Goal: Communication & Community: Answer question/provide support

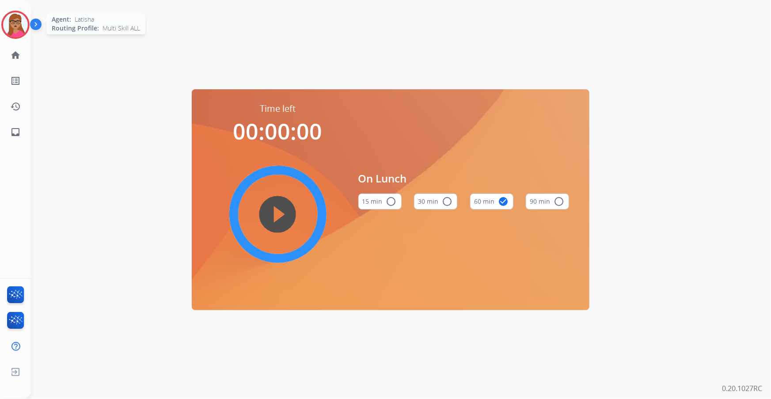
click at [11, 31] on img at bounding box center [15, 24] width 25 height 25
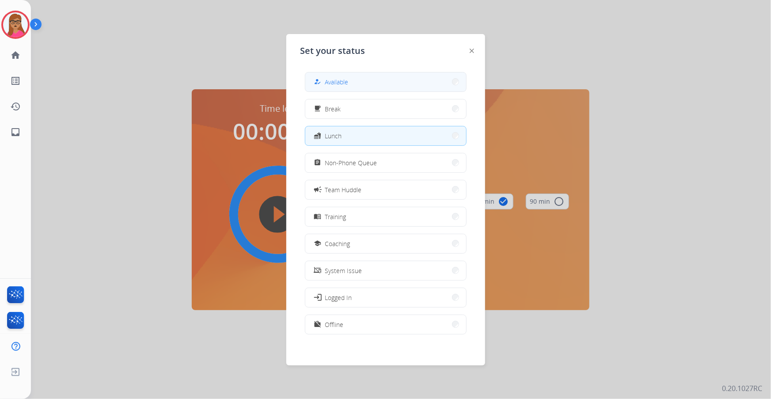
click at [356, 80] on button "how_to_reg Available" at bounding box center [385, 81] width 161 height 19
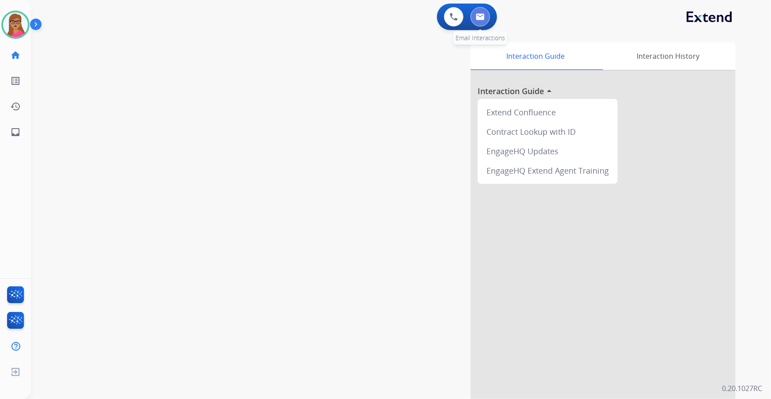
click at [485, 19] on button at bounding box center [480, 16] width 19 height 19
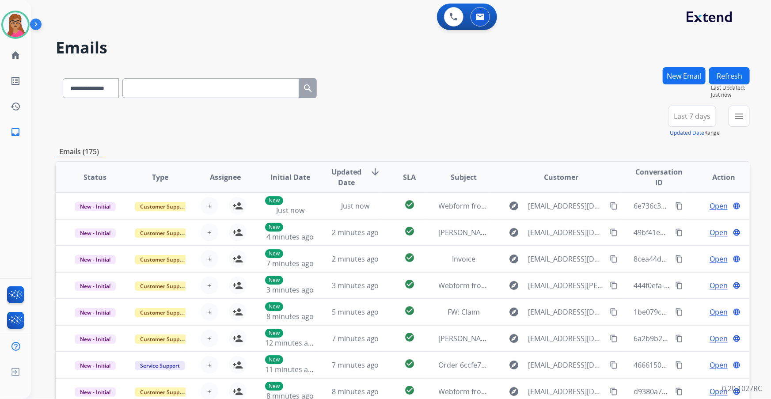
click at [694, 117] on span "Last 7 days" at bounding box center [692, 116] width 37 height 4
click at [676, 222] on div "Last 90 days" at bounding box center [689, 223] width 49 height 13
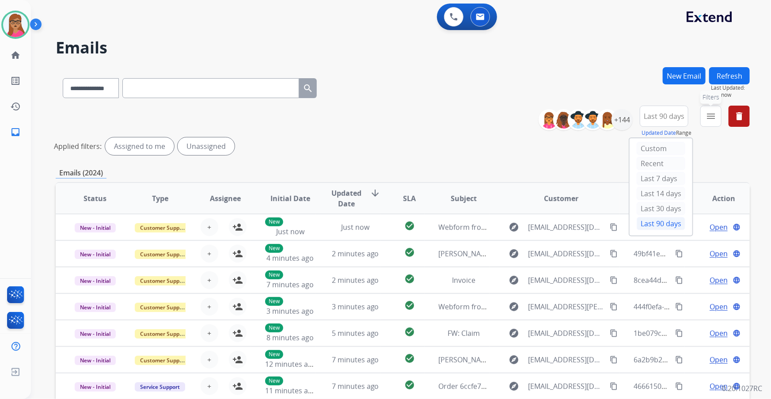
click at [710, 121] on mat-icon "menu" at bounding box center [711, 116] width 11 height 11
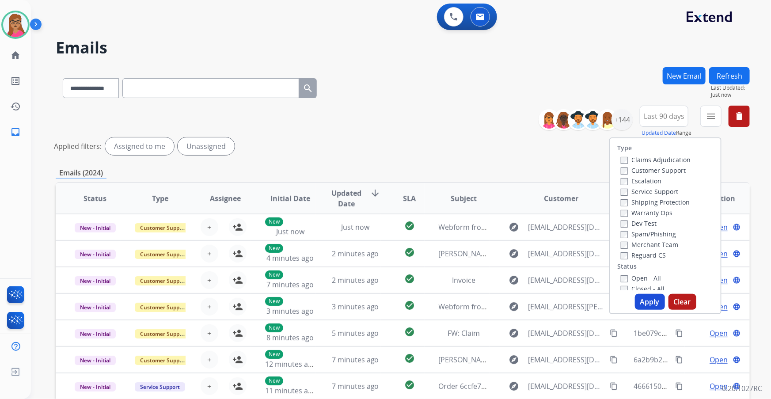
click at [676, 166] on label "Customer Support" at bounding box center [653, 170] width 65 height 8
click at [661, 201] on label "Shipping Protection" at bounding box center [655, 202] width 69 height 8
click at [650, 252] on label "Reguard CS" at bounding box center [643, 255] width 45 height 8
click at [634, 278] on label "Open - All" at bounding box center [641, 278] width 40 height 8
click at [645, 299] on button "Apply" at bounding box center [650, 302] width 30 height 16
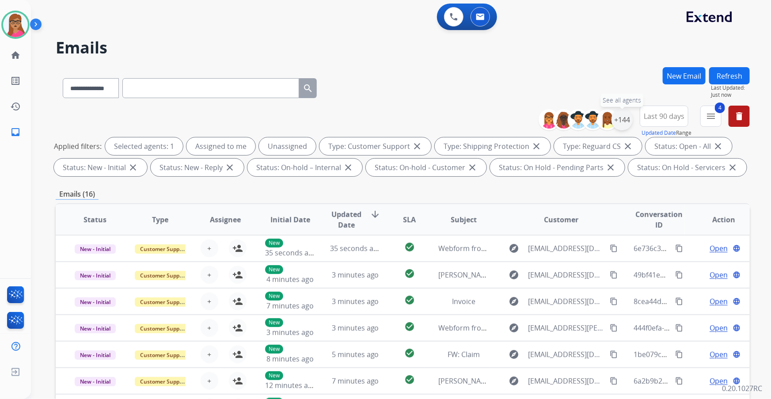
click at [624, 127] on div "+144" at bounding box center [622, 119] width 21 height 21
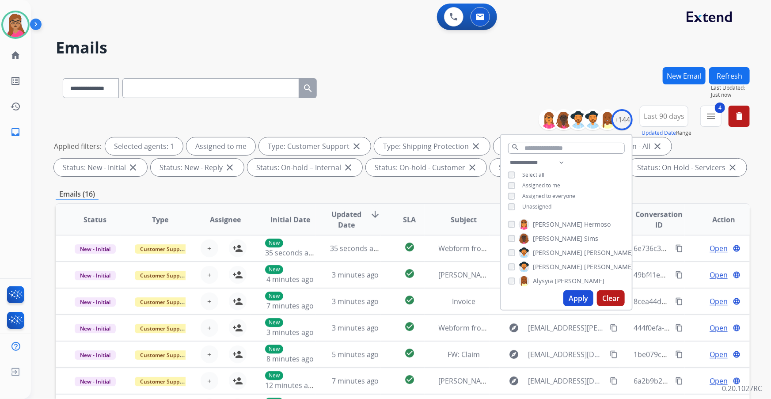
click at [575, 299] on button "Apply" at bounding box center [578, 298] width 30 height 16
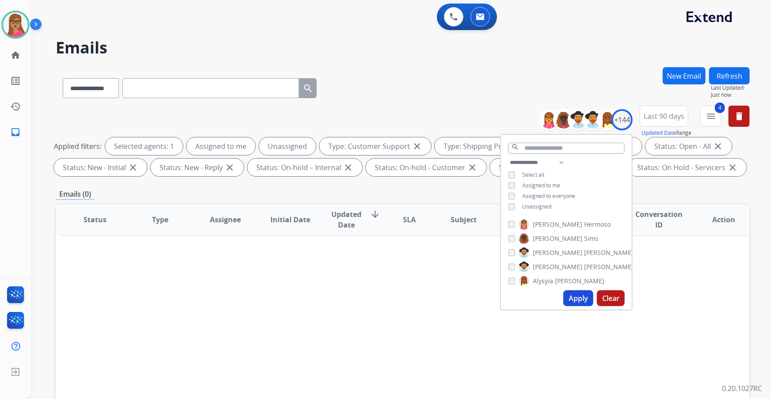
click at [566, 299] on button "Apply" at bounding box center [578, 298] width 30 height 16
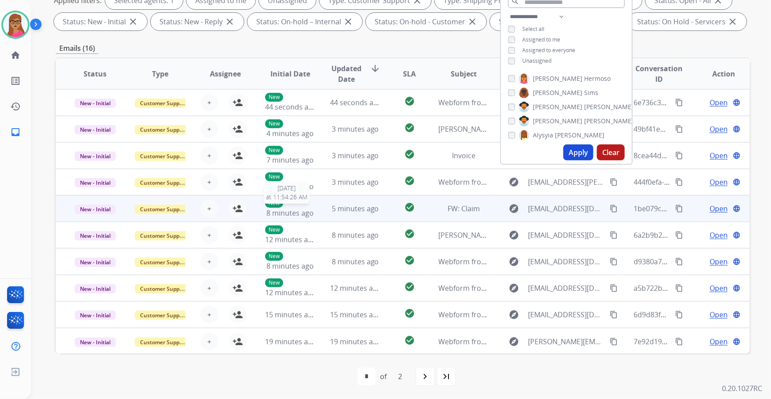
scroll to position [0, 0]
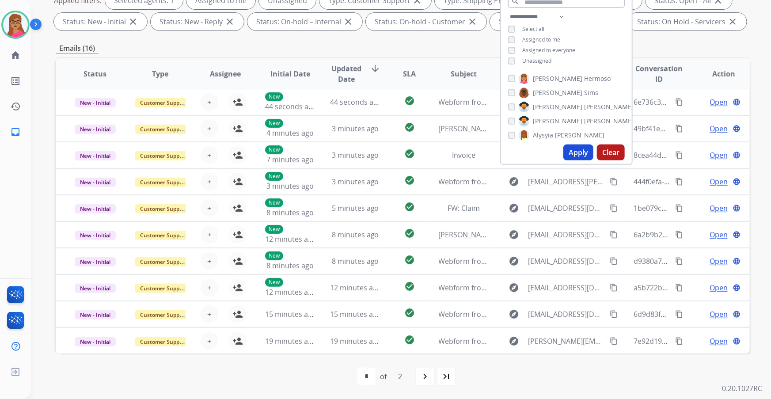
drag, startPoint x: 201, startPoint y: 376, endPoint x: 193, endPoint y: 377, distance: 7.5
click at [197, 377] on div "first_page navigate_before * * of 2 navigate_next last_page" at bounding box center [403, 377] width 694 height 18
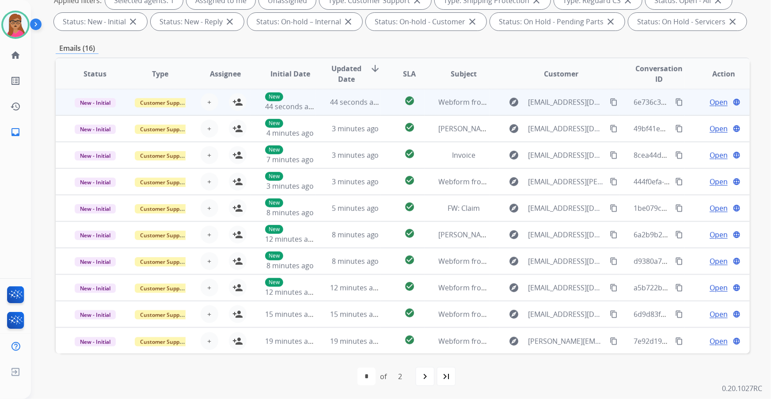
click at [99, 110] on td "New - Initial" at bounding box center [88, 102] width 65 height 27
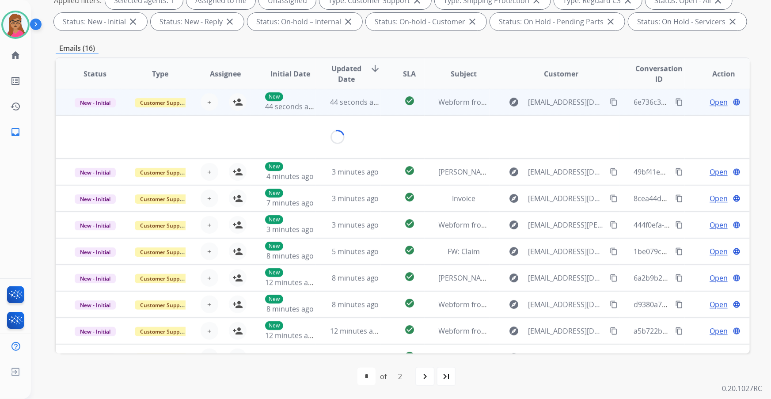
scroll to position [0, 0]
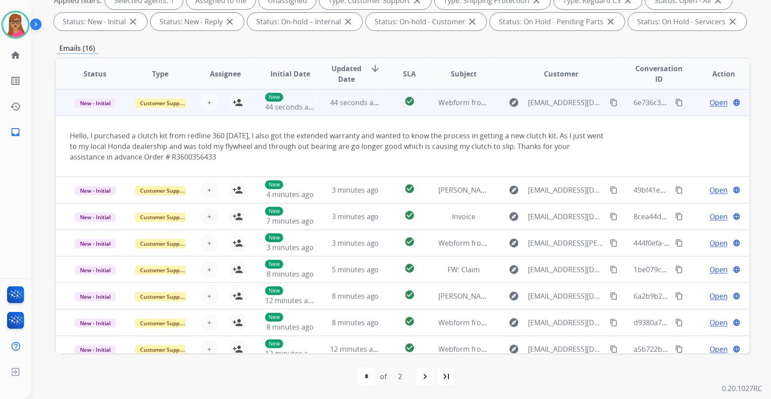
click at [102, 108] on td "New - Initial" at bounding box center [88, 102] width 65 height 27
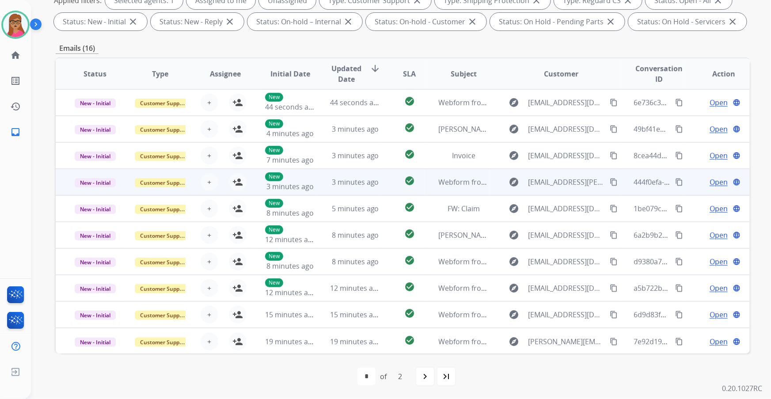
click at [95, 191] on td "New - Initial" at bounding box center [88, 182] width 65 height 27
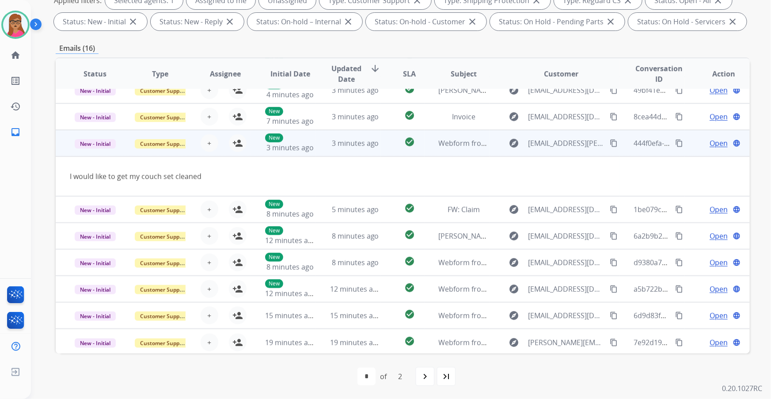
scroll to position [40, 0]
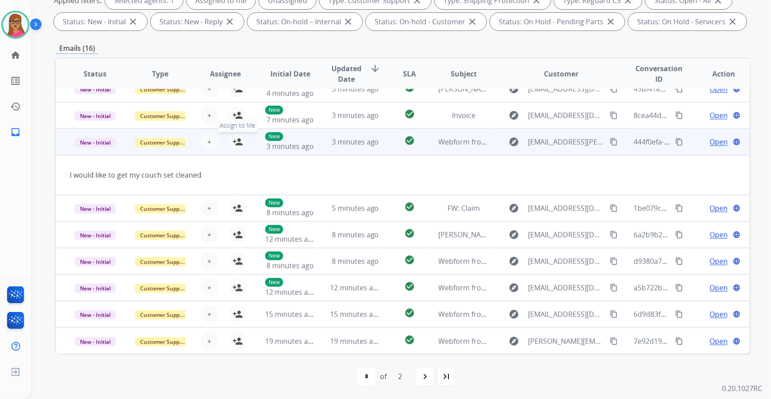
click at [232, 141] on mat-icon "person_add" at bounding box center [237, 142] width 11 height 11
click at [86, 151] on td "New - Initial" at bounding box center [88, 142] width 65 height 27
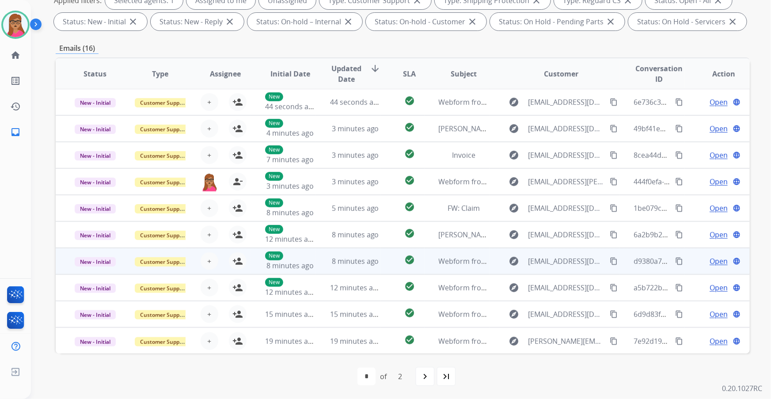
click at [96, 269] on td "New - Initial" at bounding box center [88, 261] width 65 height 27
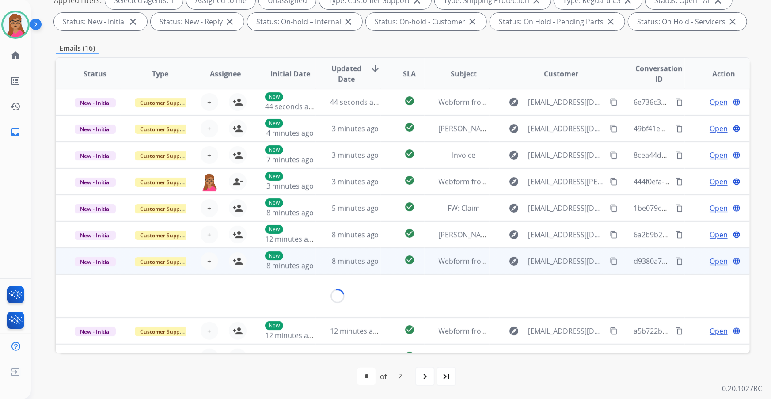
scroll to position [40, 0]
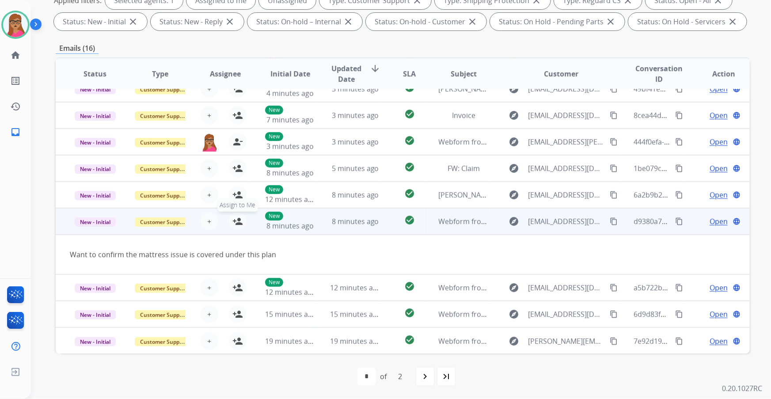
click at [239, 221] on mat-icon "person_add" at bounding box center [237, 221] width 11 height 11
click at [106, 232] on td "New - Initial" at bounding box center [88, 221] width 65 height 27
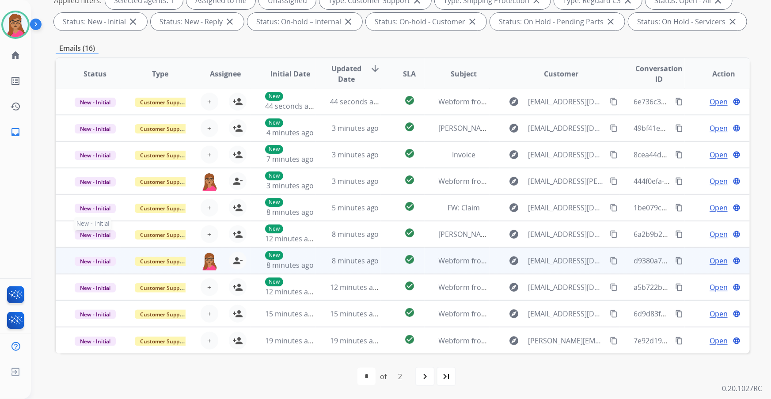
scroll to position [0, 0]
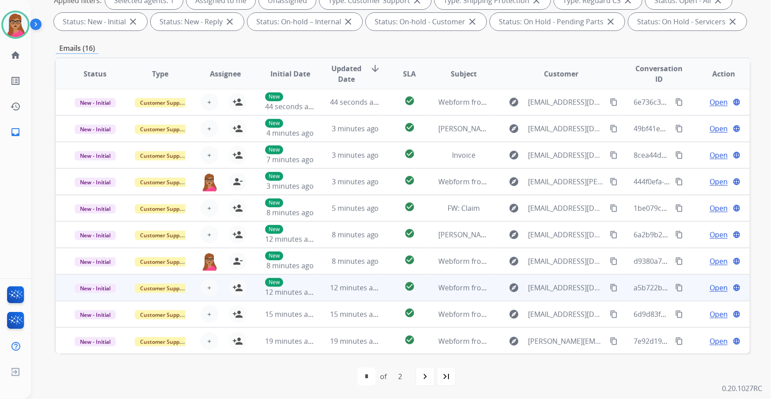
click at [103, 297] on td "New - Initial" at bounding box center [88, 287] width 65 height 27
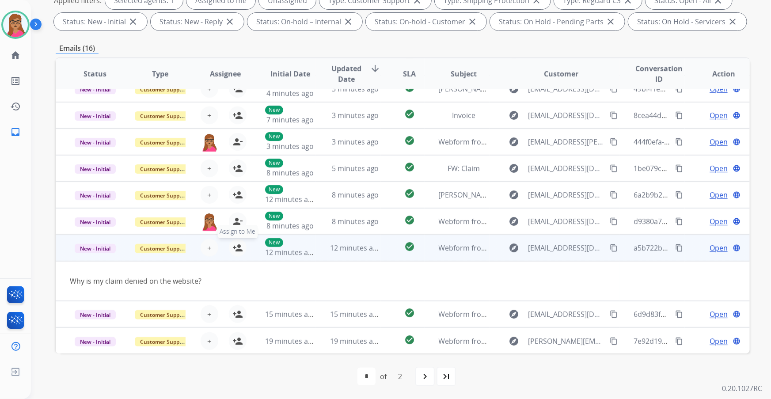
click at [236, 247] on mat-icon "person_add" at bounding box center [237, 248] width 11 height 11
click at [97, 262] on td "Why is my claim denied on the website?" at bounding box center [338, 281] width 564 height 40
click at [101, 261] on td "Why is my claim denied on the website?" at bounding box center [338, 281] width 564 height 40
click at [103, 260] on td "New - Initial" at bounding box center [88, 248] width 65 height 27
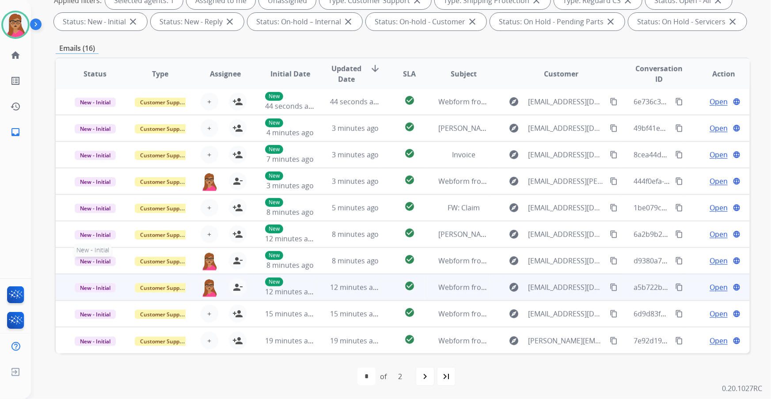
scroll to position [0, 0]
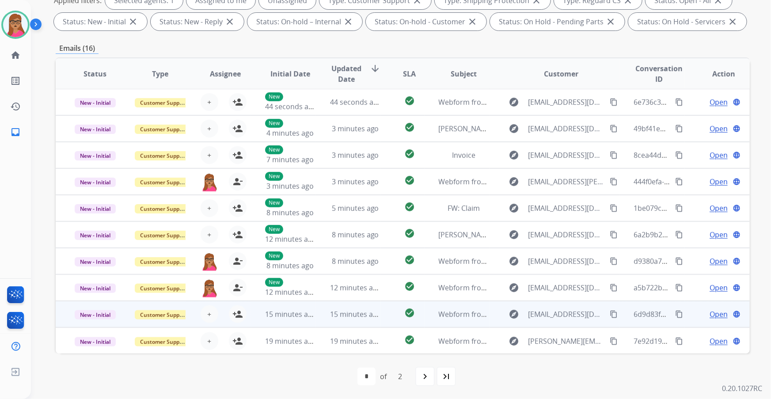
click at [89, 323] on td "New - Initial" at bounding box center [88, 314] width 65 height 27
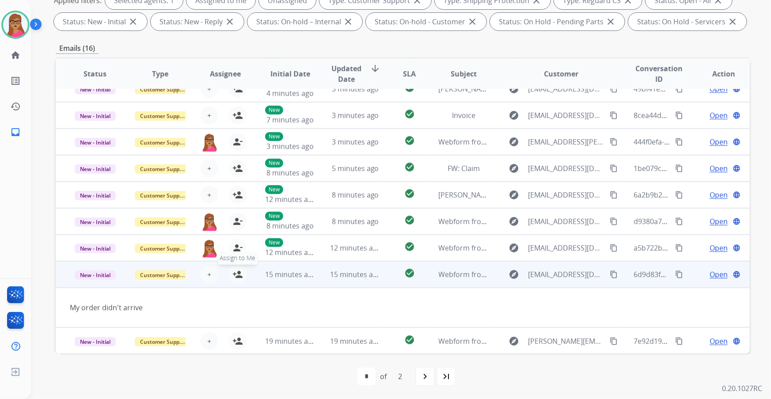
click at [233, 272] on mat-icon "person_add" at bounding box center [237, 274] width 11 height 11
click at [101, 283] on td "New - Initial" at bounding box center [88, 274] width 65 height 27
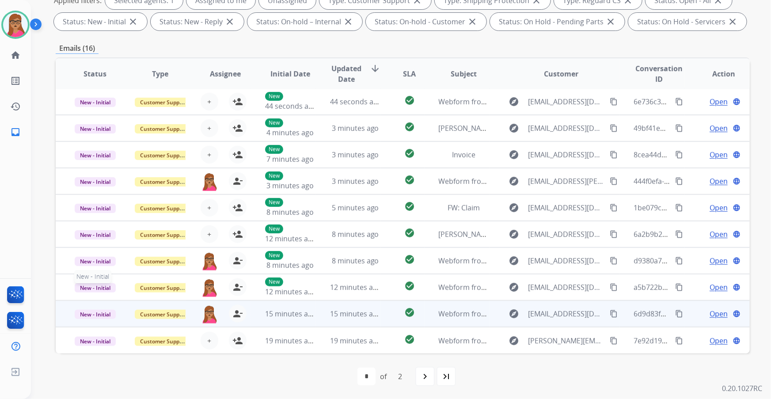
scroll to position [0, 0]
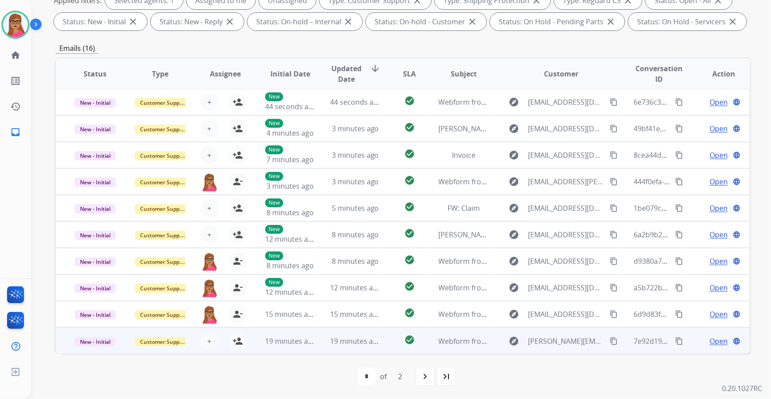
click at [90, 346] on td "New - Initial" at bounding box center [88, 340] width 65 height 27
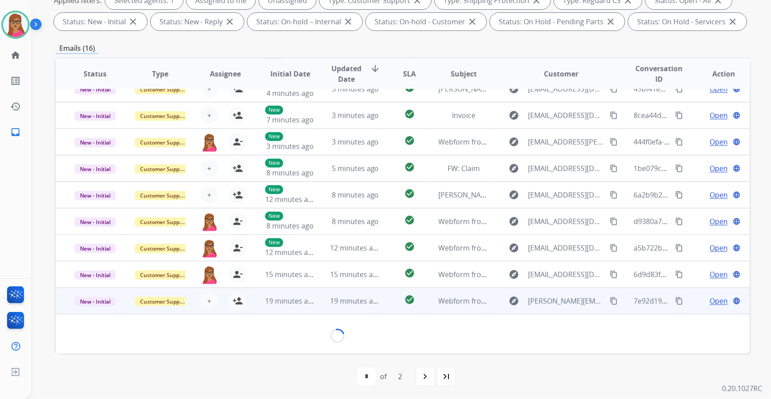
scroll to position [40, 0]
click at [234, 302] on mat-icon "person_add" at bounding box center [237, 301] width 11 height 11
click at [95, 311] on td "New - Initial" at bounding box center [88, 301] width 65 height 27
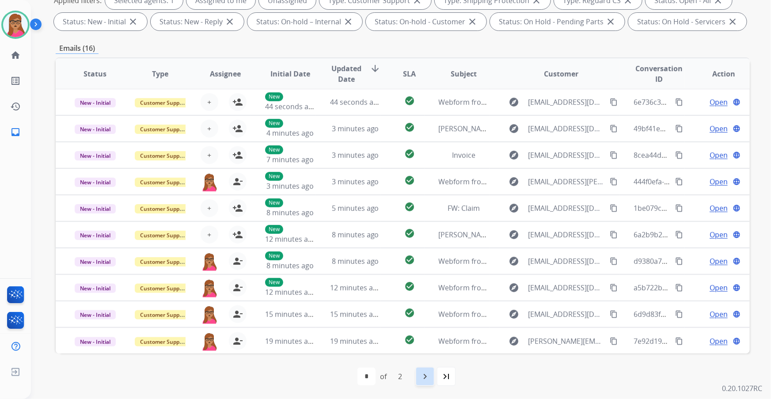
click at [427, 377] on mat-icon "navigate_next" at bounding box center [425, 376] width 11 height 11
select select "*"
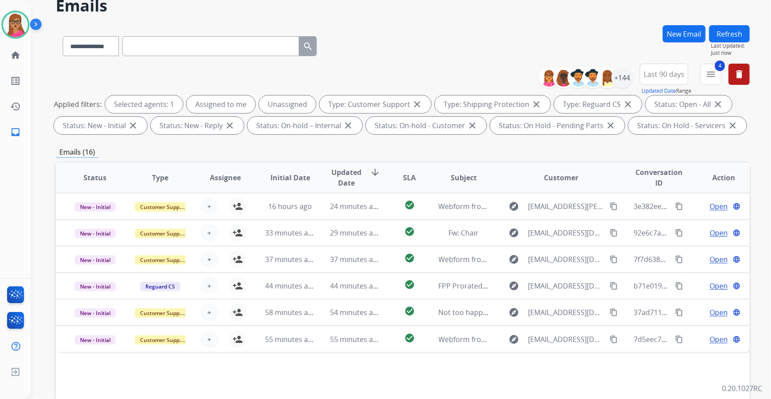
scroll to position [80, 0]
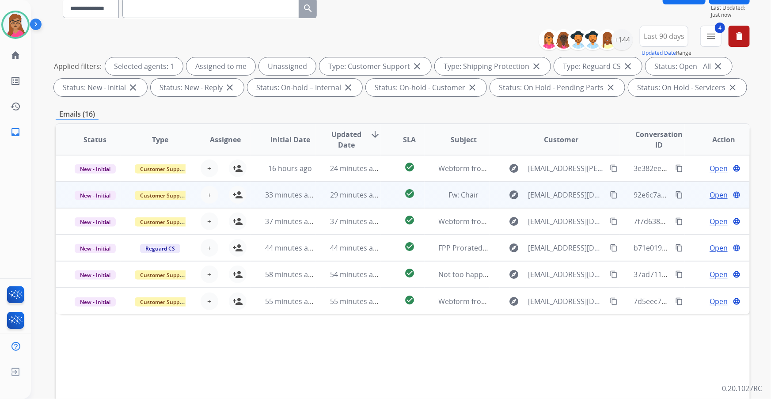
click at [95, 182] on td "New - Initial" at bounding box center [88, 195] width 65 height 27
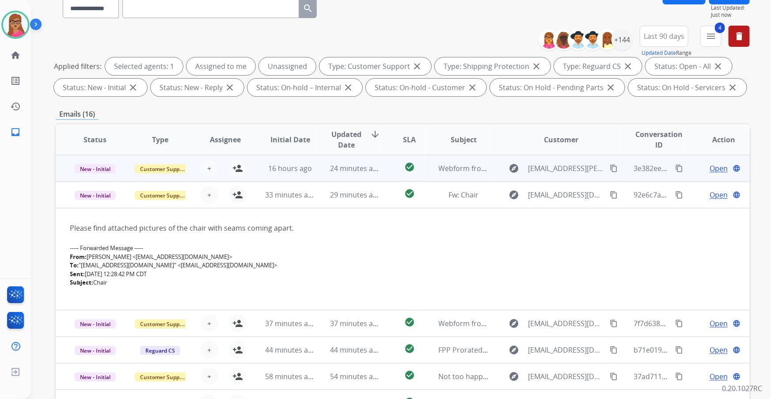
click at [100, 177] on td "New - Initial" at bounding box center [88, 168] width 65 height 27
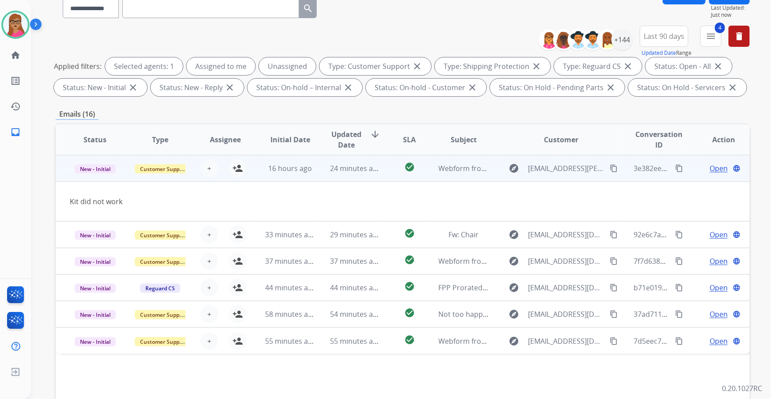
click at [100, 176] on td "New - Initial" at bounding box center [88, 168] width 65 height 27
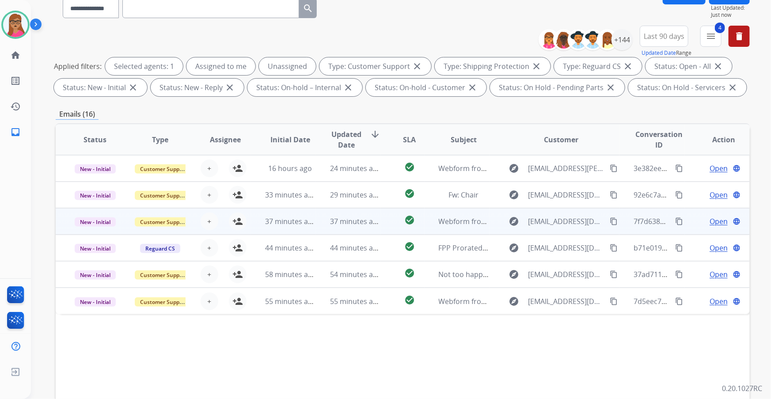
click at [90, 230] on td "New - Initial" at bounding box center [88, 221] width 65 height 27
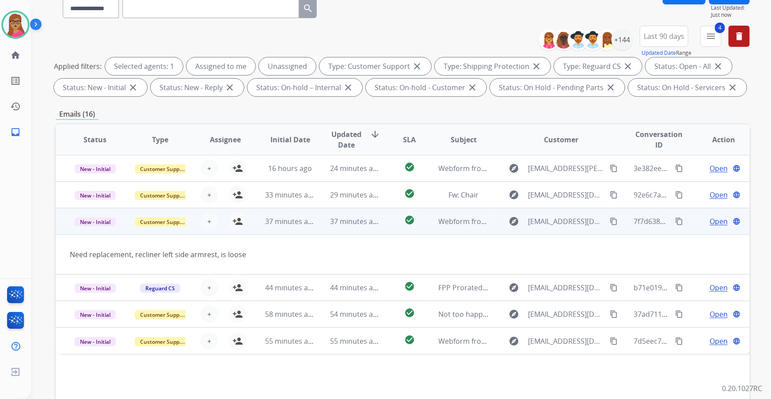
click at [92, 228] on td "New - Initial" at bounding box center [88, 221] width 65 height 27
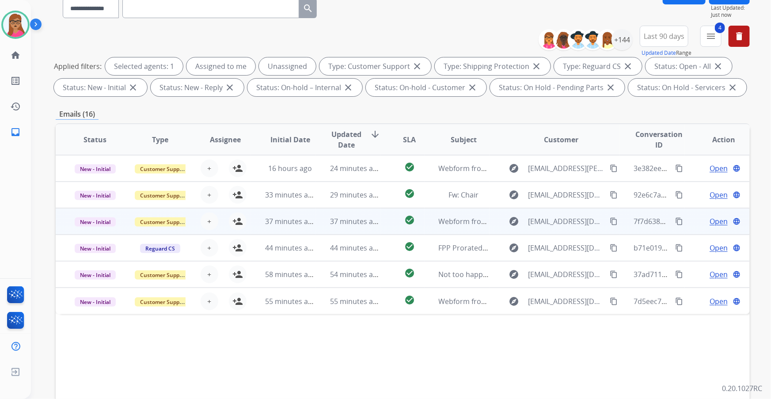
click at [92, 228] on td "New - Initial" at bounding box center [88, 221] width 65 height 27
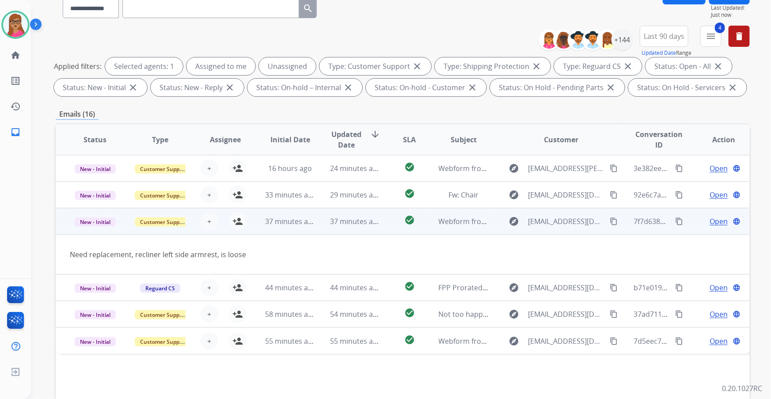
click at [92, 228] on td "New - Initial" at bounding box center [88, 221] width 65 height 27
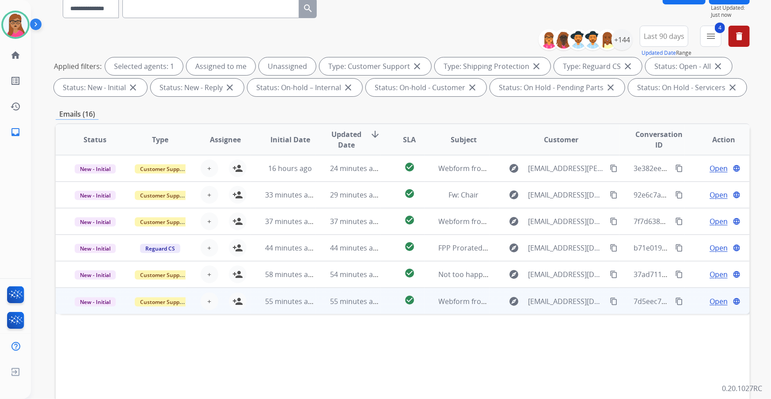
click at [82, 309] on td "New - Initial" at bounding box center [88, 301] width 65 height 27
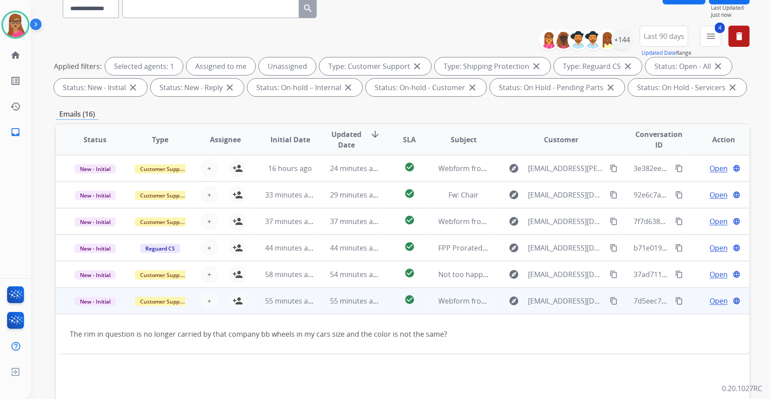
click at [101, 314] on td "The rim in question is no longer carried by that company bb wheels in my cars s…" at bounding box center [338, 333] width 564 height 39
click at [79, 309] on td "New - Initial" at bounding box center [88, 301] width 65 height 27
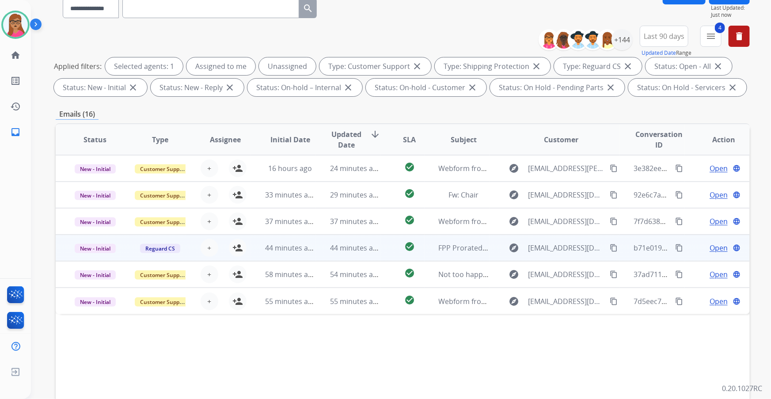
click at [82, 255] on td "New - Initial" at bounding box center [88, 248] width 65 height 27
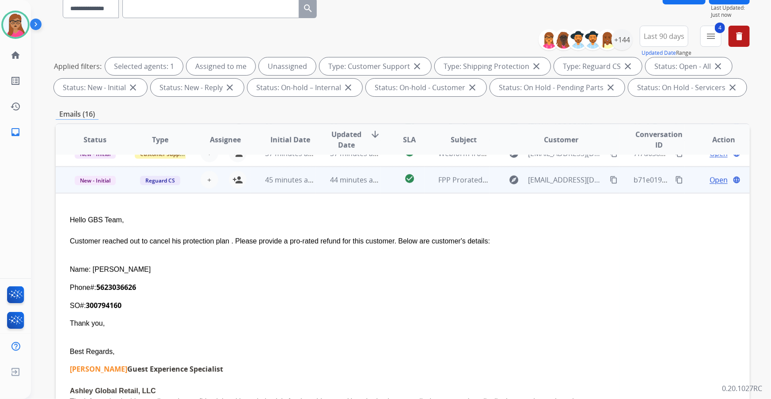
scroll to position [0, 0]
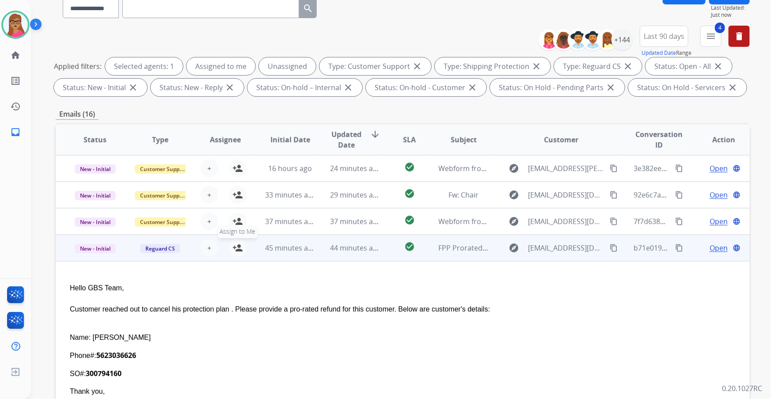
click at [234, 247] on mat-icon "person_add" at bounding box center [237, 248] width 11 height 11
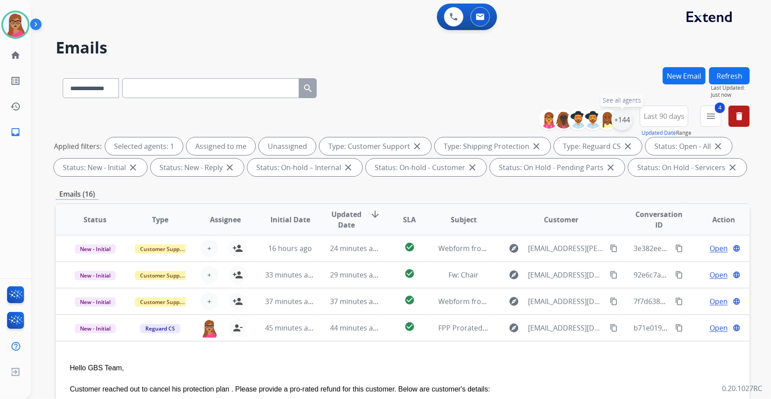
click at [626, 117] on div "+144" at bounding box center [622, 119] width 21 height 21
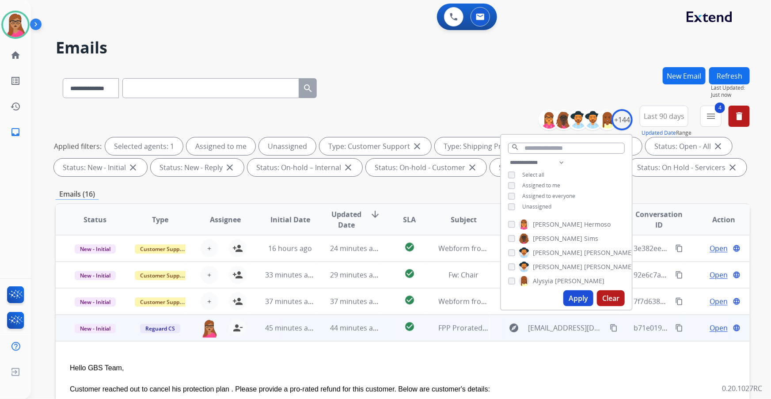
click at [93, 339] on td "New - Initial" at bounding box center [88, 328] width 65 height 27
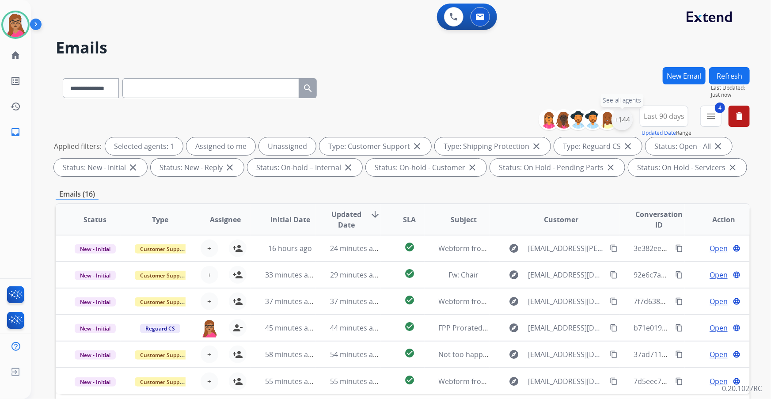
click at [619, 120] on div "+144" at bounding box center [622, 119] width 21 height 21
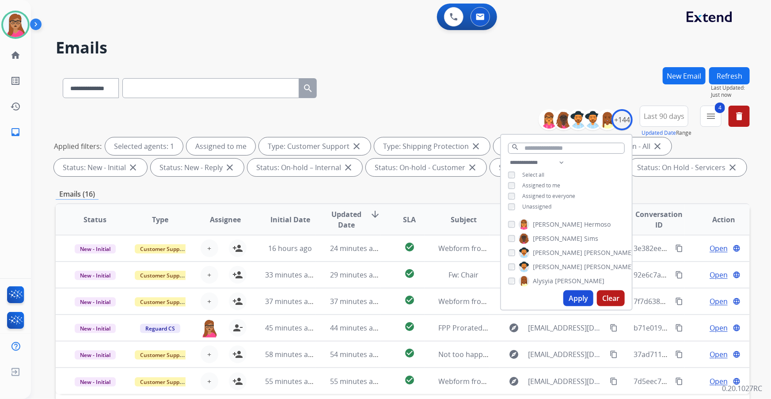
click at [573, 300] on button "Apply" at bounding box center [578, 298] width 30 height 16
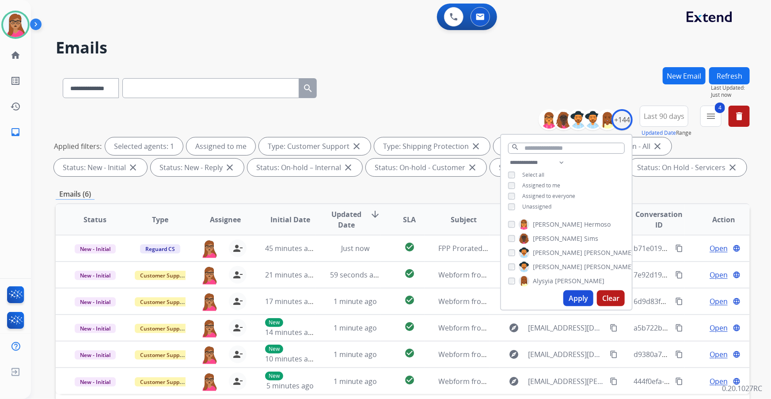
click at [435, 186] on div "**********" at bounding box center [403, 306] width 694 height 478
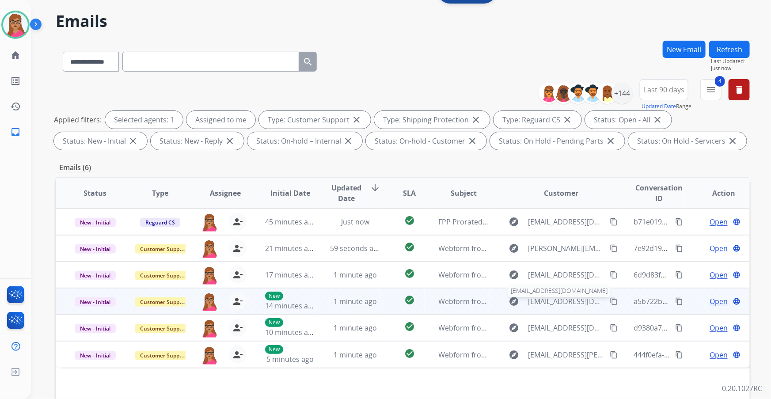
scroll to position [80, 0]
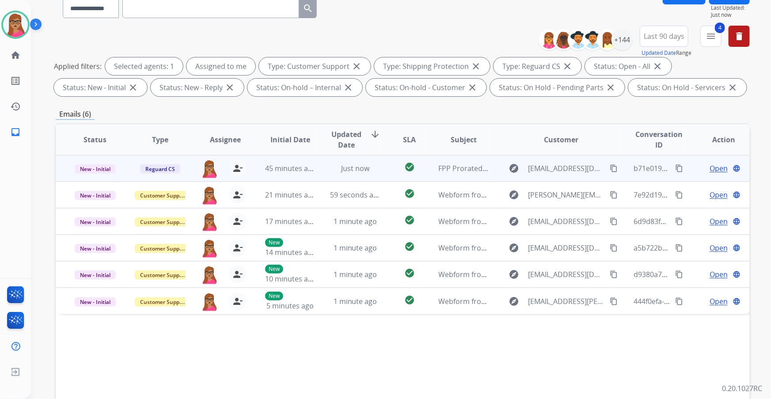
click at [710, 172] on span "Open" at bounding box center [719, 168] width 18 height 11
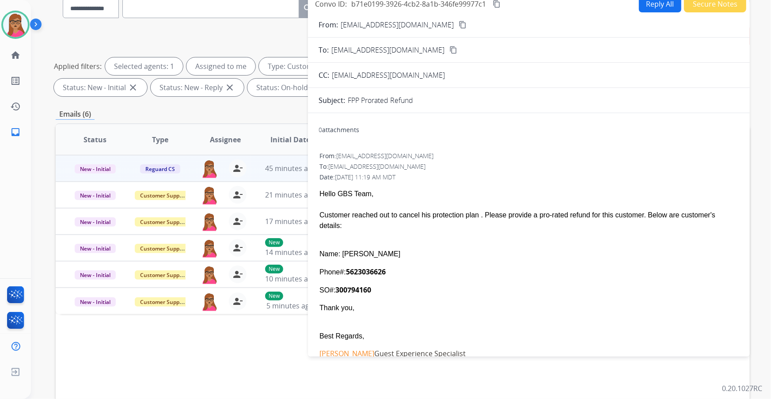
scroll to position [0, 0]
click at [464, 23] on mat-icon "content_copy" at bounding box center [463, 25] width 8 height 8
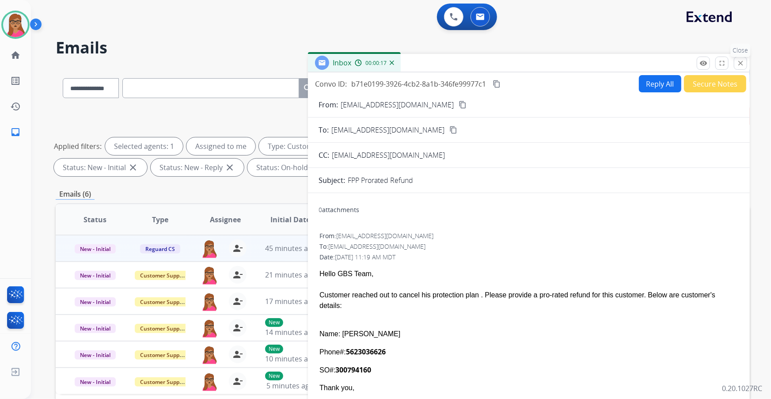
click at [745, 62] on button "close Close" at bounding box center [740, 63] width 13 height 13
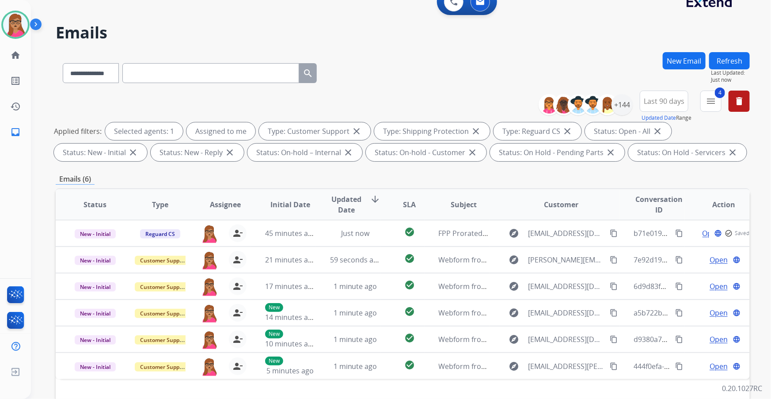
scroll to position [40, 0]
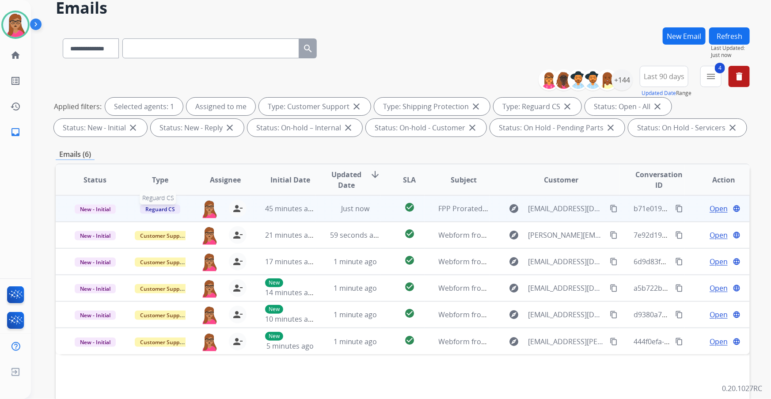
click at [158, 211] on span "Reguard CS" at bounding box center [160, 209] width 40 height 9
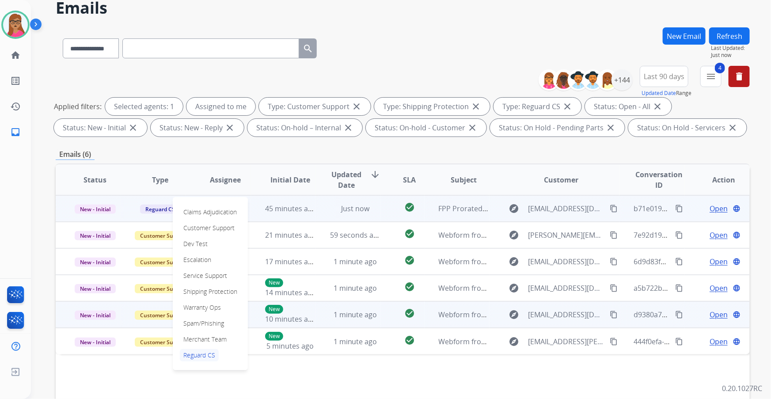
drag, startPoint x: 199, startPoint y: 323, endPoint x: 187, endPoint y: 309, distance: 18.2
click at [199, 323] on p "Spam/Phishing" at bounding box center [204, 323] width 48 height 12
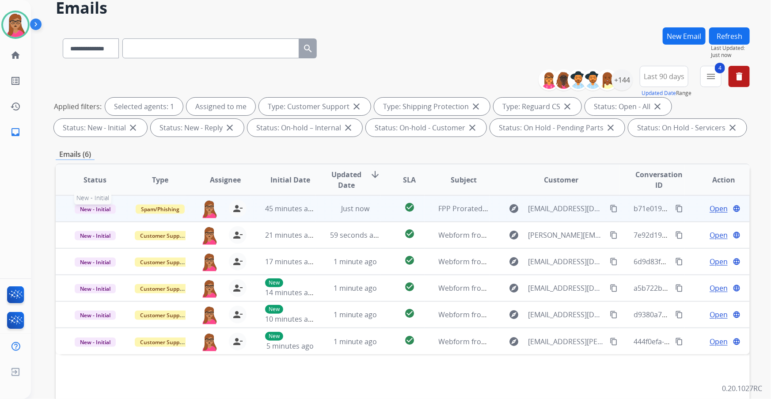
click at [106, 212] on span "New - Initial" at bounding box center [95, 209] width 41 height 9
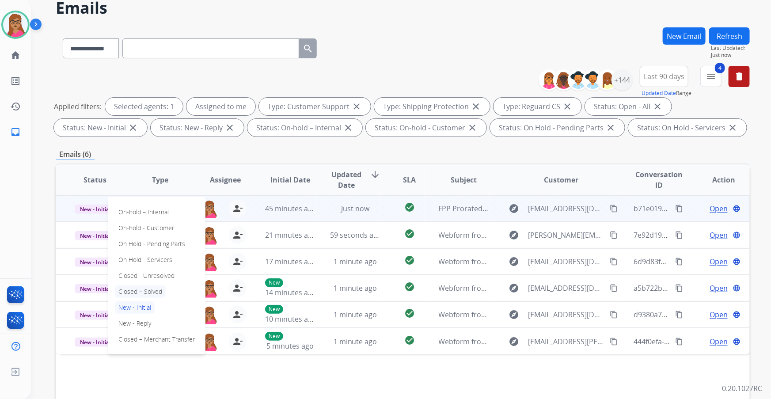
click at [148, 290] on p "Closed – Solved" at bounding box center [140, 291] width 51 height 12
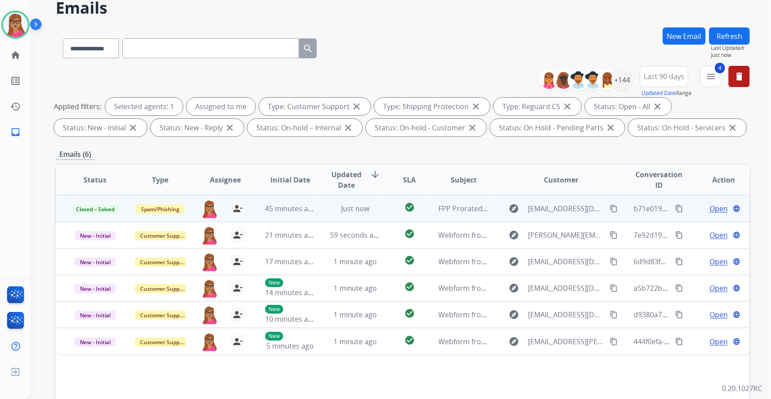
click at [730, 34] on button "Refresh" at bounding box center [729, 35] width 41 height 17
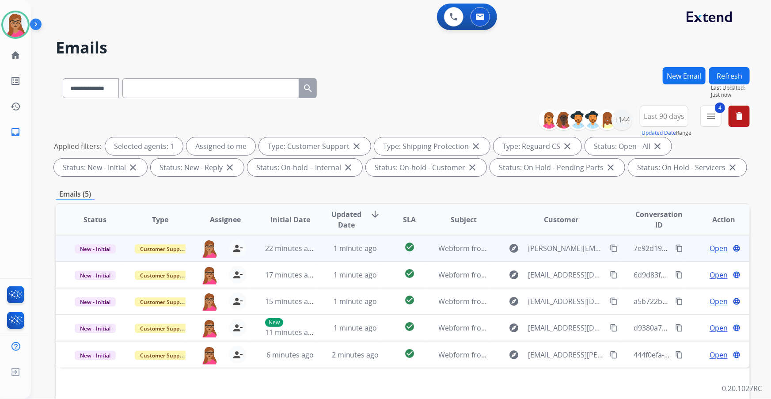
click at [710, 247] on span "Open" at bounding box center [719, 248] width 18 height 11
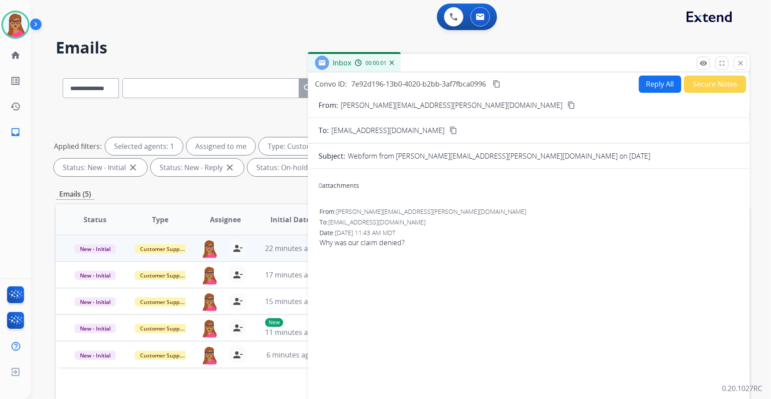
click at [566, 100] on button "content_copy" at bounding box center [571, 105] width 11 height 11
click at [650, 87] on button "Reply All" at bounding box center [660, 84] width 42 height 17
select select "**********"
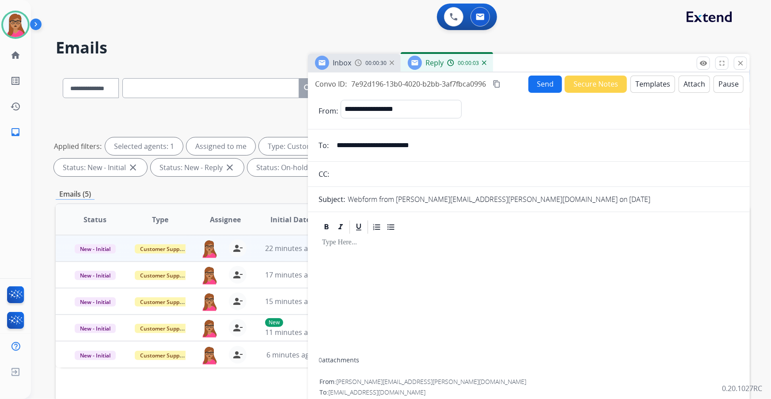
click at [635, 83] on button "Templates" at bounding box center [653, 84] width 45 height 17
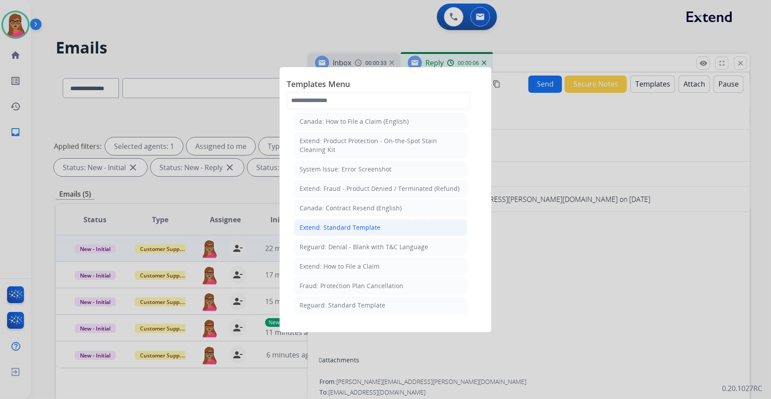
scroll to position [40, 0]
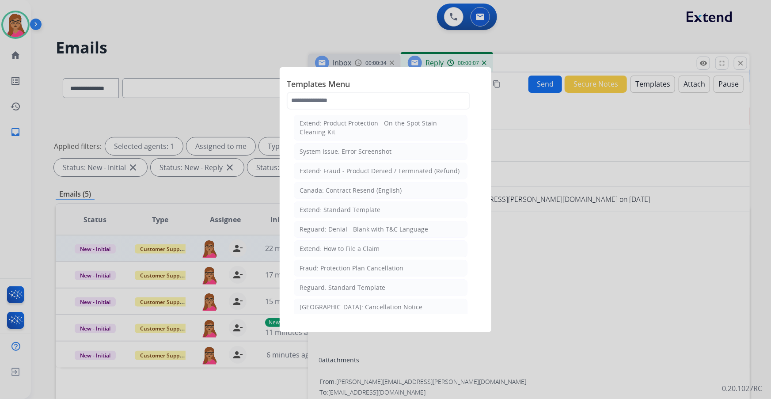
click at [352, 281] on li "Reguard: Standard Template" at bounding box center [381, 287] width 174 height 17
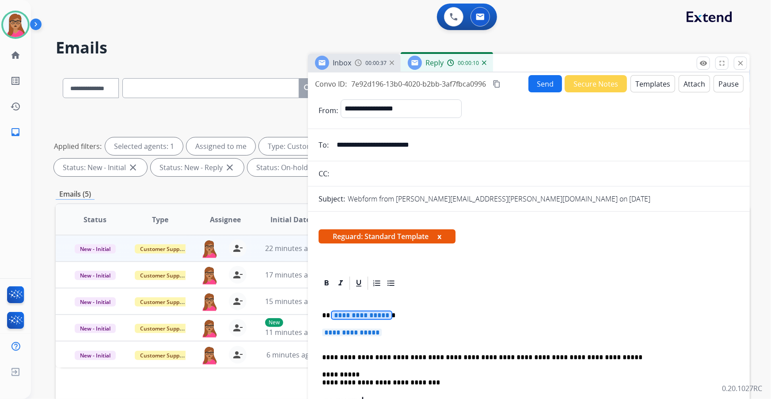
click at [373, 312] on span "**********" at bounding box center [362, 316] width 60 height 8
click at [362, 329] on span "**********" at bounding box center [352, 333] width 60 height 8
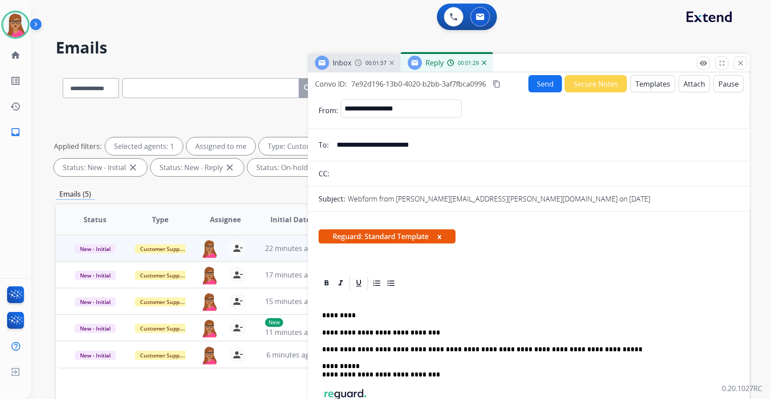
click at [496, 84] on mat-icon "content_copy" at bounding box center [497, 84] width 8 height 8
click at [433, 335] on p "**********" at bounding box center [525, 333] width 407 height 8
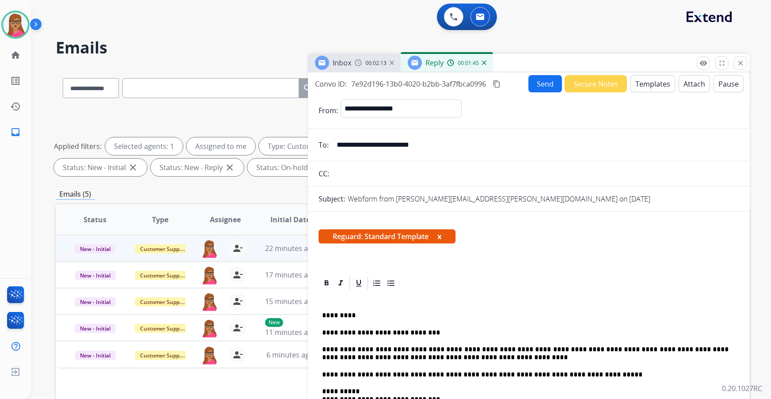
click at [539, 83] on button "Send" at bounding box center [546, 83] width 34 height 17
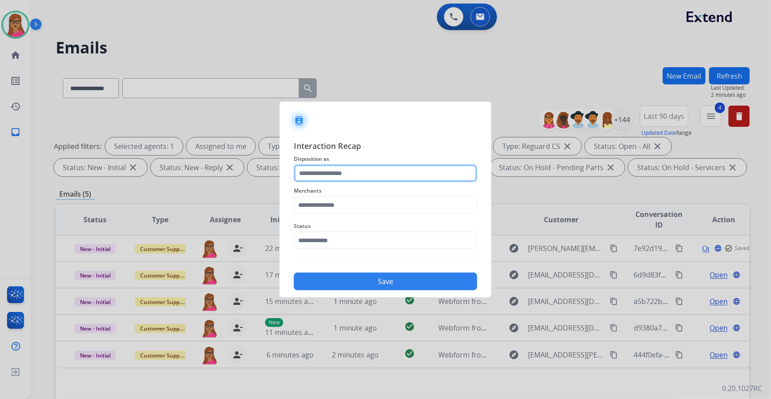
click at [314, 174] on input "text" at bounding box center [385, 173] width 183 height 18
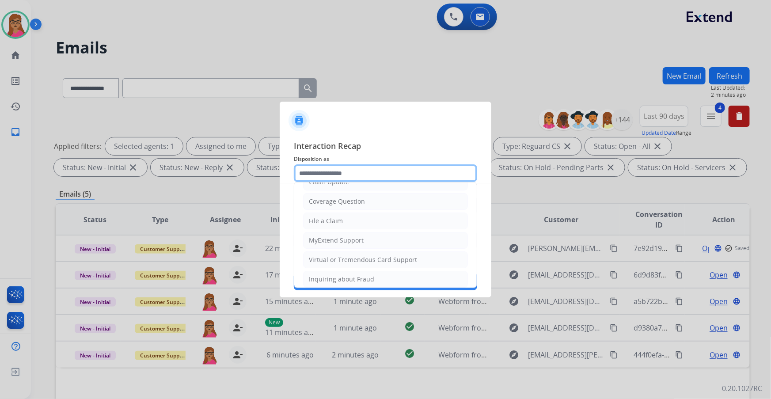
scroll to position [120, 0]
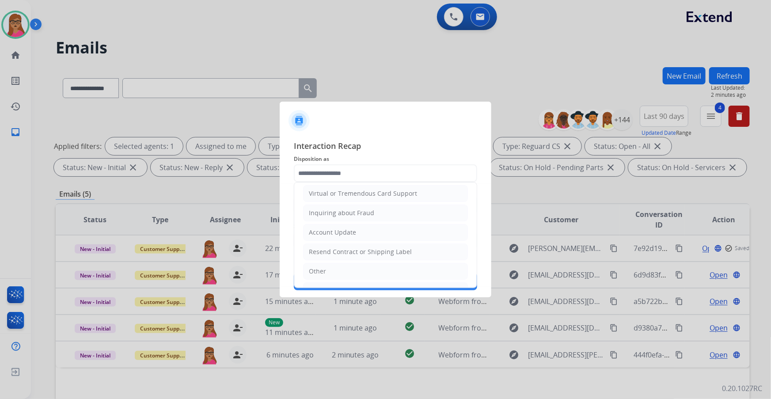
drag, startPoint x: 326, startPoint y: 267, endPoint x: 326, endPoint y: 243, distance: 24.3
click at [326, 267] on li "Other" at bounding box center [385, 271] width 165 height 17
type input "*****"
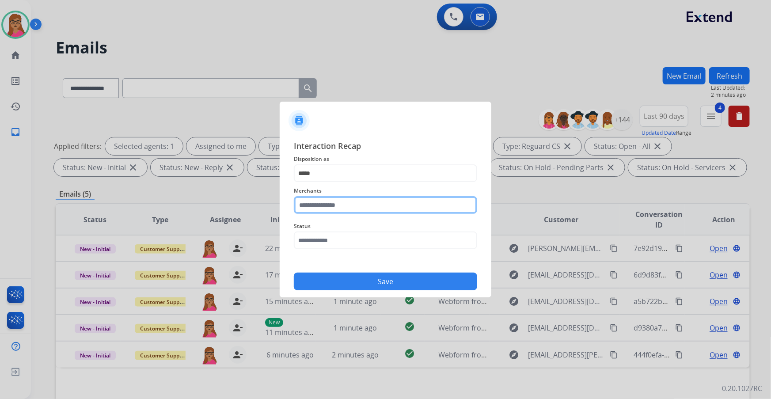
click at [330, 204] on input "text" at bounding box center [385, 205] width 183 height 18
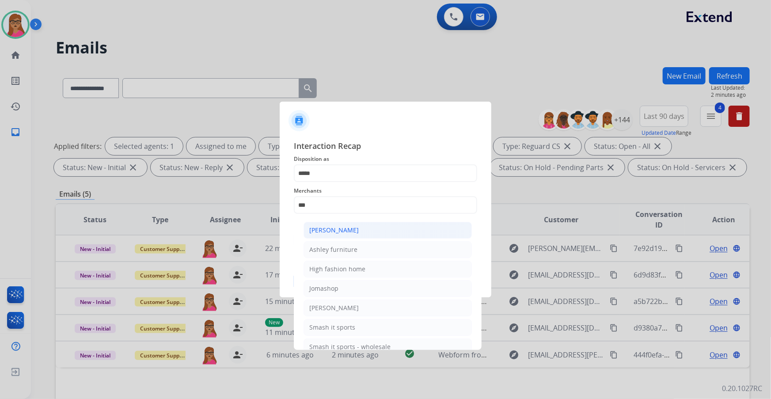
click at [337, 231] on div "[PERSON_NAME]" at bounding box center [333, 230] width 49 height 9
type input "**********"
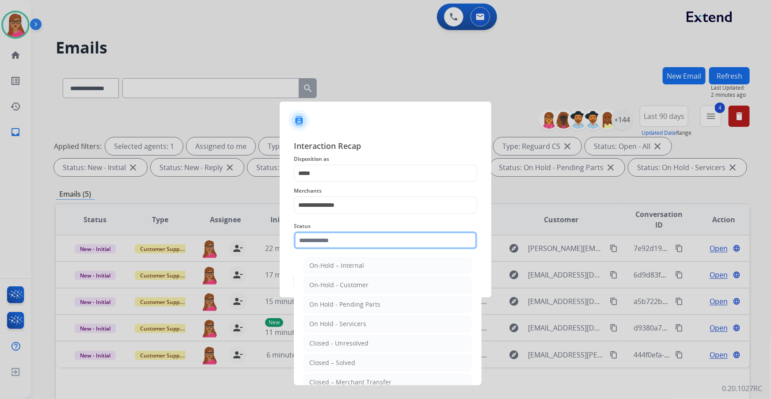
click at [331, 240] on input "text" at bounding box center [385, 241] width 183 height 18
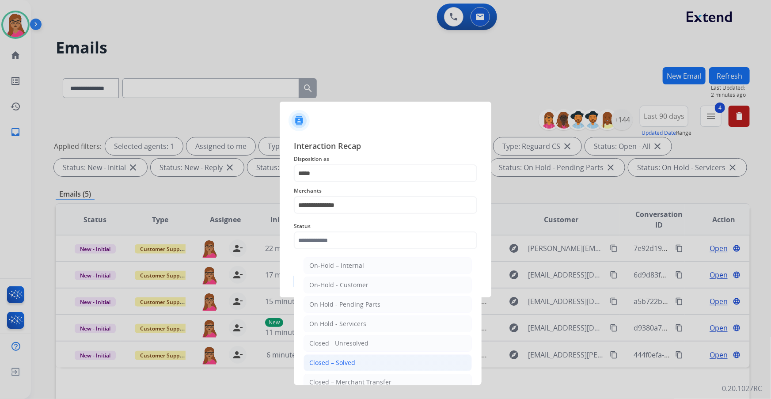
click at [361, 359] on li "Closed – Solved" at bounding box center [388, 362] width 168 height 17
type input "**********"
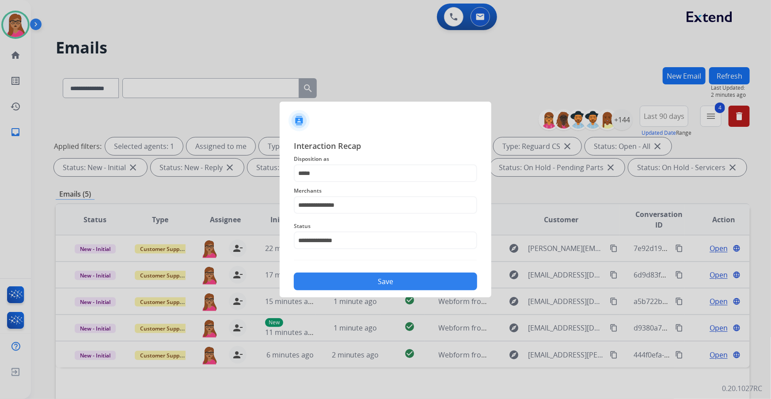
click at [374, 281] on button "Save" at bounding box center [385, 282] width 183 height 18
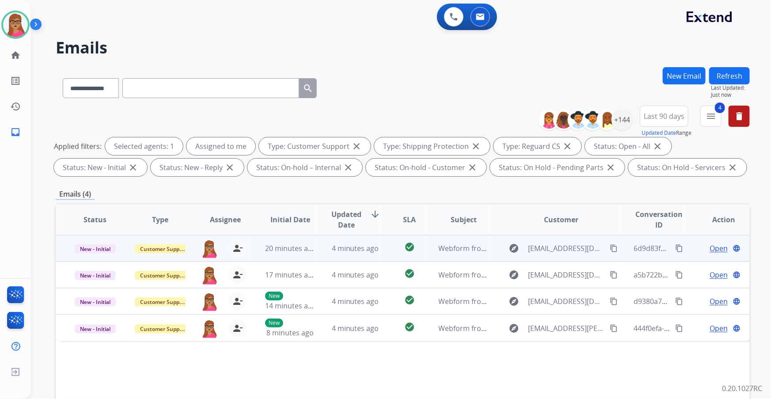
click at [710, 250] on span "Open" at bounding box center [719, 248] width 18 height 11
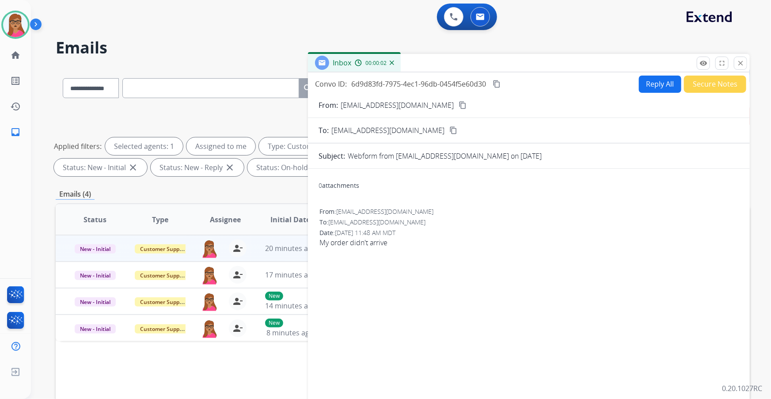
click at [457, 105] on button "content_copy" at bounding box center [462, 105] width 11 height 11
click at [656, 88] on button "Reply All" at bounding box center [660, 84] width 42 height 17
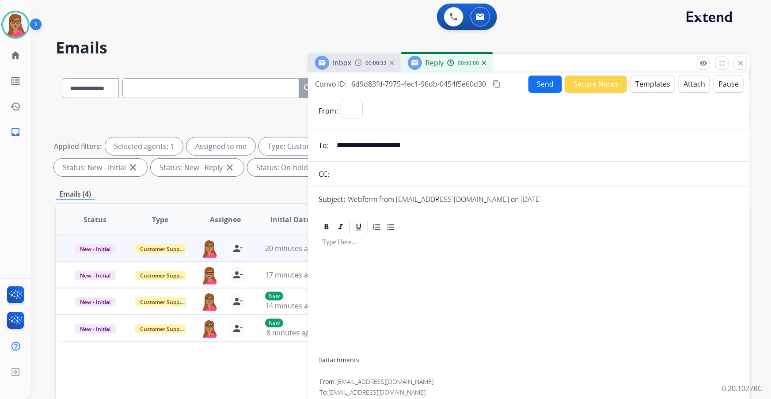
select select "**********"
click at [647, 82] on button "Templates" at bounding box center [653, 84] width 45 height 17
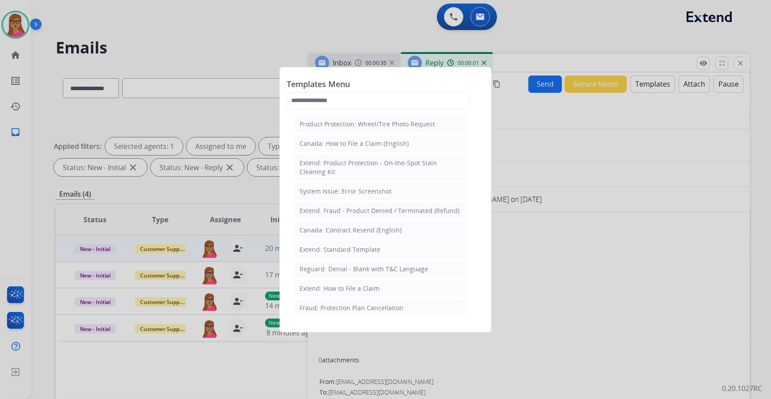
drag, startPoint x: 340, startPoint y: 246, endPoint x: 415, endPoint y: 118, distance: 147.7
click at [341, 246] on div "Extend: Standard Template" at bounding box center [340, 249] width 81 height 9
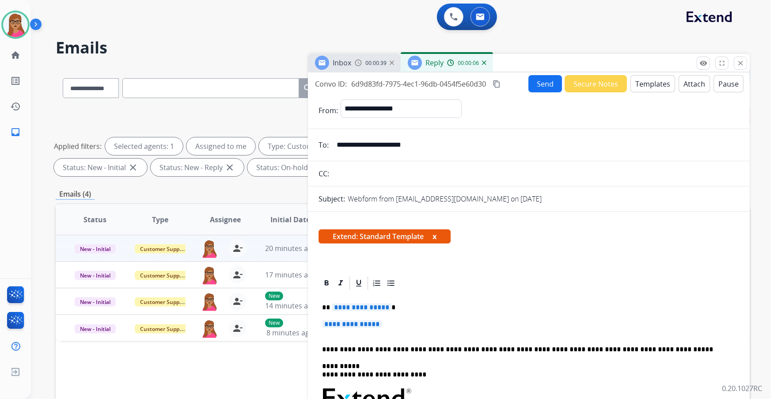
click at [362, 311] on span "**********" at bounding box center [362, 308] width 60 height 8
click at [351, 322] on span "**********" at bounding box center [352, 324] width 60 height 8
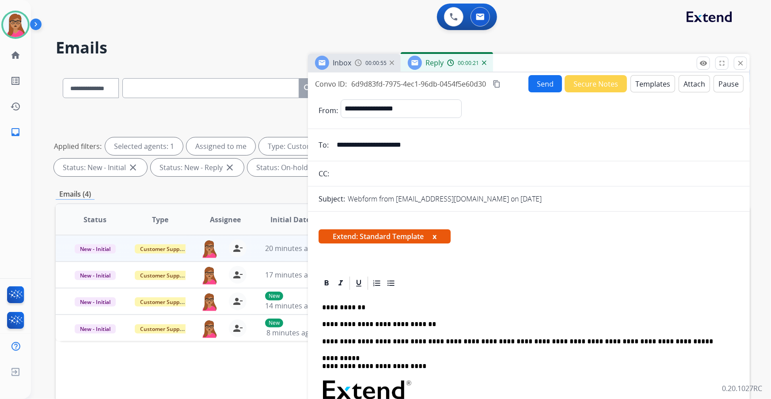
click at [431, 320] on p "**********" at bounding box center [525, 324] width 407 height 8
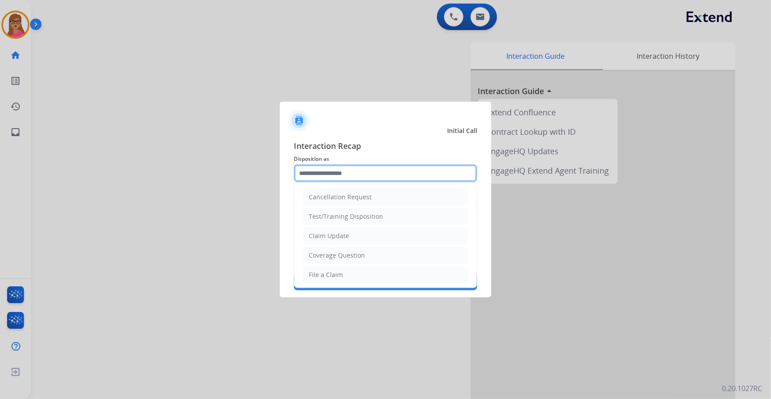
click at [331, 173] on input "text" at bounding box center [385, 173] width 183 height 18
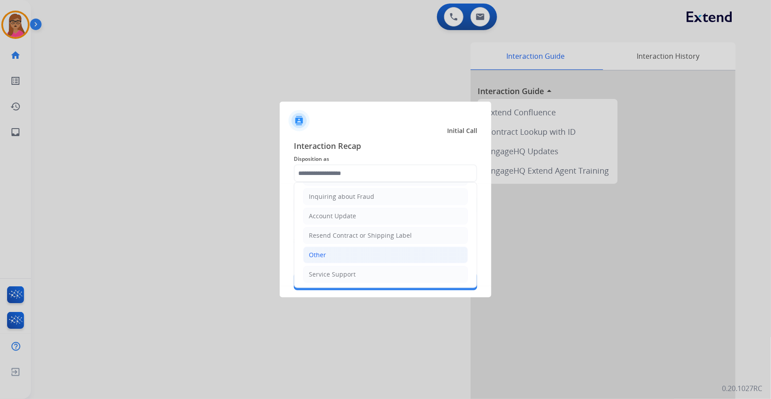
click at [331, 253] on li "Other" at bounding box center [385, 255] width 165 height 17
type input "*****"
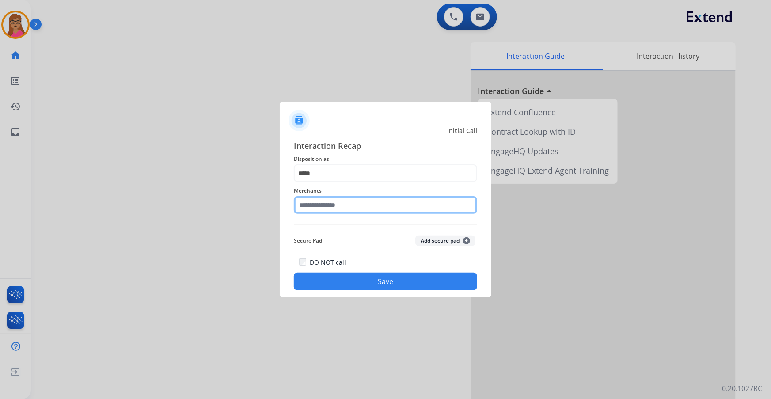
click at [366, 207] on input "text" at bounding box center [385, 205] width 183 height 18
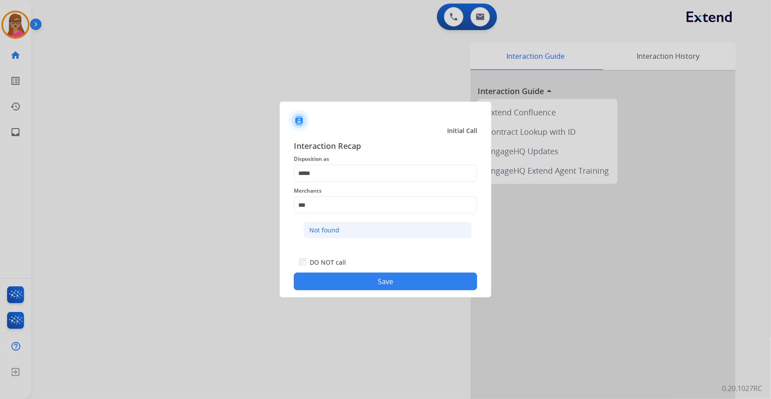
click at [340, 231] on li "Not found" at bounding box center [388, 230] width 168 height 17
type input "*********"
click at [349, 278] on button "Save" at bounding box center [385, 282] width 183 height 18
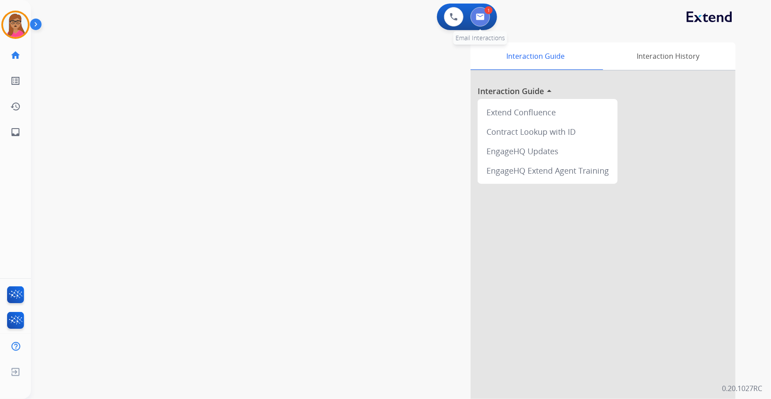
click at [471, 14] on button at bounding box center [480, 16] width 19 height 19
select select "**********"
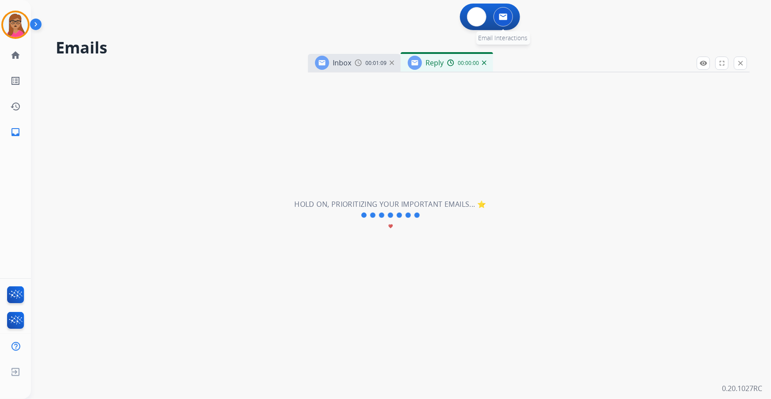
select select "**********"
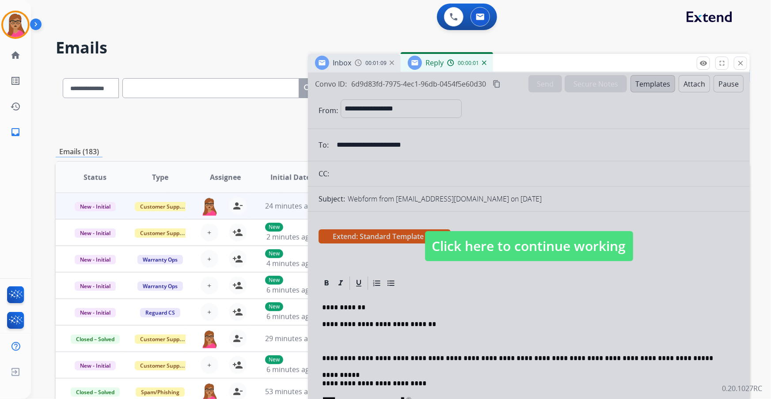
click at [499, 251] on span "Click here to continue working" at bounding box center [529, 246] width 208 height 30
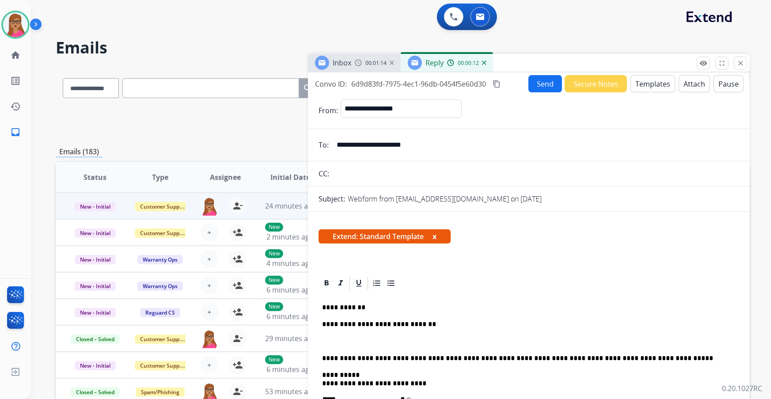
click at [434, 321] on p "**********" at bounding box center [525, 324] width 407 height 8
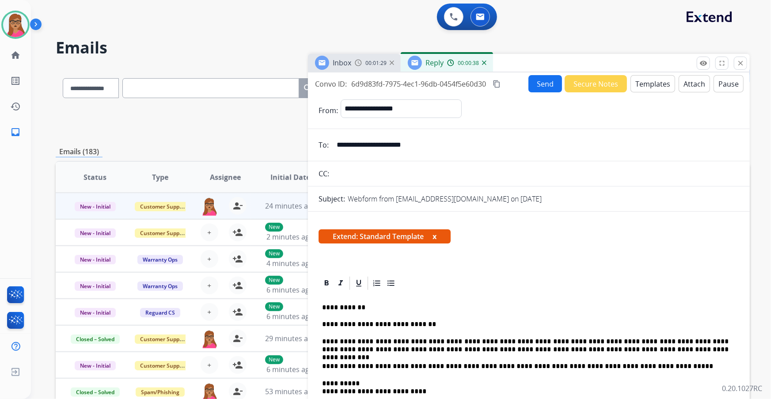
click at [495, 81] on mat-icon "content_copy" at bounding box center [497, 84] width 8 height 8
click at [539, 82] on button "Send" at bounding box center [546, 83] width 34 height 17
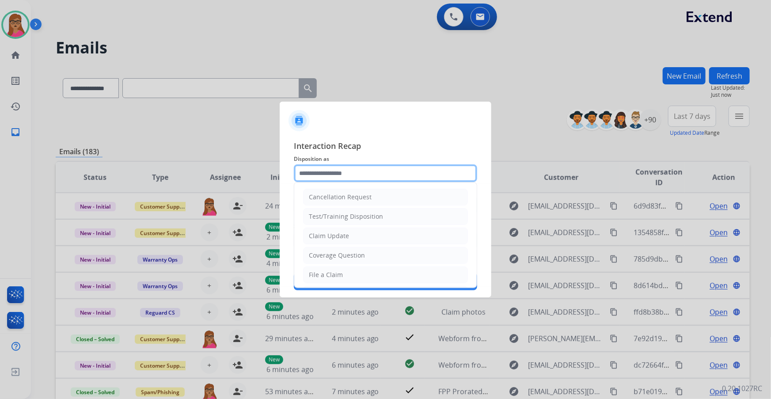
click at [350, 168] on input "text" at bounding box center [385, 173] width 183 height 18
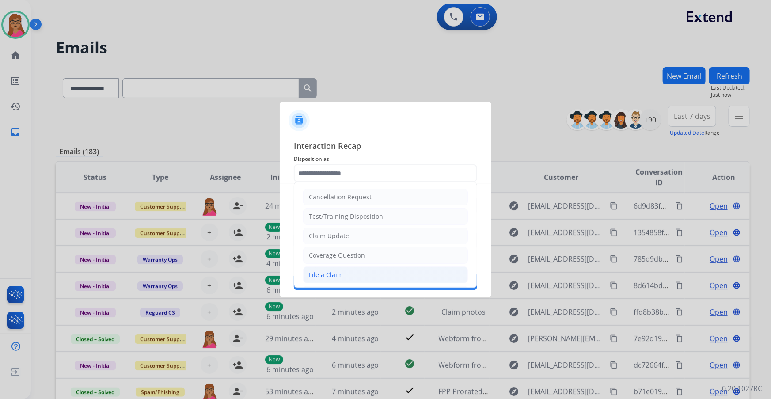
click at [326, 279] on li "File a Claim" at bounding box center [385, 274] width 165 height 17
type input "**********"
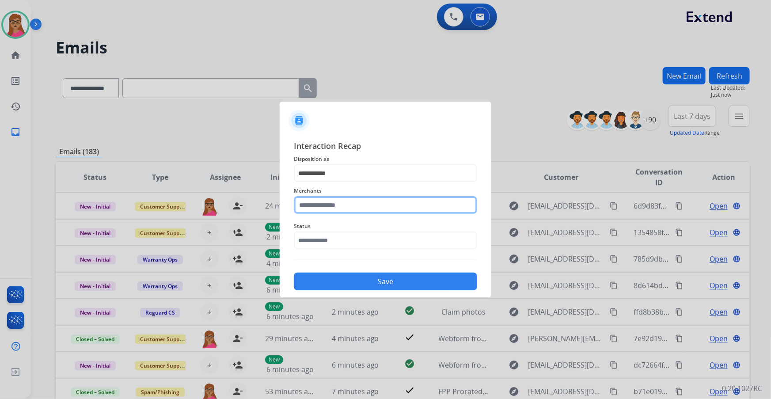
click at [336, 210] on input "text" at bounding box center [385, 205] width 183 height 18
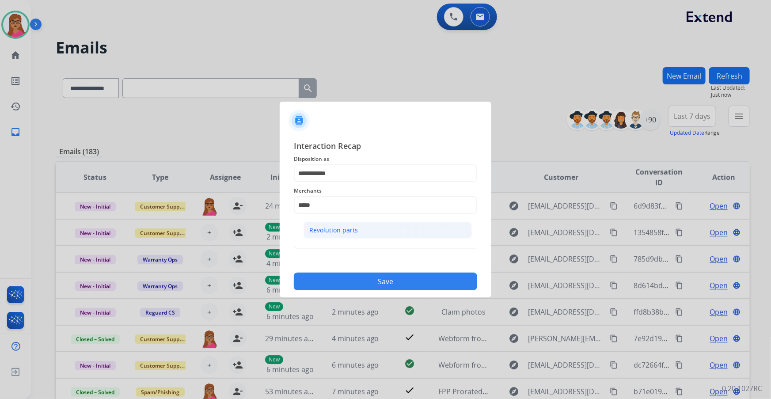
click at [330, 232] on div "Revolution parts" at bounding box center [333, 230] width 49 height 9
type input "**********"
click at [330, 232] on input "text" at bounding box center [385, 241] width 183 height 18
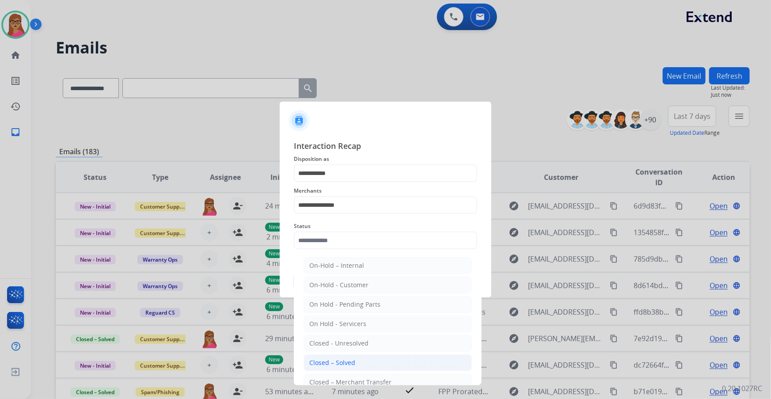
click at [354, 361] on div "Closed – Solved" at bounding box center [332, 362] width 46 height 9
type input "**********"
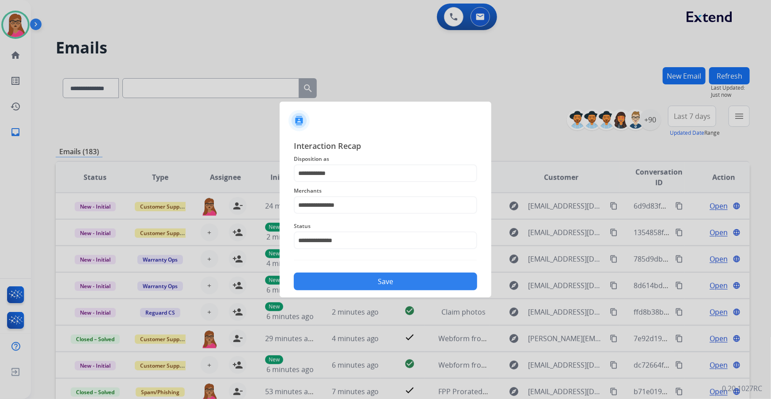
click at [358, 283] on button "Save" at bounding box center [385, 282] width 183 height 18
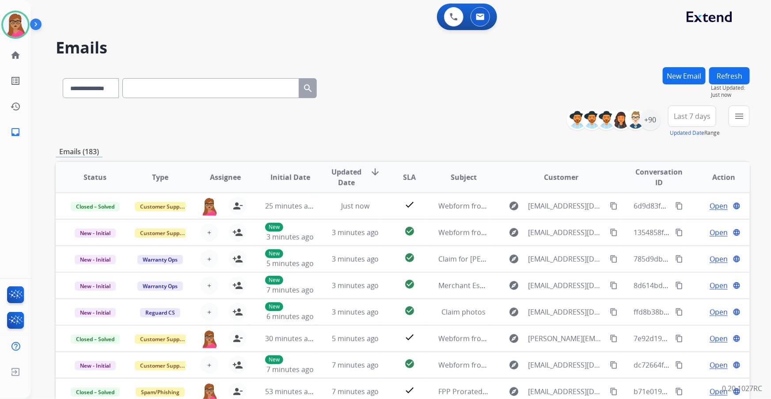
click at [695, 114] on span "Last 7 days" at bounding box center [692, 116] width 37 height 4
click at [674, 224] on div "Last 90 days" at bounding box center [689, 223] width 49 height 13
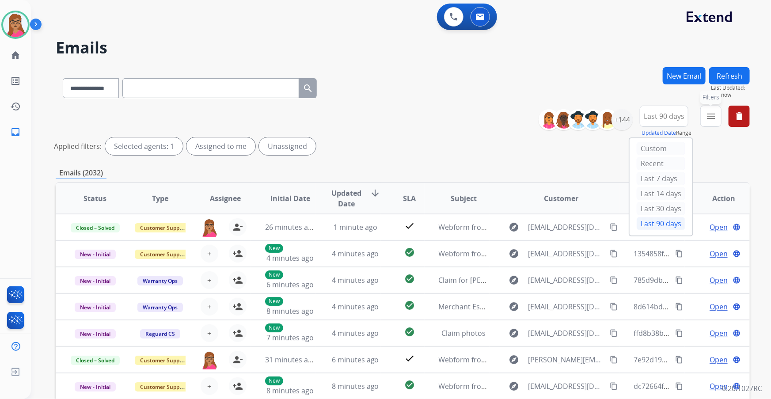
click at [715, 121] on mat-icon "menu" at bounding box center [711, 116] width 11 height 11
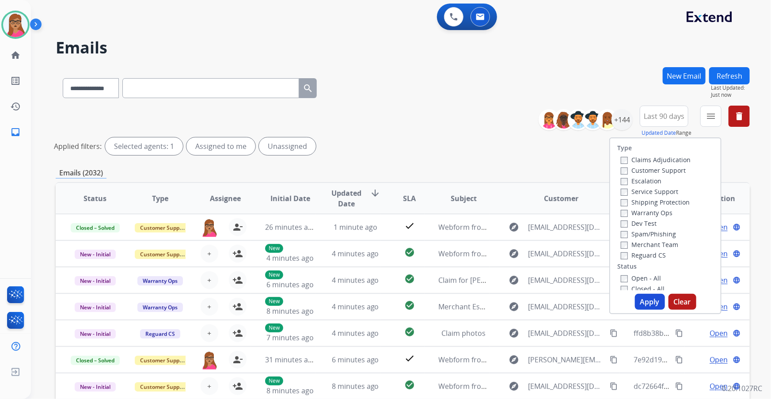
click at [661, 171] on label "Customer Support" at bounding box center [653, 170] width 65 height 8
click at [662, 201] on label "Shipping Protection" at bounding box center [655, 202] width 69 height 8
click at [647, 253] on label "Reguard CS" at bounding box center [643, 255] width 45 height 8
drag, startPoint x: 639, startPoint y: 277, endPoint x: 647, endPoint y: 296, distance: 20.8
click at [639, 278] on label "Open - All" at bounding box center [641, 278] width 40 height 8
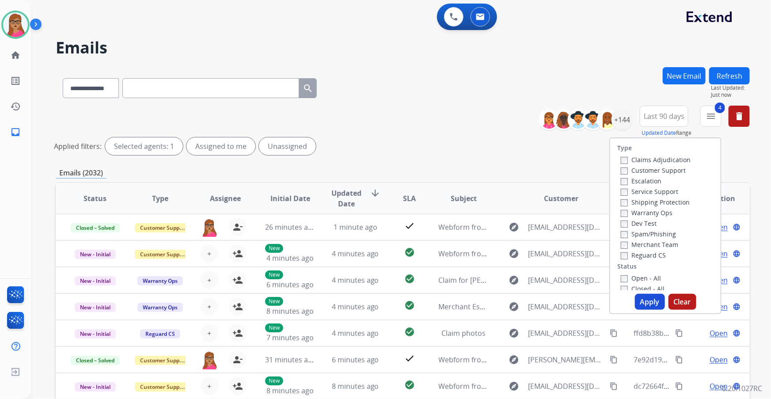
click at [646, 306] on button "Apply" at bounding box center [650, 302] width 30 height 16
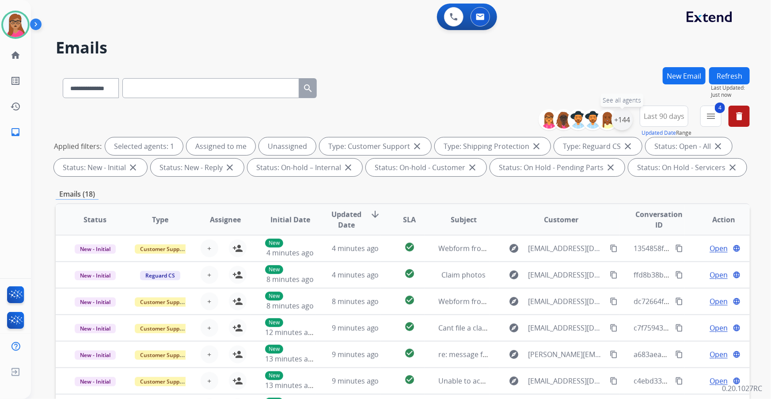
click at [624, 113] on div "+144" at bounding box center [622, 119] width 21 height 21
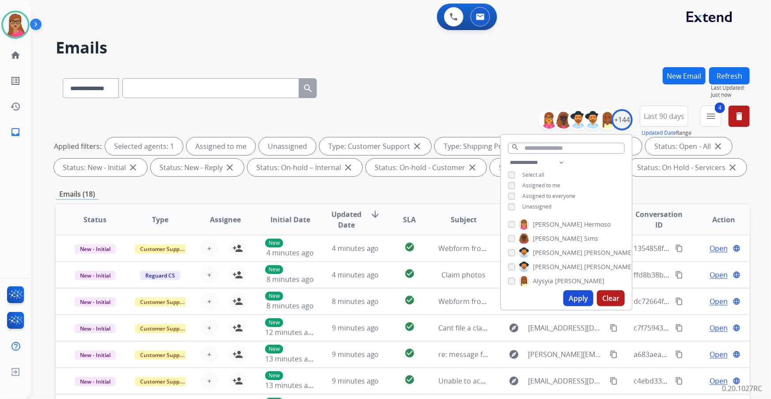
click at [514, 206] on div "Unassigned" at bounding box center [529, 206] width 43 height 7
click at [577, 294] on button "Apply" at bounding box center [578, 298] width 30 height 16
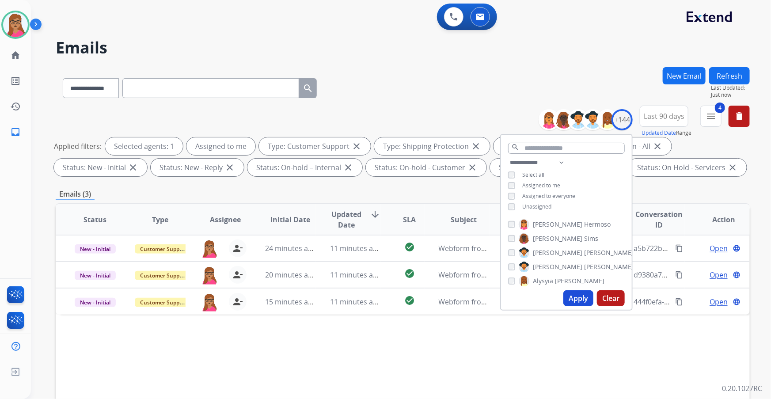
drag, startPoint x: 616, startPoint y: 338, endPoint x: 628, endPoint y: 323, distance: 19.5
click at [616, 338] on div "Status Type Assignee Initial Date Updated Date arrow_downward SLA Subject Custo…" at bounding box center [403, 351] width 694 height 296
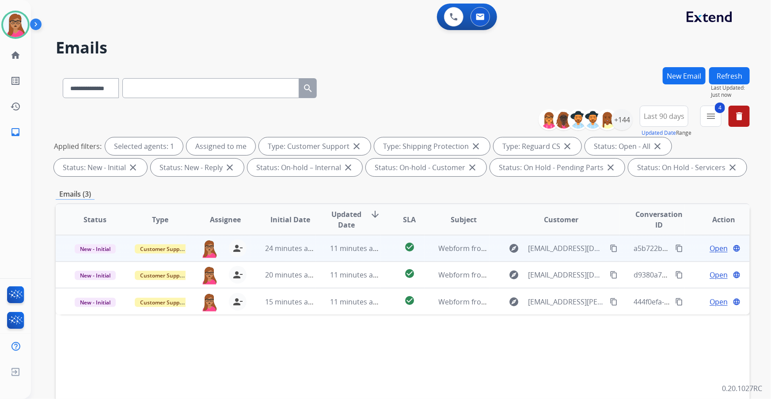
click at [714, 244] on span "Open" at bounding box center [719, 248] width 18 height 11
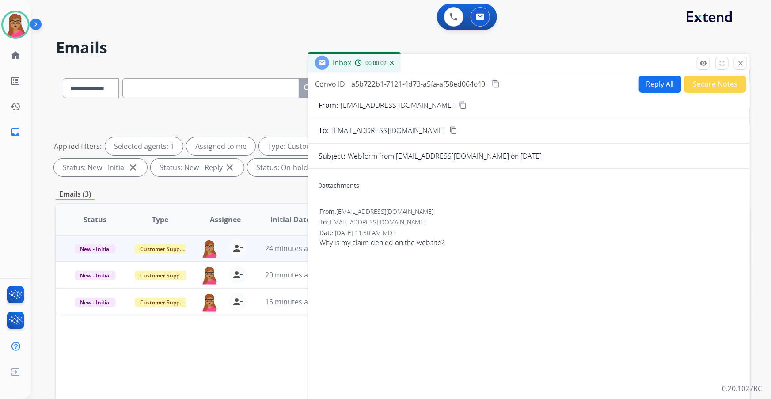
click at [459, 104] on mat-icon "content_copy" at bounding box center [463, 105] width 8 height 8
click at [658, 82] on button "Reply All" at bounding box center [660, 84] width 42 height 17
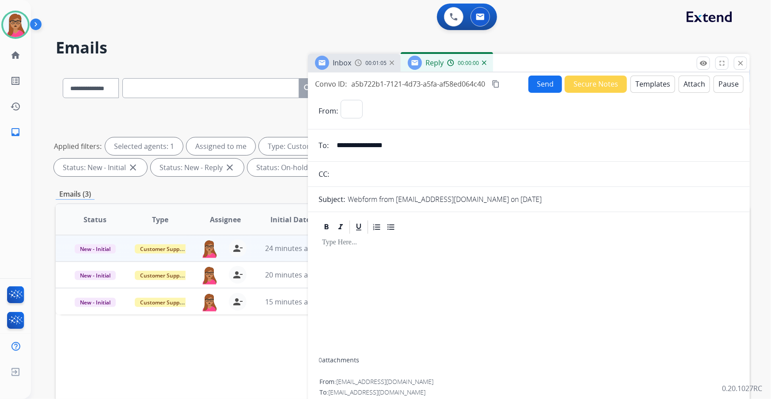
select select "**********"
click at [654, 82] on button "Templates" at bounding box center [653, 84] width 45 height 17
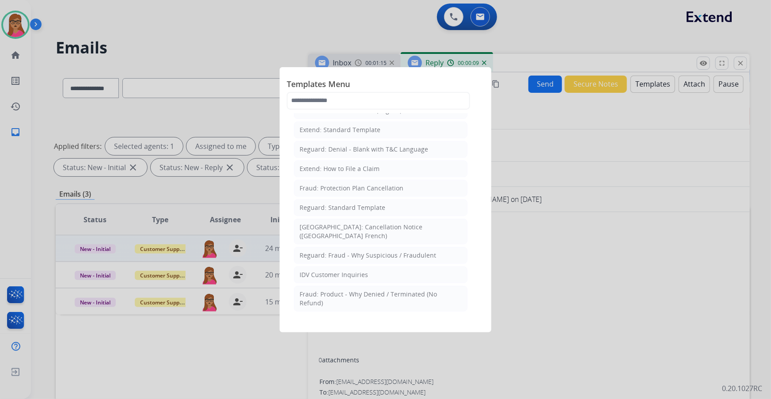
scroll to position [120, 0]
click at [346, 205] on div "Reguard: Standard Template" at bounding box center [343, 207] width 86 height 9
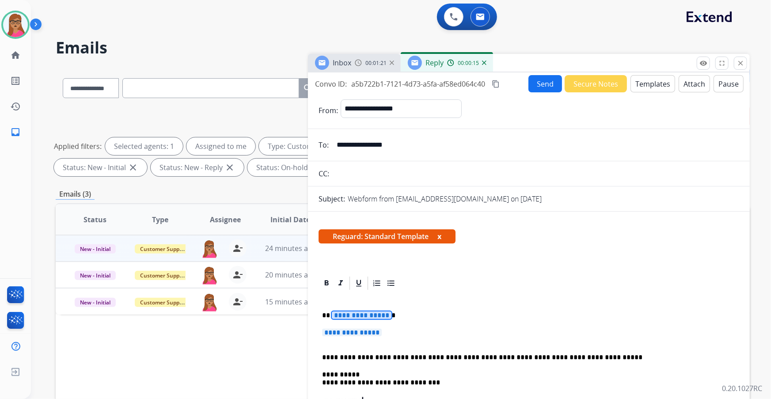
click at [367, 310] on div "**********" at bounding box center [529, 385] width 421 height 189
click at [355, 330] on span "**********" at bounding box center [352, 333] width 60 height 8
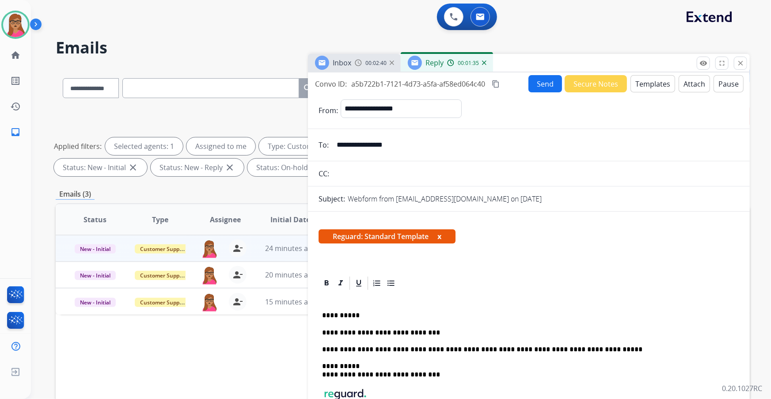
click at [657, 85] on button "Templates" at bounding box center [653, 83] width 45 height 17
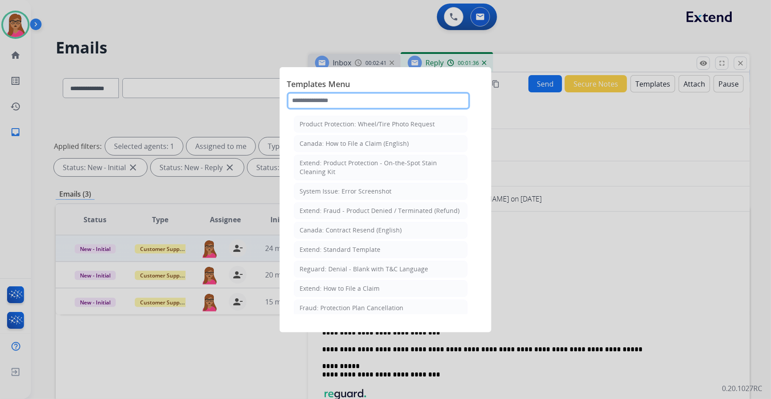
click at [346, 97] on input "text" at bounding box center [378, 101] width 183 height 18
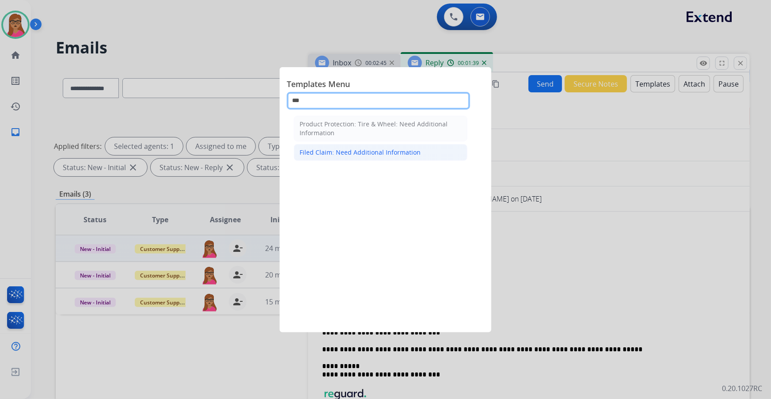
type input "***"
click at [349, 152] on div "Filed Claim: Need Additional Information" at bounding box center [360, 152] width 121 height 9
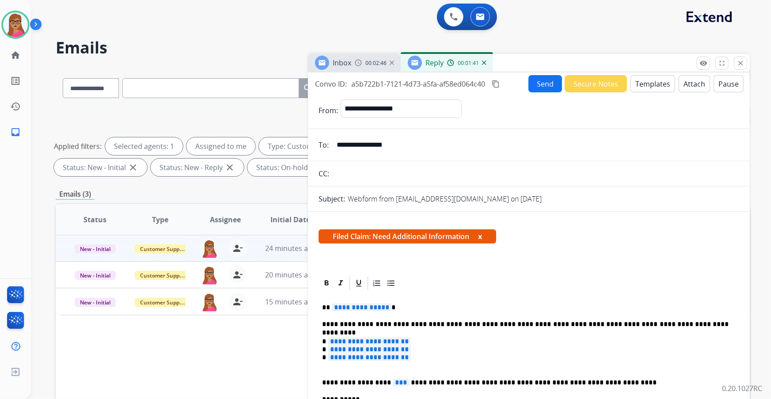
click at [371, 307] on span "**********" at bounding box center [362, 308] width 60 height 8
click at [374, 338] on span "**********" at bounding box center [369, 342] width 83 height 8
click at [364, 349] on span "**********" at bounding box center [369, 350] width 83 height 8
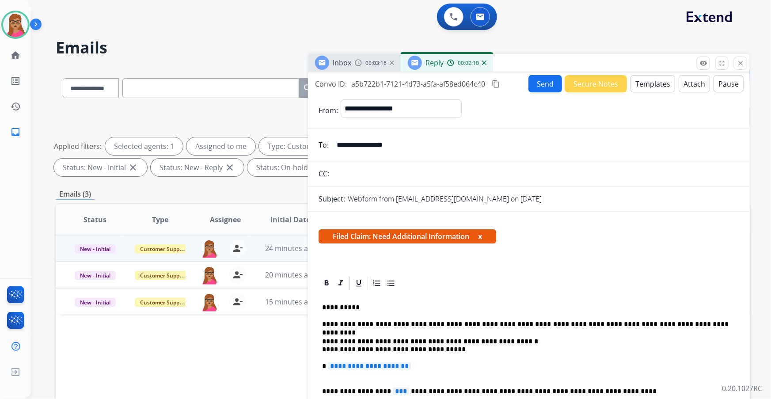
click at [376, 367] on span "**********" at bounding box center [369, 366] width 83 height 8
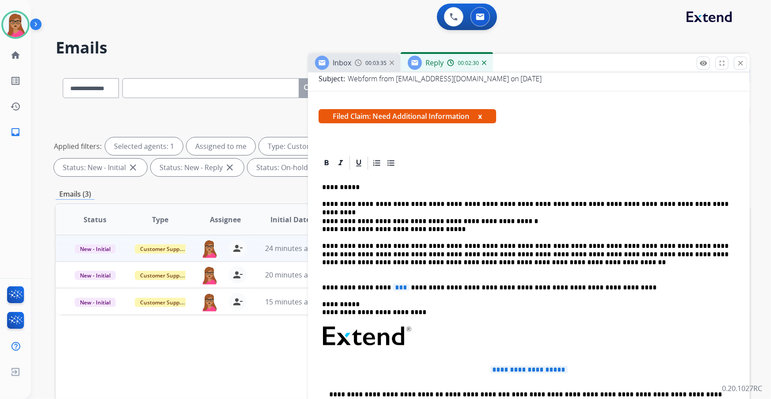
click at [393, 287] on span "***" at bounding box center [401, 288] width 16 height 8
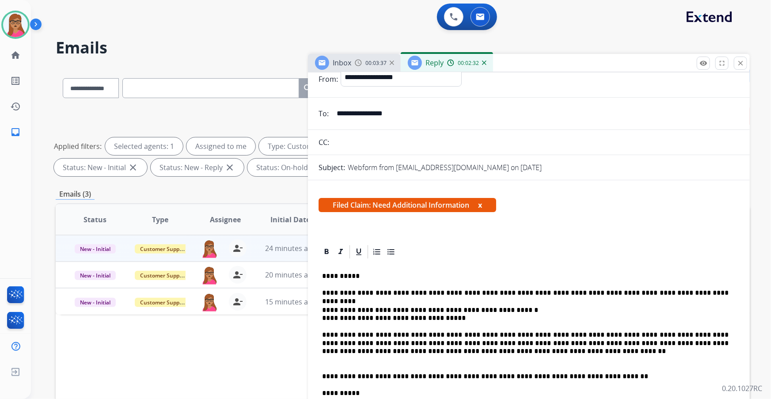
scroll to position [0, 0]
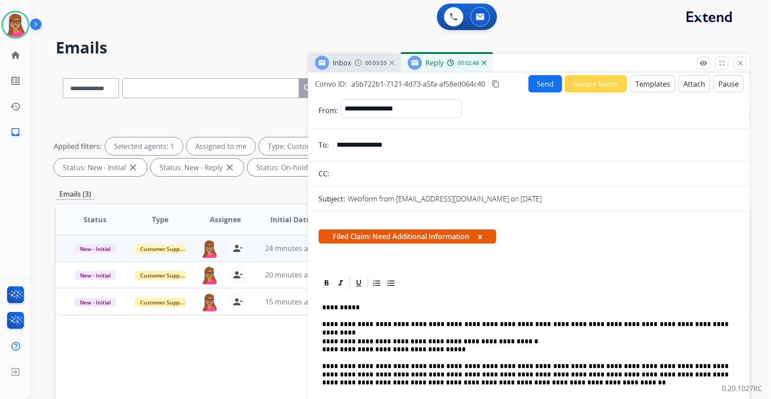
click at [483, 60] on div "Reply 00:02:48" at bounding box center [447, 63] width 92 height 18
click at [484, 62] on img at bounding box center [484, 63] width 4 height 4
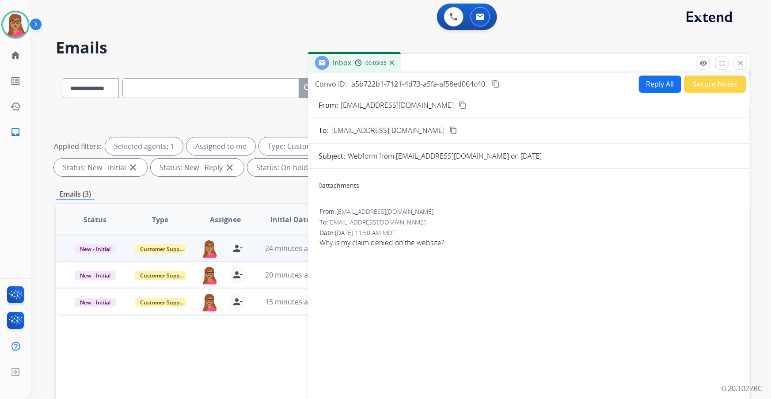
click at [713, 86] on button "Secure Notes" at bounding box center [715, 84] width 62 height 17
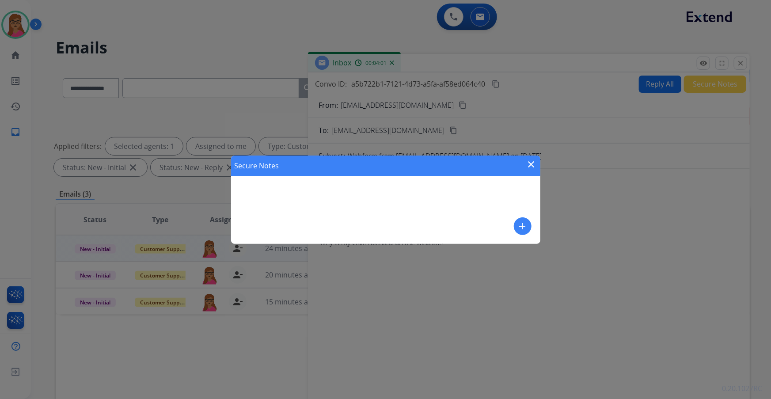
click at [677, 155] on div "Secure Notes close add" at bounding box center [385, 199] width 771 height 399
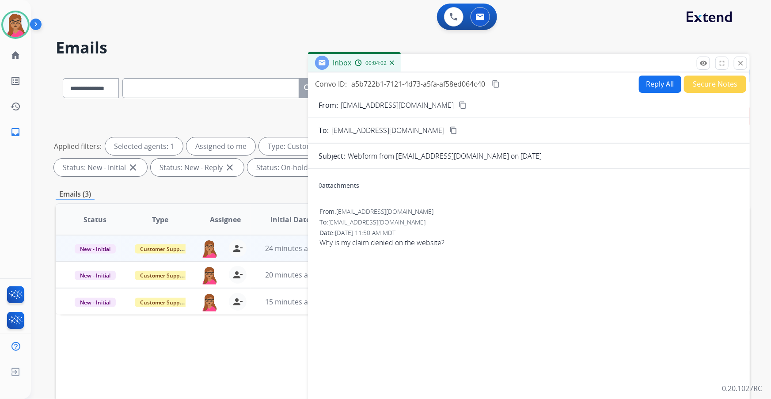
click at [658, 78] on button "Reply All" at bounding box center [660, 84] width 42 height 17
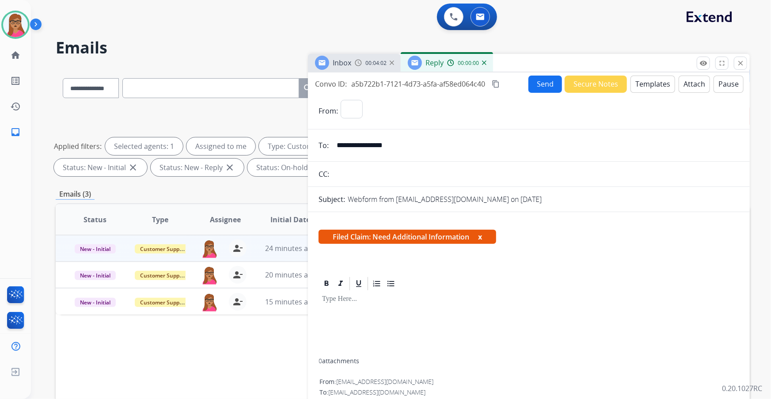
select select "**********"
click at [656, 84] on button "Templates" at bounding box center [653, 84] width 45 height 17
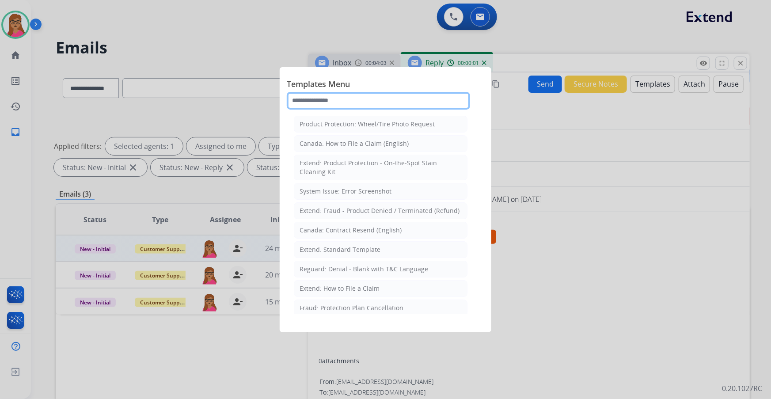
click at [391, 99] on input "text" at bounding box center [378, 101] width 183 height 18
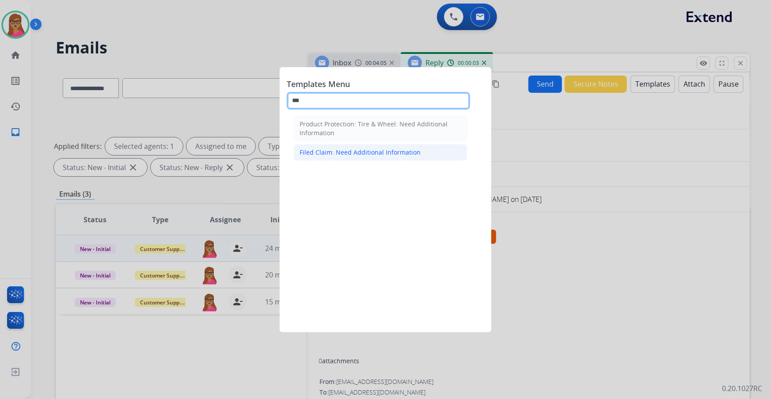
type input "***"
click at [342, 153] on div "Filed Claim: Need Additional Information" at bounding box center [360, 152] width 121 height 9
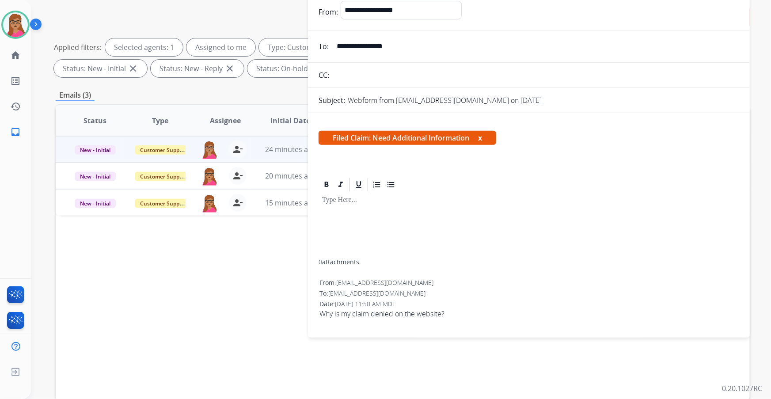
scroll to position [26, 0]
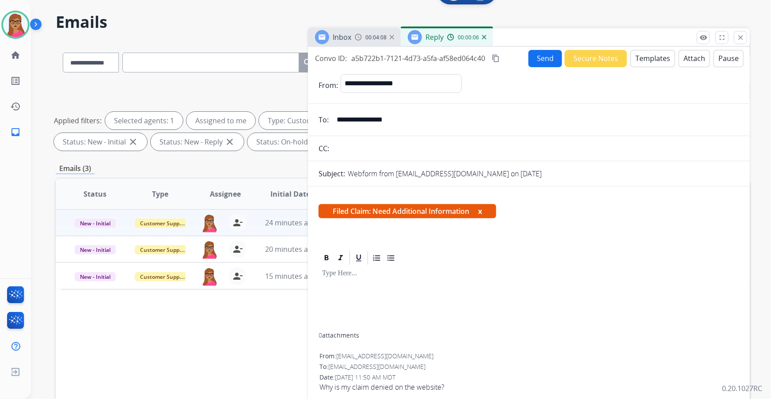
click at [649, 57] on button "Templates" at bounding box center [653, 58] width 45 height 17
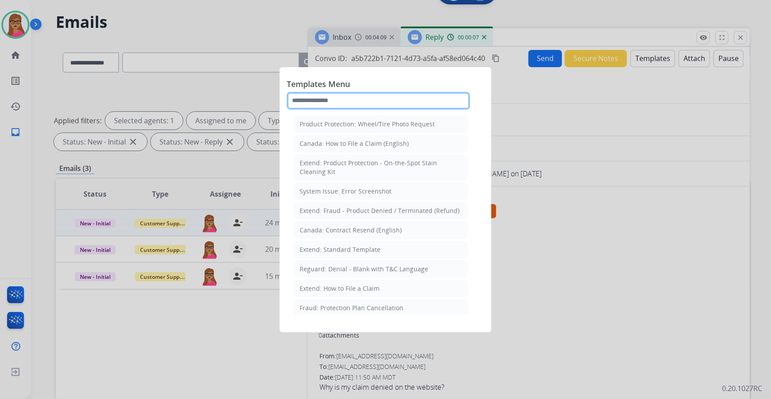
click at [340, 100] on input "text" at bounding box center [378, 101] width 183 height 18
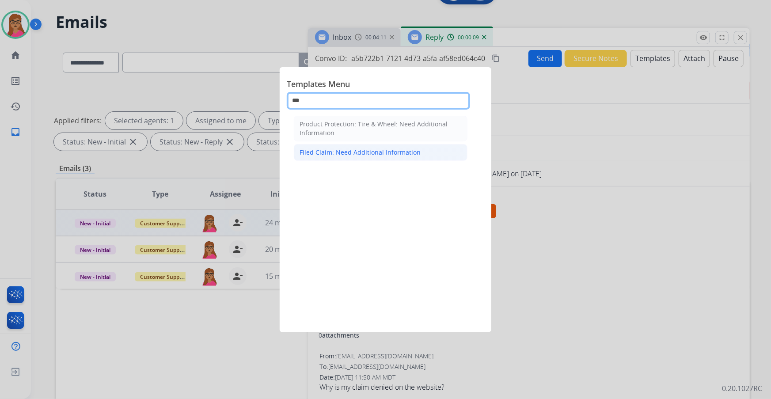
type input "***"
click at [336, 150] on div "Filed Claim: Need Additional Information" at bounding box center [360, 152] width 121 height 9
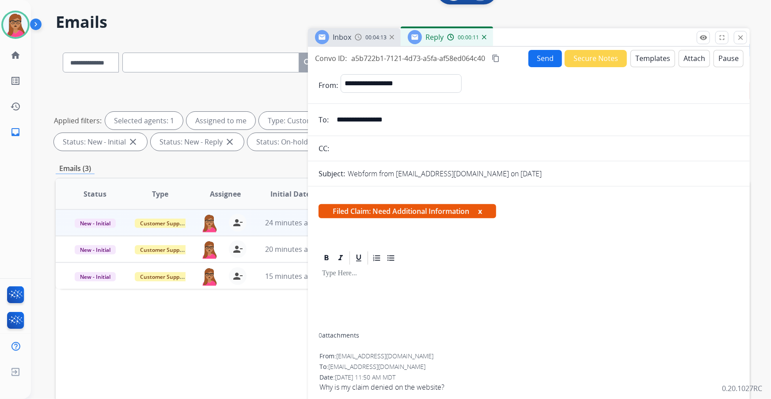
click at [485, 37] on img at bounding box center [484, 37] width 4 height 4
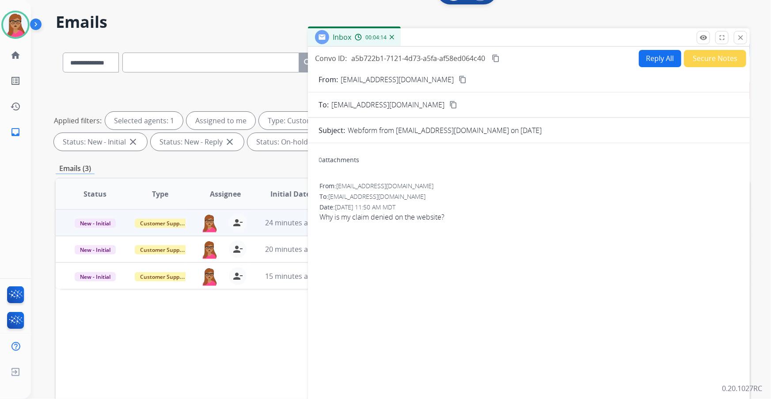
click at [648, 56] on button "Reply All" at bounding box center [660, 58] width 42 height 17
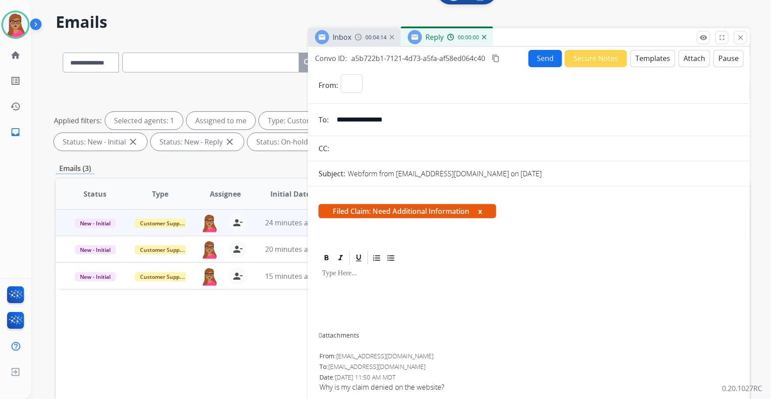
select select "**********"
click at [654, 53] on button "Templates" at bounding box center [653, 58] width 45 height 17
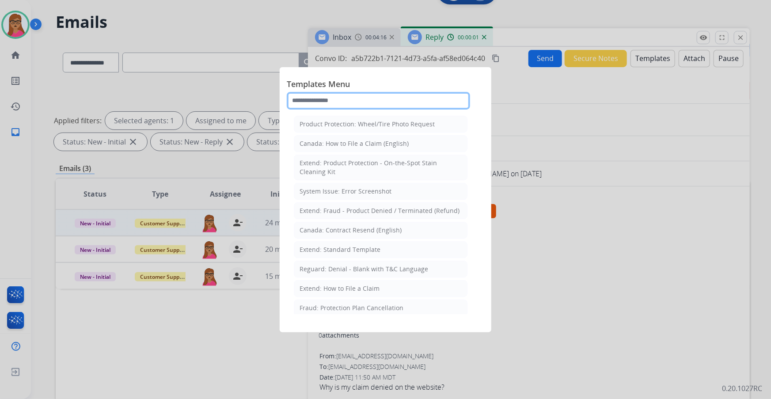
click at [326, 103] on input "text" at bounding box center [378, 101] width 183 height 18
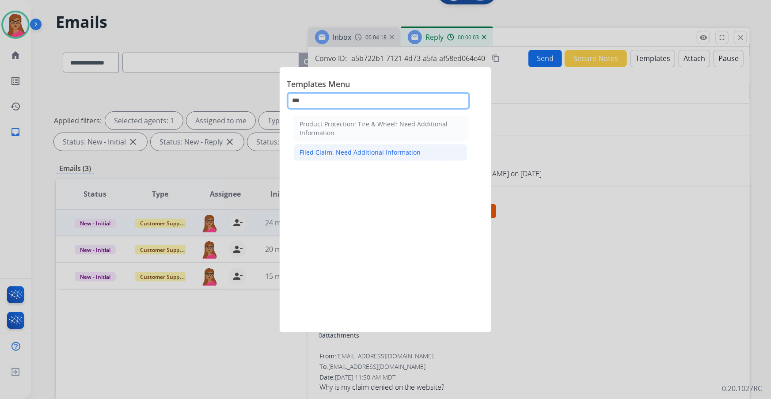
type input "***"
click at [329, 148] on div "Filed Claim: Need Additional Information" at bounding box center [360, 152] width 121 height 9
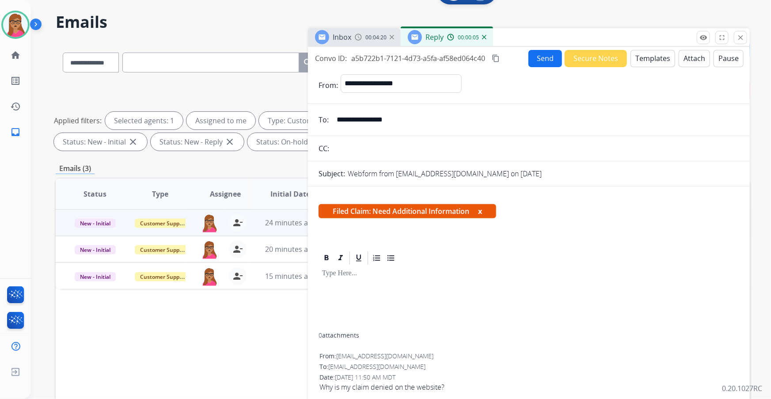
click at [641, 68] on form "**********" at bounding box center [529, 237] width 442 height 340
click at [482, 209] on button "x" at bounding box center [480, 211] width 4 height 11
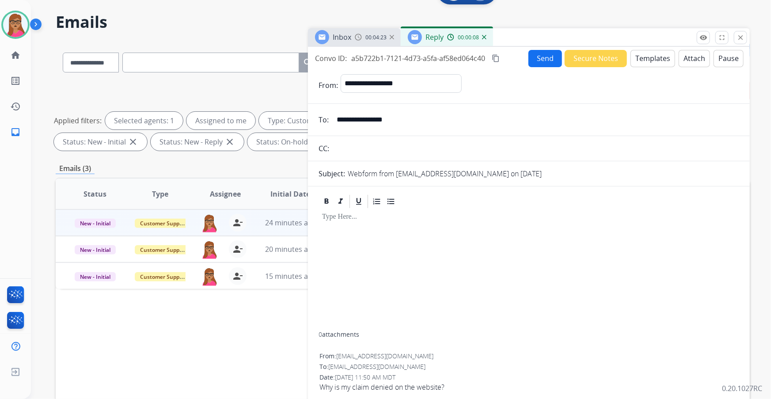
click at [650, 57] on button "Templates" at bounding box center [653, 58] width 45 height 17
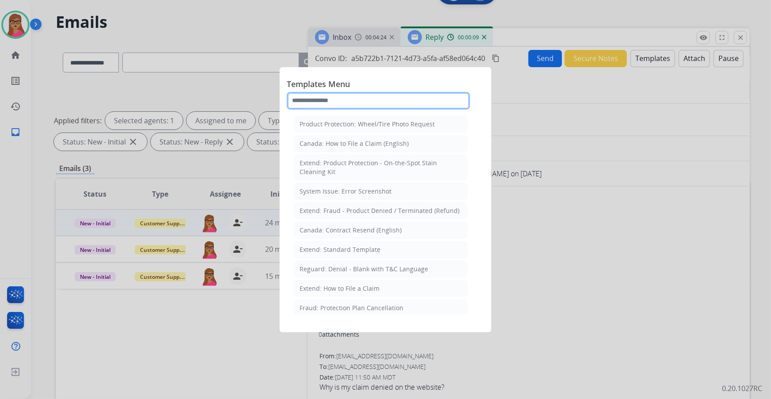
click at [312, 97] on input "text" at bounding box center [378, 101] width 183 height 18
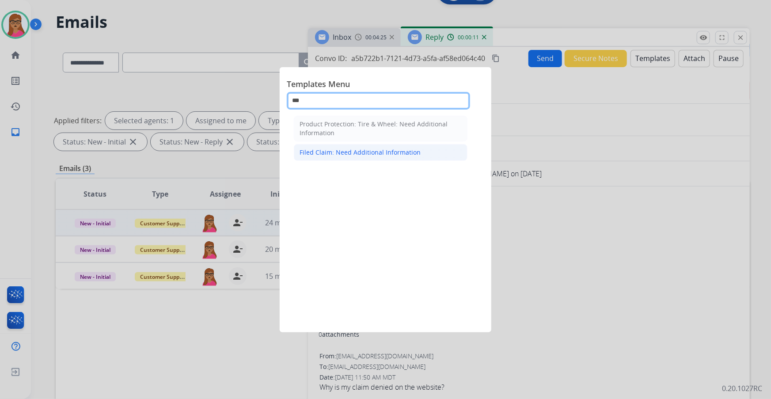
type input "***"
click at [325, 150] on div "Filed Claim: Need Additional Information" at bounding box center [360, 152] width 121 height 9
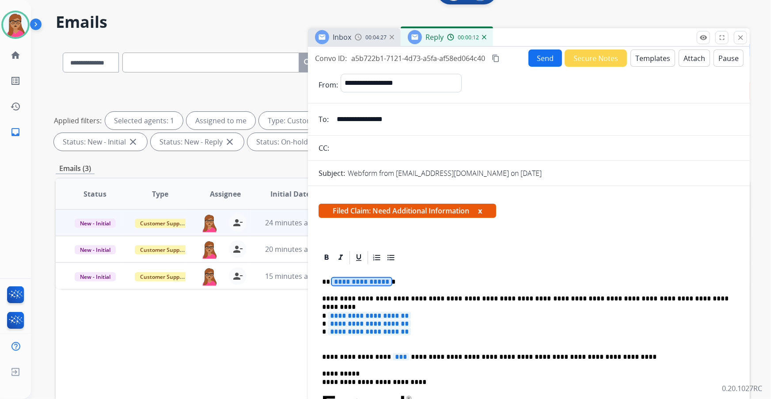
click at [359, 278] on span "**********" at bounding box center [362, 282] width 60 height 8
click at [373, 312] on span "**********" at bounding box center [369, 316] width 83 height 8
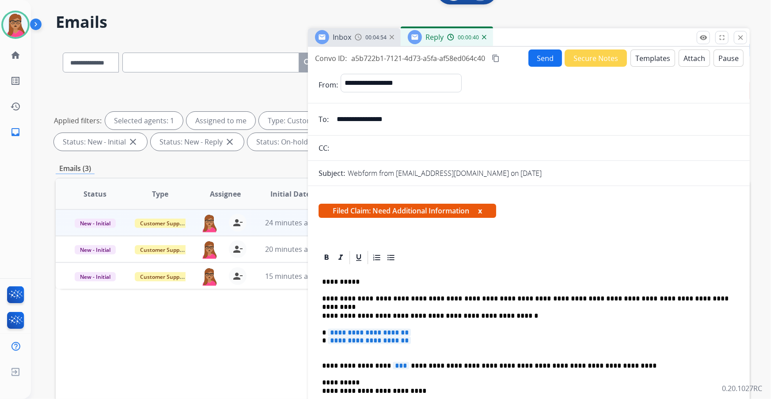
click at [394, 331] on span "**********" at bounding box center [369, 333] width 83 height 8
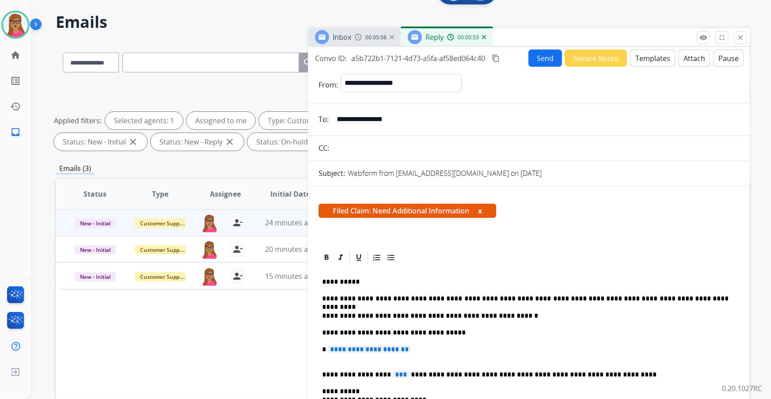
click at [359, 350] on span "**********" at bounding box center [369, 350] width 83 height 8
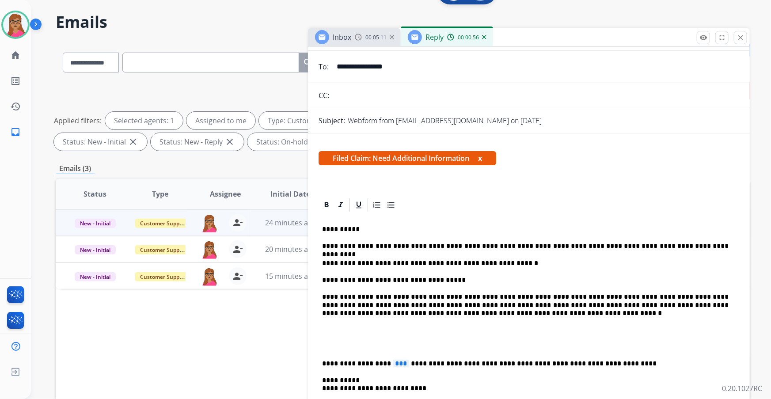
scroll to position [80, 0]
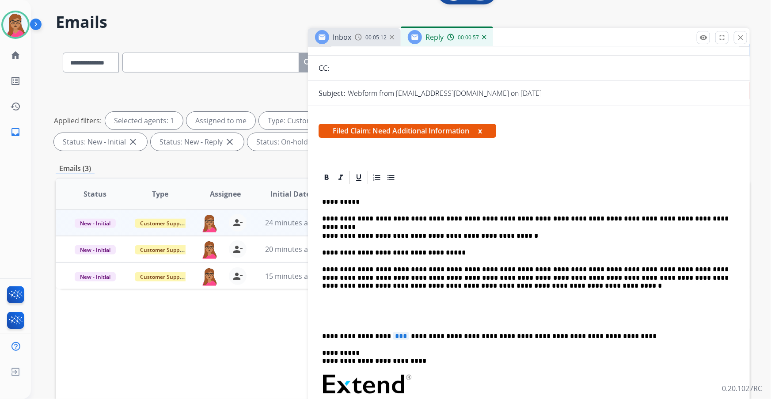
click at [322, 334] on div "**********" at bounding box center [529, 395] width 421 height 419
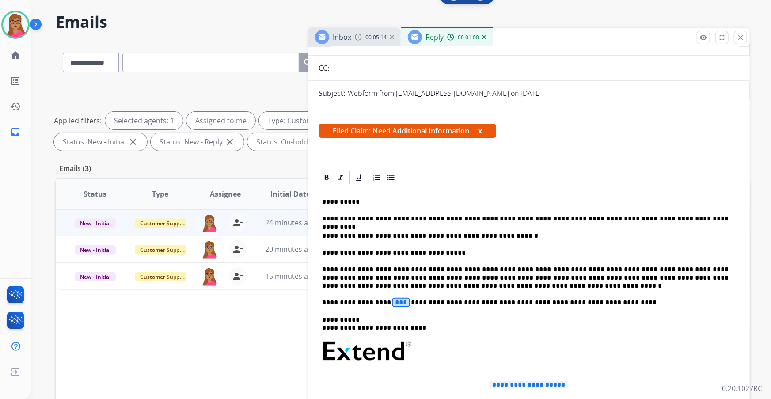
click at [393, 301] on span "***" at bounding box center [401, 303] width 16 height 8
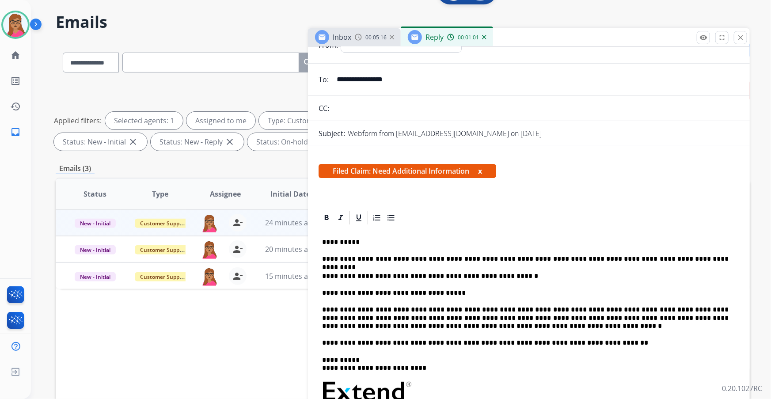
scroll to position [0, 0]
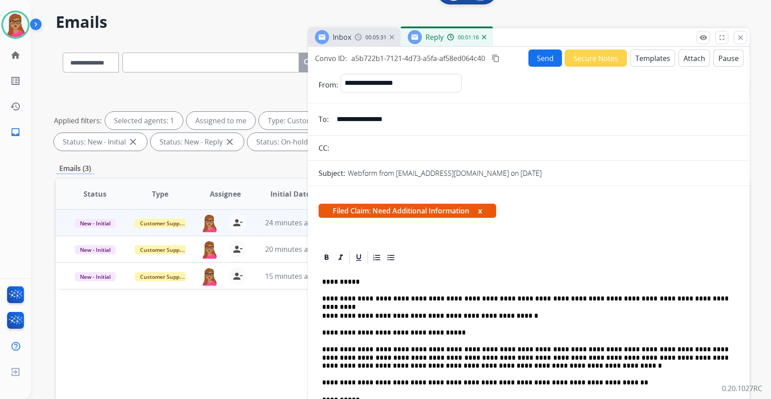
click at [495, 58] on mat-icon "content_copy" at bounding box center [496, 58] width 8 height 8
click at [533, 60] on button "Send" at bounding box center [546, 57] width 34 height 17
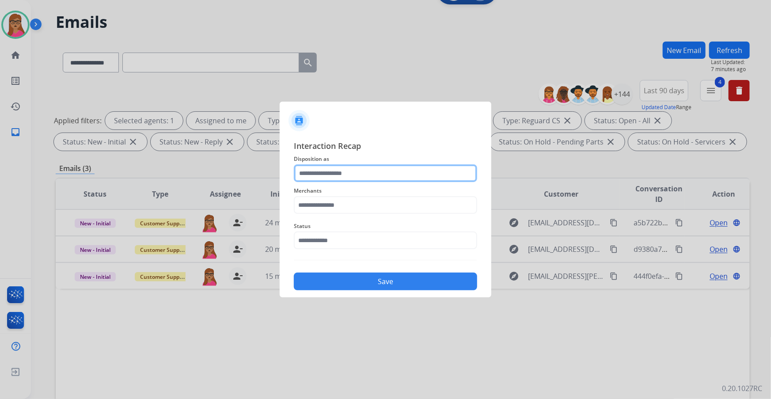
click at [334, 175] on input "text" at bounding box center [385, 173] width 183 height 18
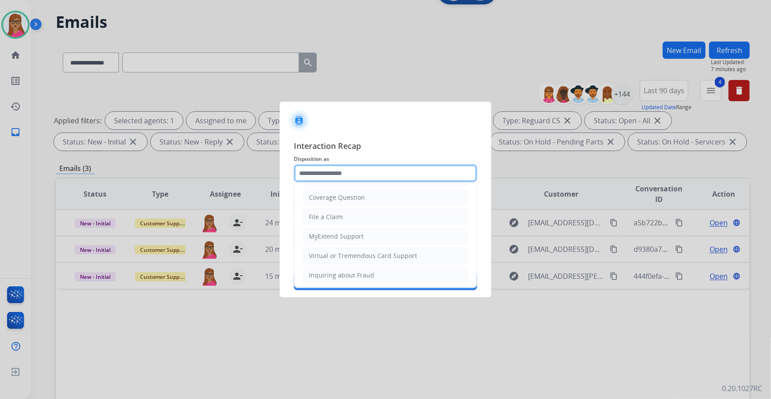
scroll to position [137, 0]
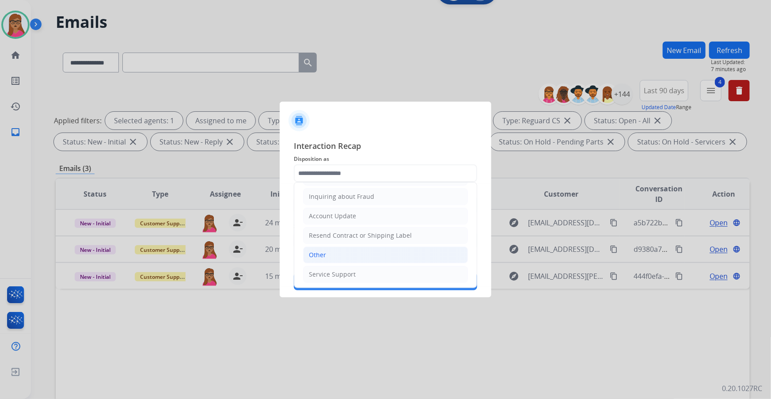
click at [330, 252] on li "Other" at bounding box center [385, 255] width 165 height 17
type input "*****"
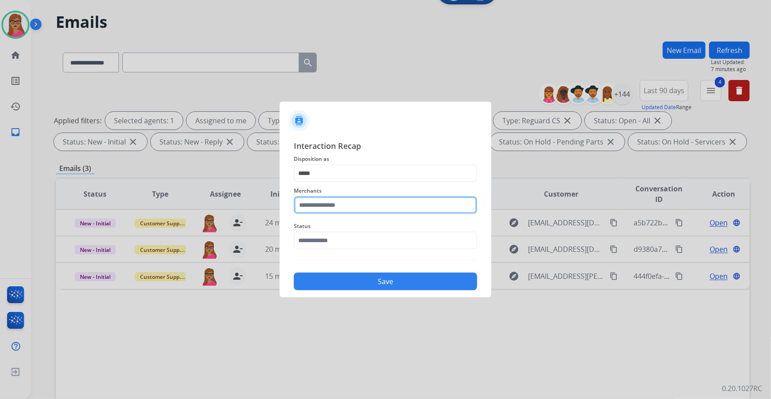
click at [331, 205] on input "text" at bounding box center [385, 205] width 183 height 18
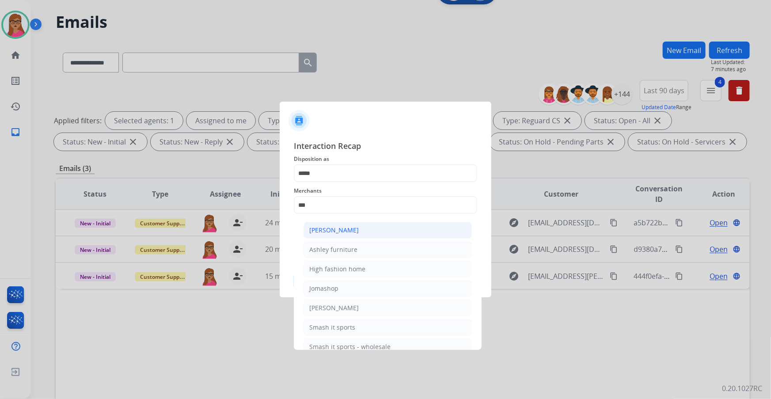
click at [340, 228] on div "[PERSON_NAME]" at bounding box center [333, 230] width 49 height 9
type input "**********"
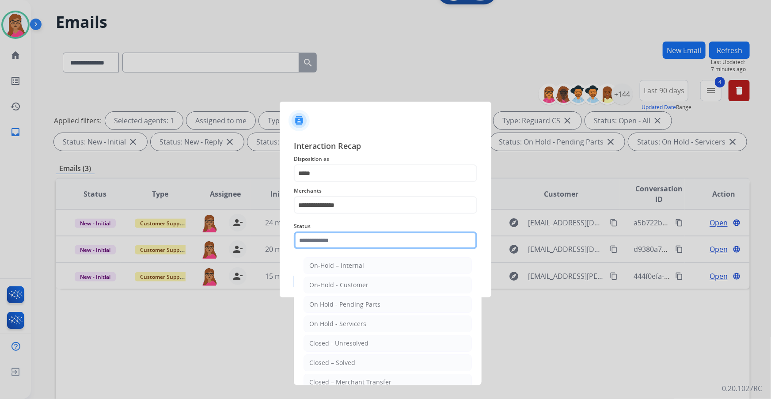
click at [317, 238] on input "text" at bounding box center [385, 241] width 183 height 18
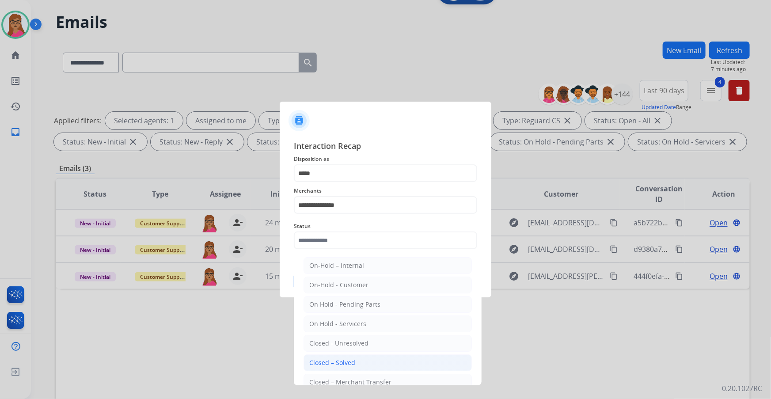
click at [350, 360] on div "Closed – Solved" at bounding box center [332, 362] width 46 height 9
type input "**********"
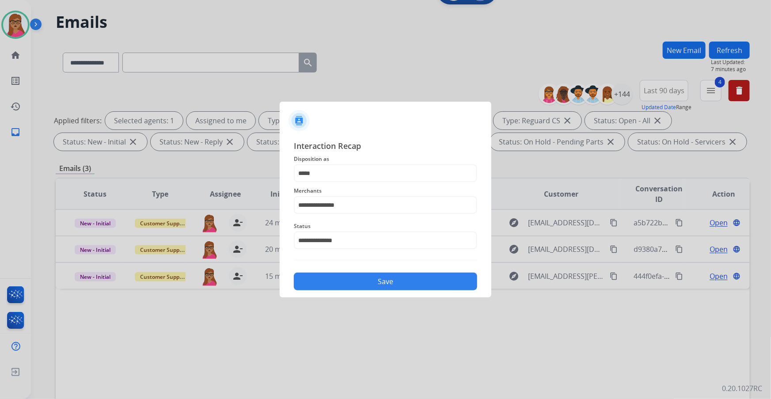
click at [364, 274] on button "Save" at bounding box center [385, 282] width 183 height 18
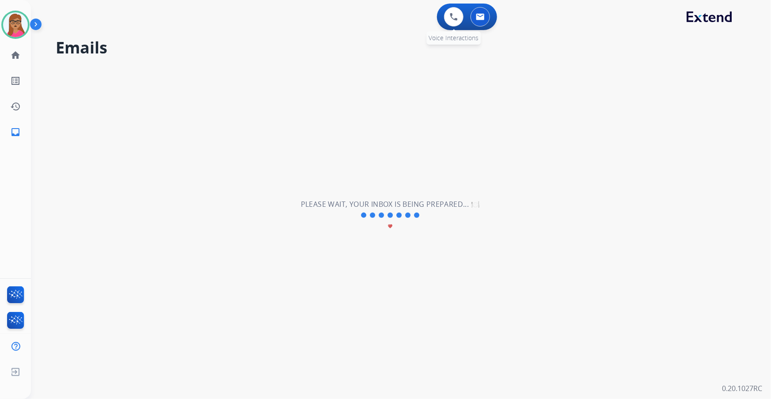
scroll to position [0, 0]
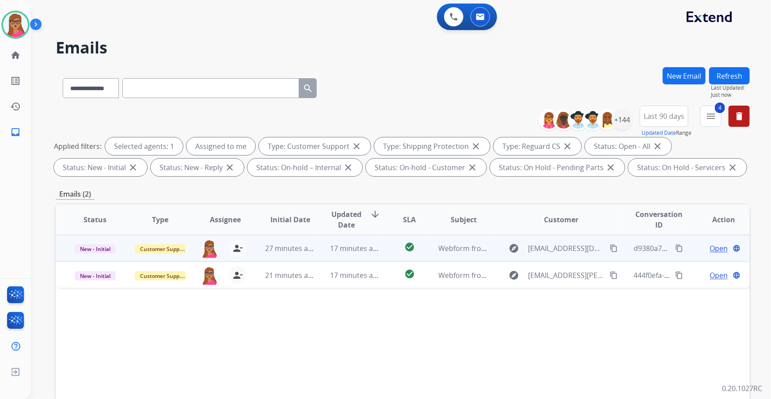
click at [716, 245] on span "Open" at bounding box center [719, 248] width 18 height 11
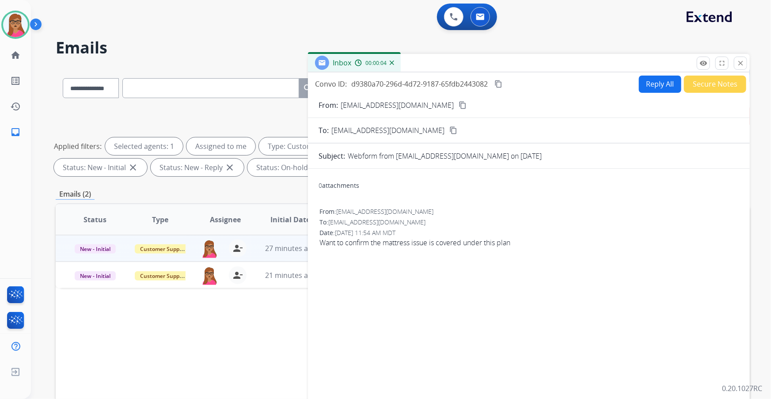
click at [459, 107] on mat-icon "content_copy" at bounding box center [463, 105] width 8 height 8
click at [666, 76] on button "Reply All" at bounding box center [660, 84] width 42 height 17
select select "**********"
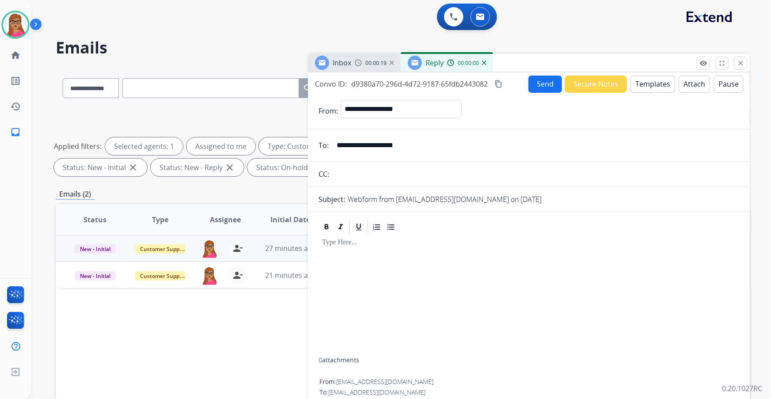
click at [649, 84] on button "Templates" at bounding box center [653, 84] width 45 height 17
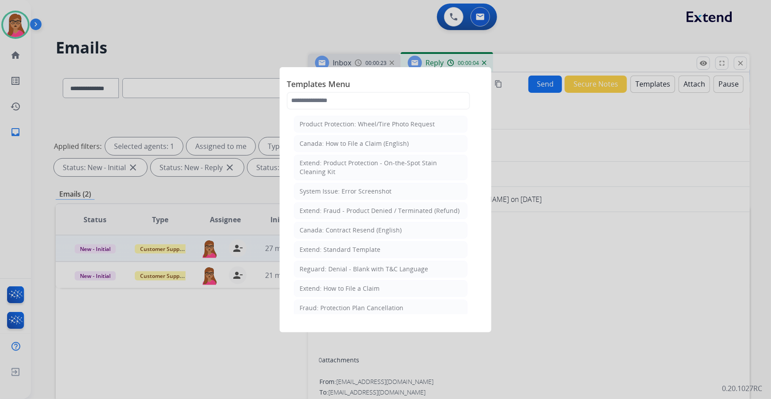
drag, startPoint x: 339, startPoint y: 247, endPoint x: 485, endPoint y: 6, distance: 282.3
click at [339, 247] on div "Extend: Standard Template" at bounding box center [340, 249] width 81 height 9
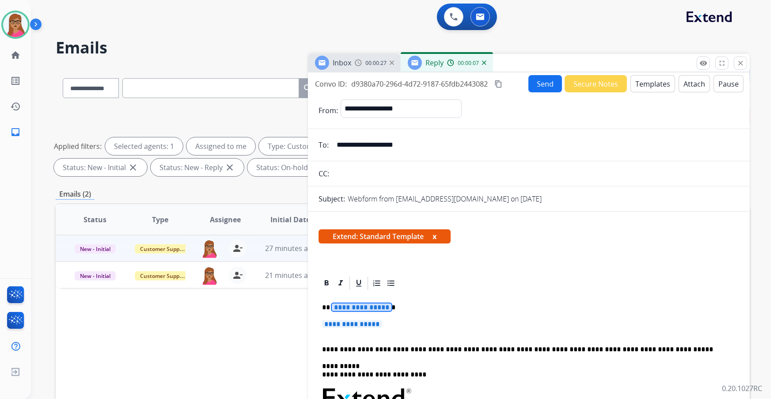
click at [359, 323] on span "**********" at bounding box center [352, 324] width 60 height 8
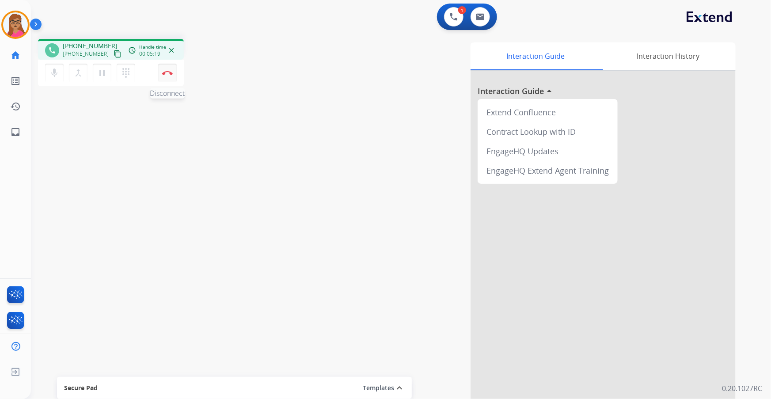
click at [171, 73] on img at bounding box center [167, 73] width 11 height 4
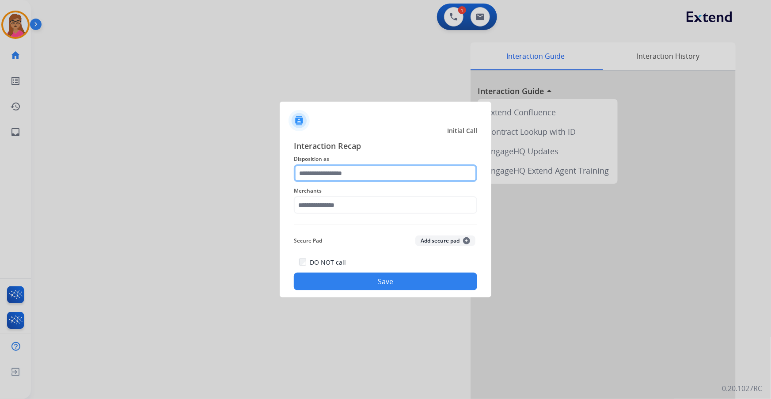
click at [323, 169] on input "text" at bounding box center [385, 173] width 183 height 18
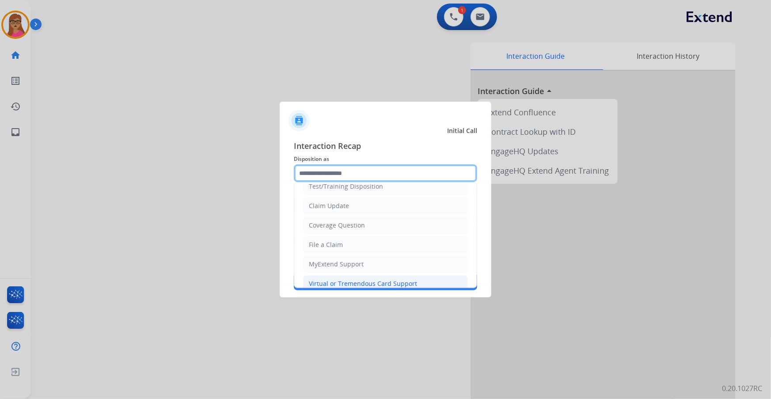
scroll to position [80, 0]
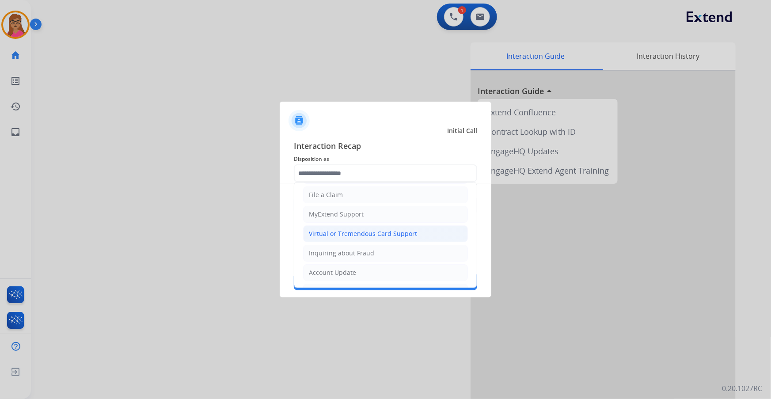
click at [341, 234] on div "Virtual or Tremendous Card Support" at bounding box center [363, 233] width 108 height 9
type input "**********"
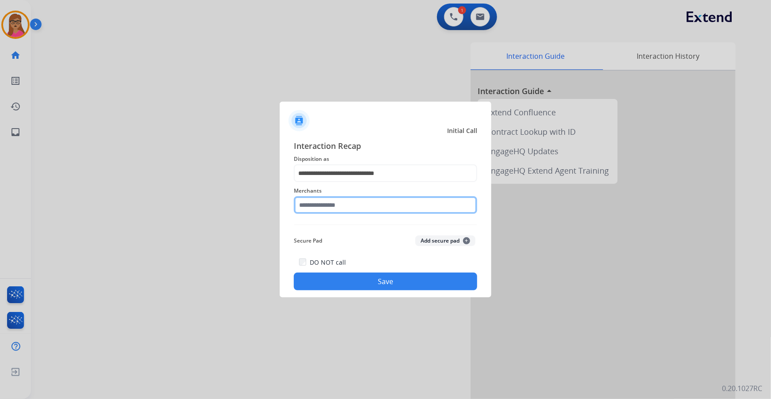
click at [335, 204] on input "text" at bounding box center [385, 205] width 183 height 18
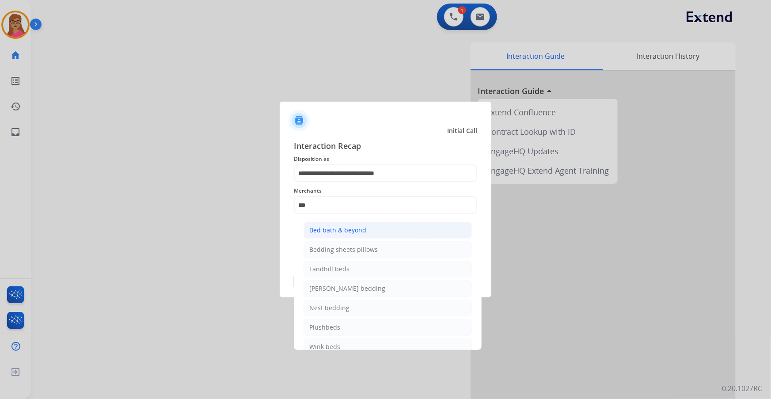
click at [331, 228] on div "Bed bath & beyond" at bounding box center [337, 230] width 57 height 9
type input "**********"
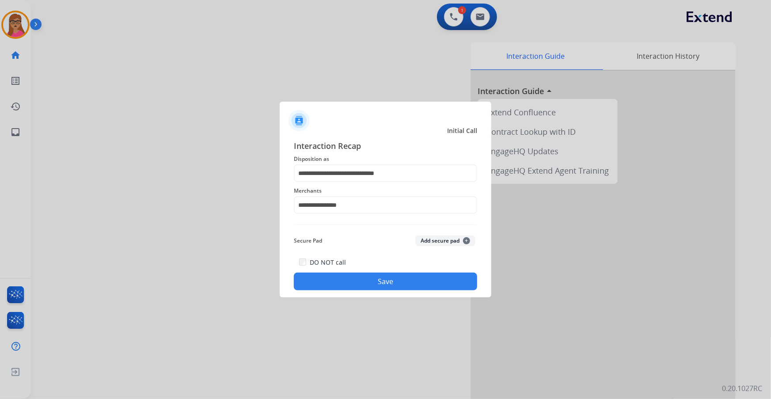
drag, startPoint x: 355, startPoint y: 276, endPoint x: 421, endPoint y: 167, distance: 127.1
click at [355, 276] on button "Save" at bounding box center [385, 282] width 183 height 18
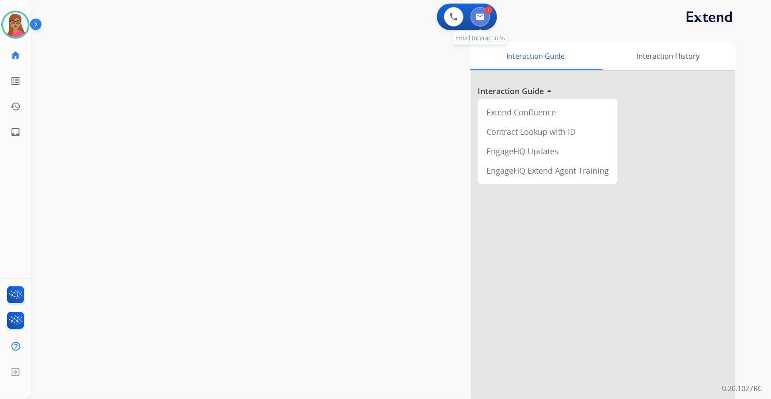
click at [483, 18] on img at bounding box center [480, 16] width 9 height 7
select select "**********"
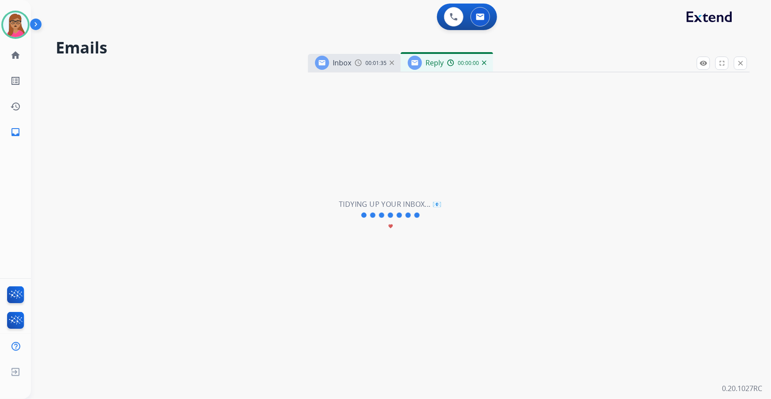
select select "**********"
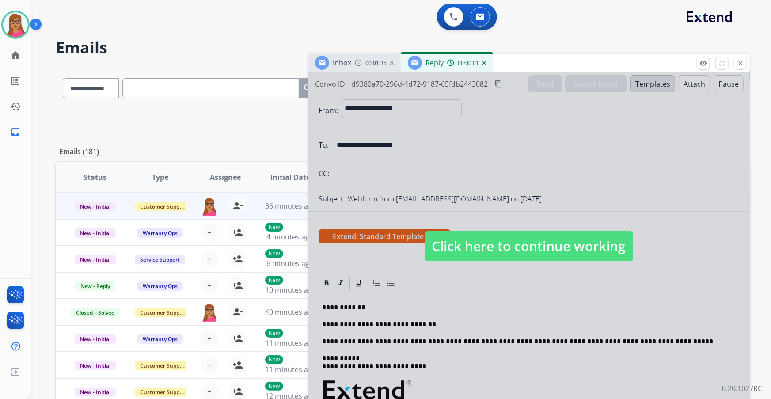
click at [488, 246] on span "Click here to continue working" at bounding box center [529, 246] width 208 height 30
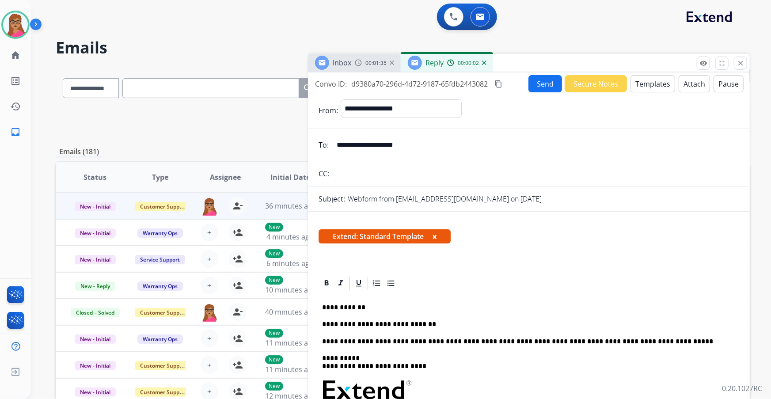
click at [339, 65] on span "Inbox" at bounding box center [342, 63] width 19 height 10
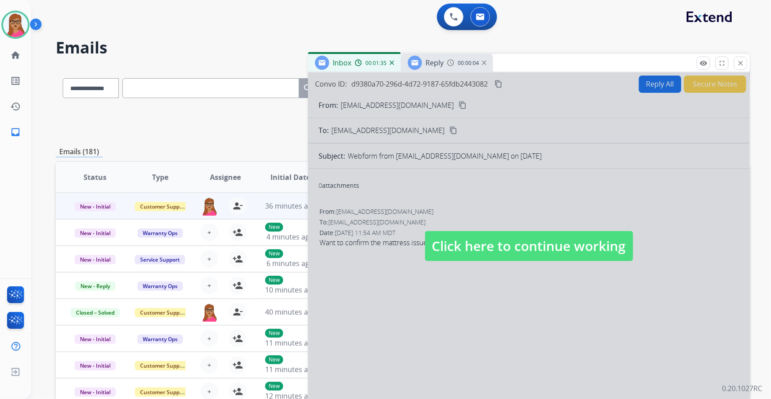
click at [503, 252] on span "Click here to continue working" at bounding box center [529, 246] width 208 height 30
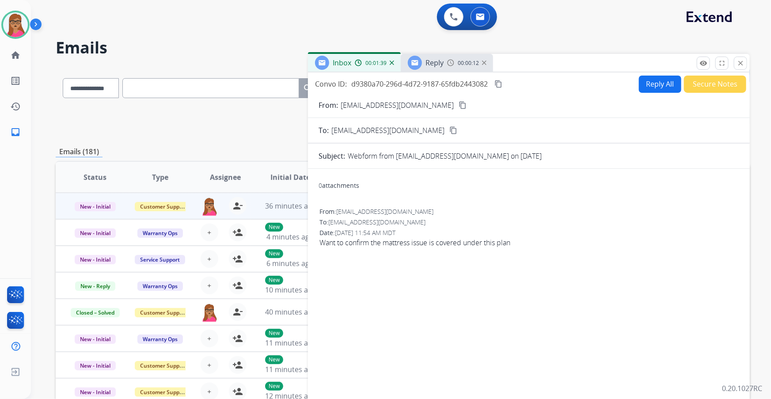
click at [428, 63] on span "Reply" at bounding box center [435, 63] width 18 height 10
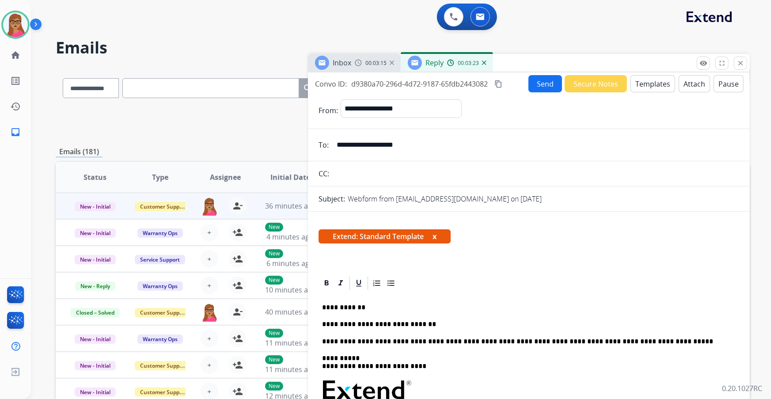
click at [689, 84] on button "Attach" at bounding box center [694, 83] width 31 height 17
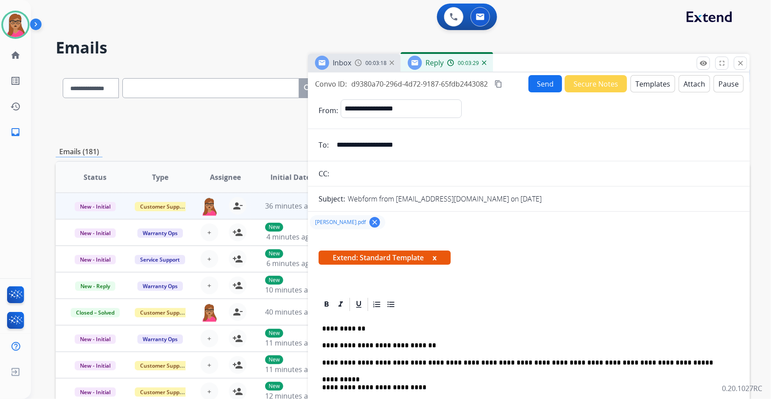
scroll to position [80, 0]
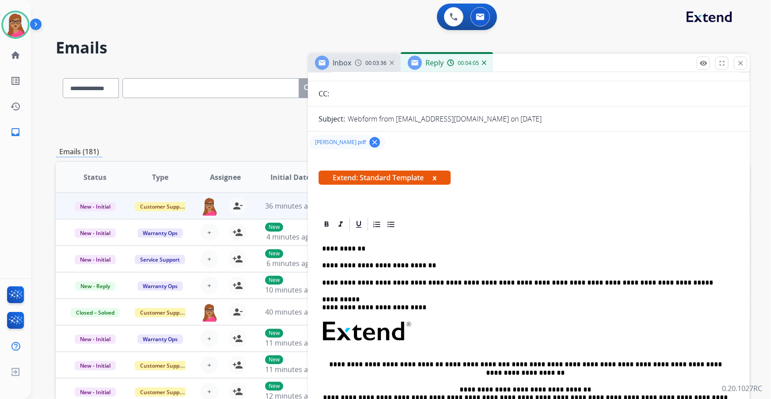
click at [434, 266] on p "**********" at bounding box center [525, 266] width 407 height 8
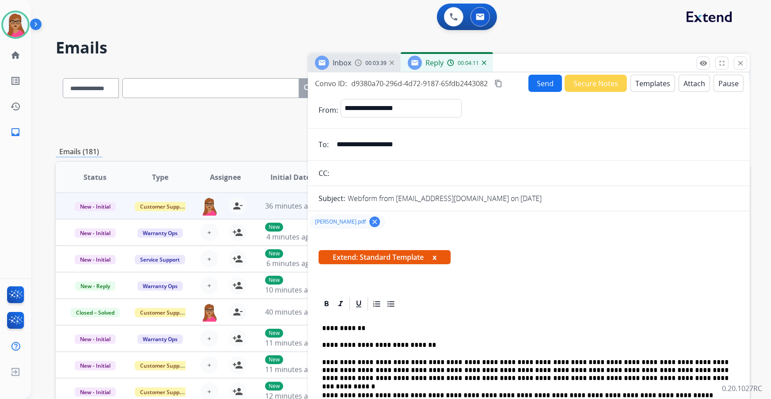
scroll to position [0, 0]
click at [498, 82] on mat-icon "content_copy" at bounding box center [499, 84] width 8 height 8
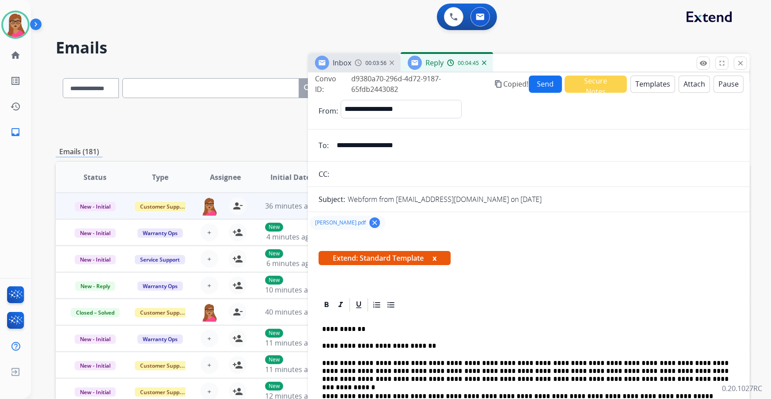
click at [557, 82] on button "Send" at bounding box center [546, 84] width 34 height 17
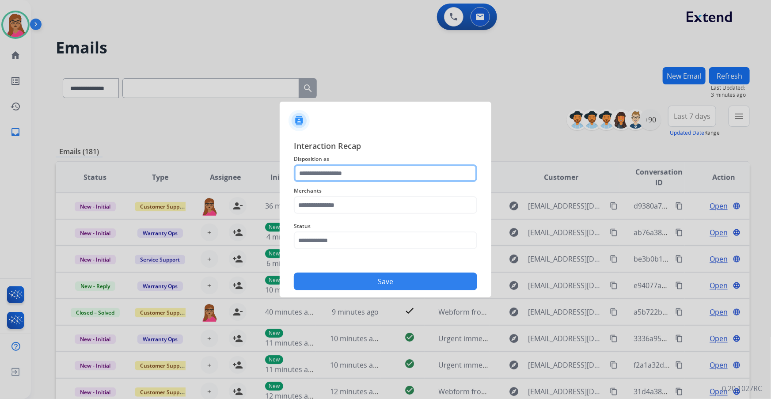
click at [333, 173] on input "text" at bounding box center [385, 173] width 183 height 18
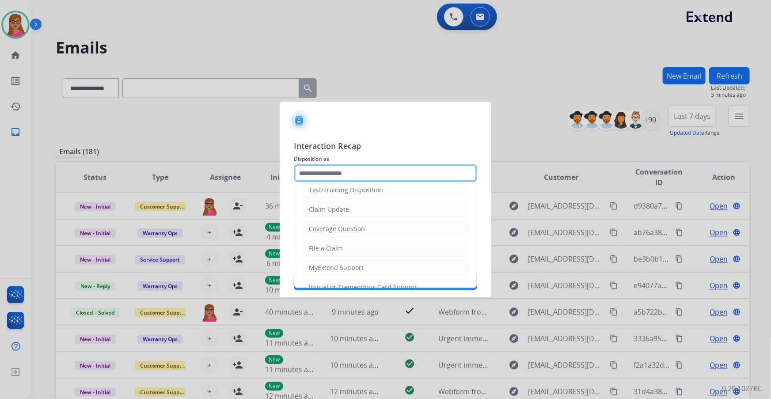
scroll to position [120, 0]
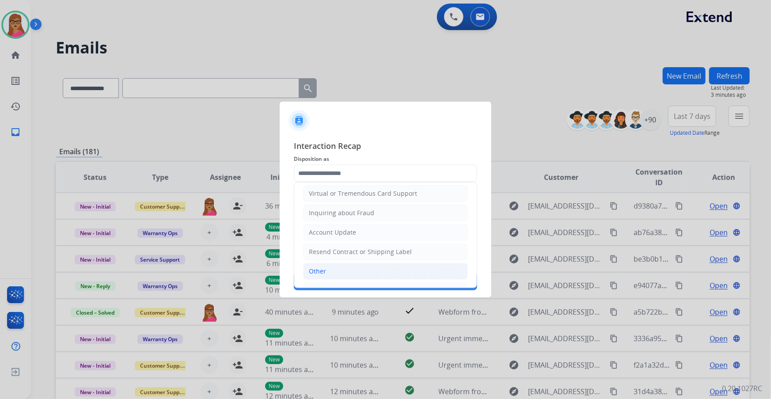
click at [313, 264] on li "Other" at bounding box center [385, 271] width 165 height 17
type input "*****"
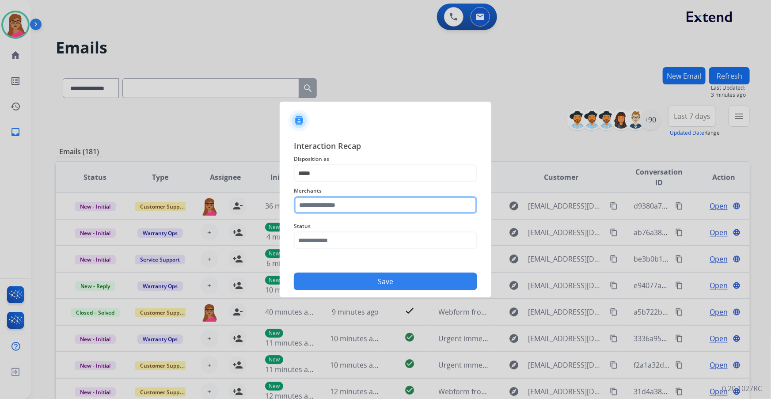
click at [343, 203] on input "text" at bounding box center [385, 205] width 183 height 18
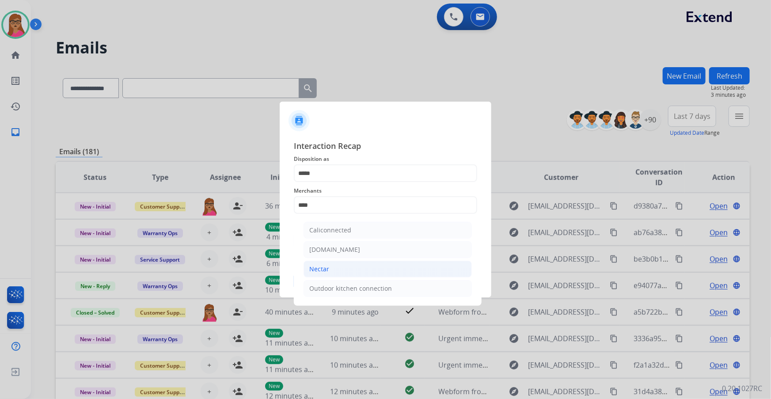
click at [331, 269] on li "Nectar" at bounding box center [388, 269] width 168 height 17
type input "******"
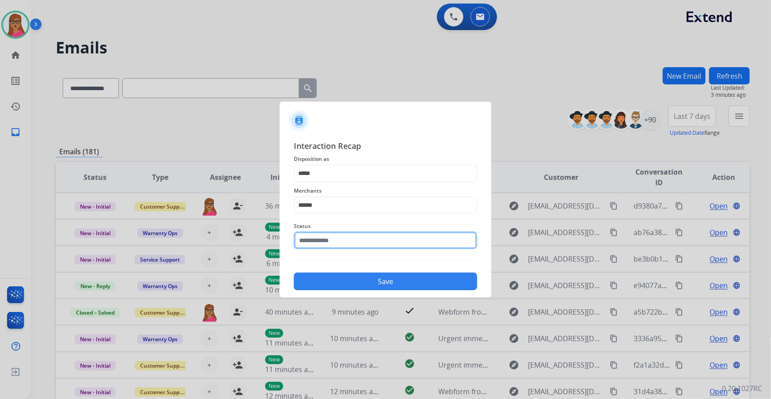
click at [341, 236] on input "text" at bounding box center [385, 241] width 183 height 18
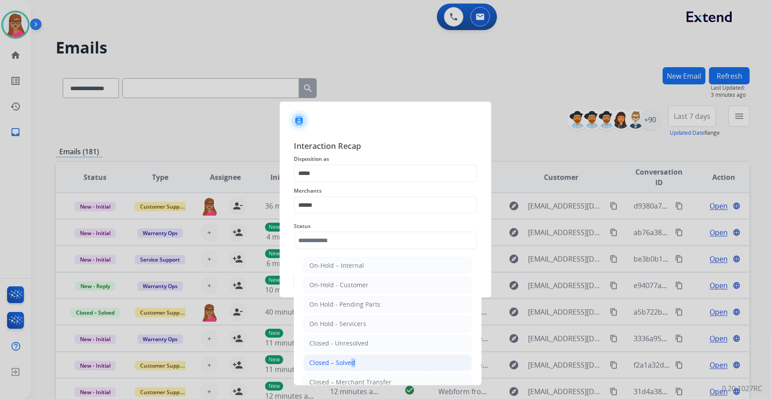
click at [348, 361] on div "Closed – Solved" at bounding box center [332, 362] width 46 height 9
type input "**********"
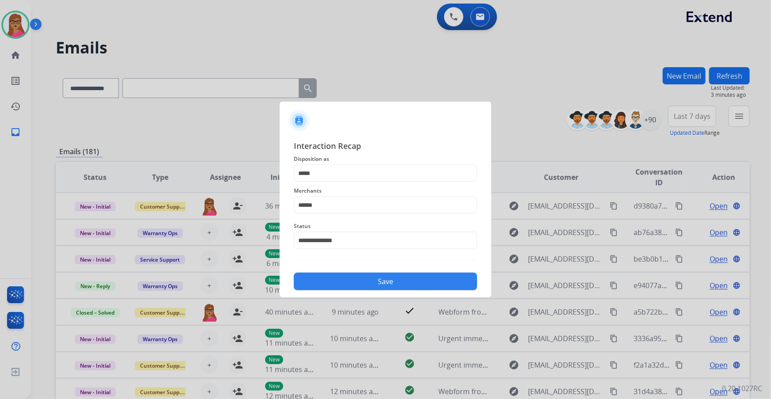
click at [377, 286] on button "Save" at bounding box center [385, 282] width 183 height 18
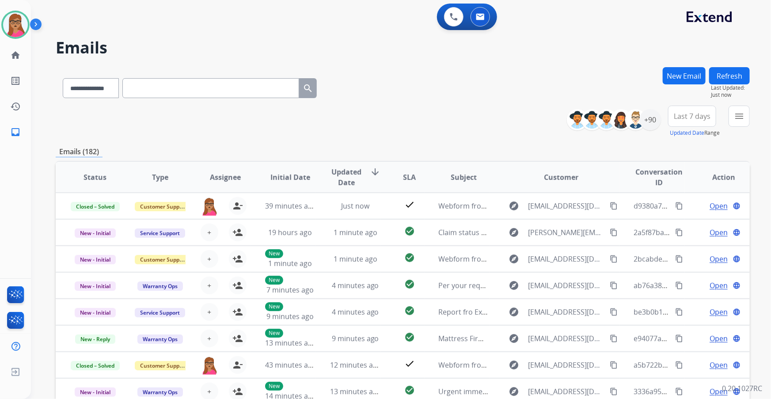
click at [697, 114] on span "Last 7 days" at bounding box center [692, 116] width 37 height 4
click at [683, 218] on div "Last 90 days" at bounding box center [689, 223] width 49 height 13
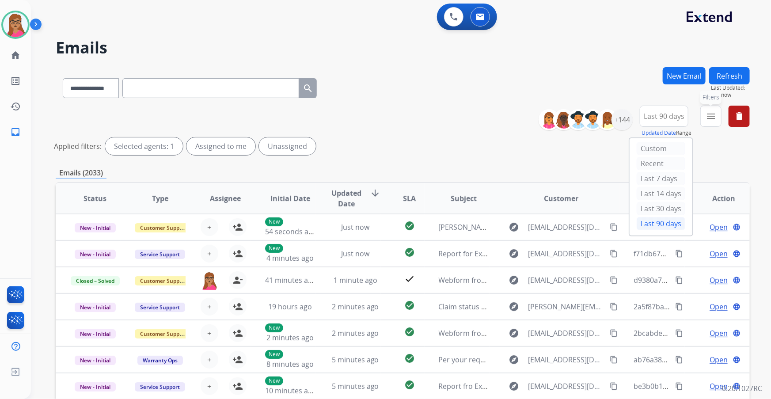
click at [710, 117] on mat-icon "menu" at bounding box center [711, 116] width 11 height 11
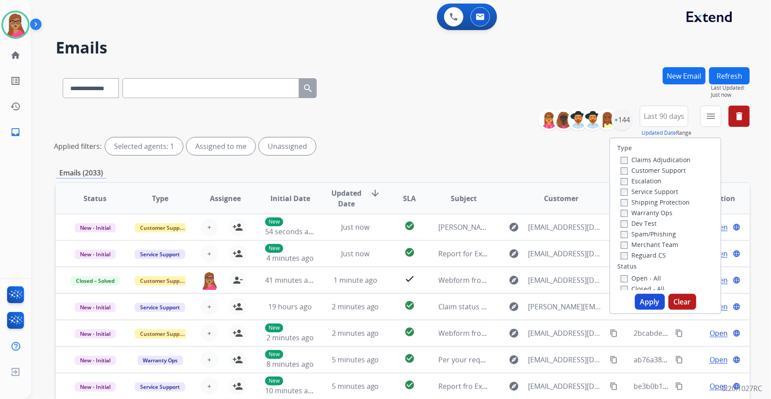
click at [676, 172] on label "Customer Support" at bounding box center [653, 170] width 65 height 8
click at [663, 202] on label "Shipping Protection" at bounding box center [655, 202] width 69 height 8
click at [641, 255] on label "Reguard CS" at bounding box center [643, 255] width 45 height 8
drag, startPoint x: 641, startPoint y: 274, endPoint x: 650, endPoint y: 282, distance: 12.8
click at [640, 274] on div "Open - All" at bounding box center [667, 278] width 93 height 11
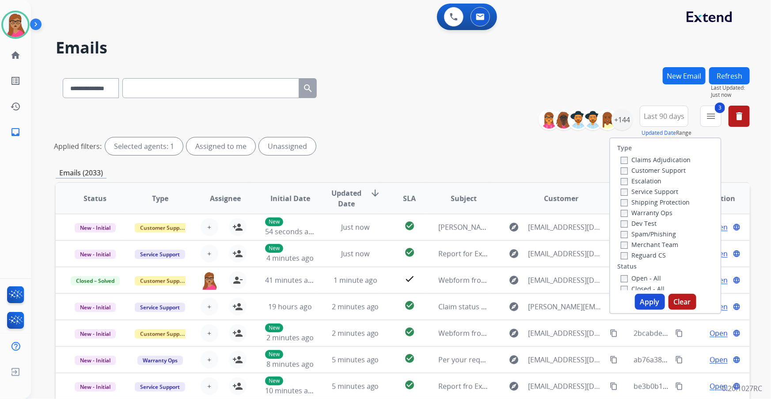
click at [642, 279] on label "Open - All" at bounding box center [641, 278] width 40 height 8
click at [646, 296] on button "Apply" at bounding box center [650, 302] width 30 height 16
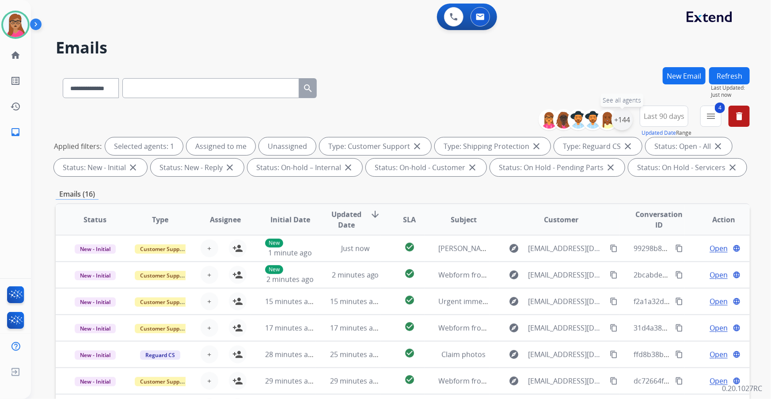
click at [624, 122] on div "+144" at bounding box center [622, 119] width 21 height 21
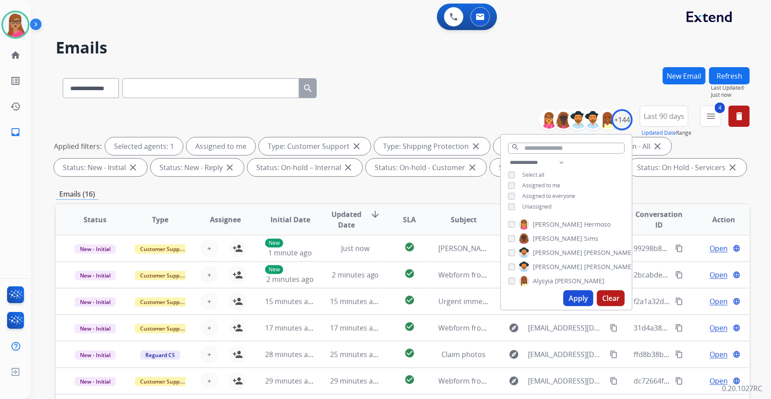
click at [580, 297] on button "Apply" at bounding box center [578, 298] width 30 height 16
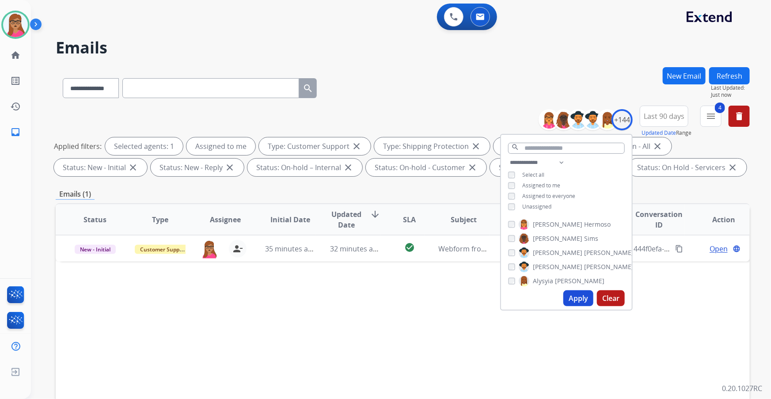
drag, startPoint x: 664, startPoint y: 309, endPoint x: 671, endPoint y: 292, distance: 18.6
click at [664, 308] on div "Status Type Assignee Initial Date Updated Date arrow_downward SLA Subject Custo…" at bounding box center [403, 351] width 694 height 296
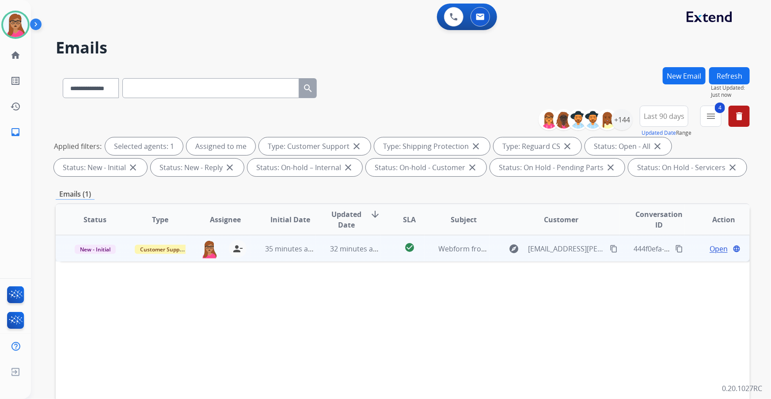
click at [708, 254] on td "Open language" at bounding box center [717, 248] width 65 height 27
click at [710, 253] on span "Open" at bounding box center [719, 248] width 18 height 11
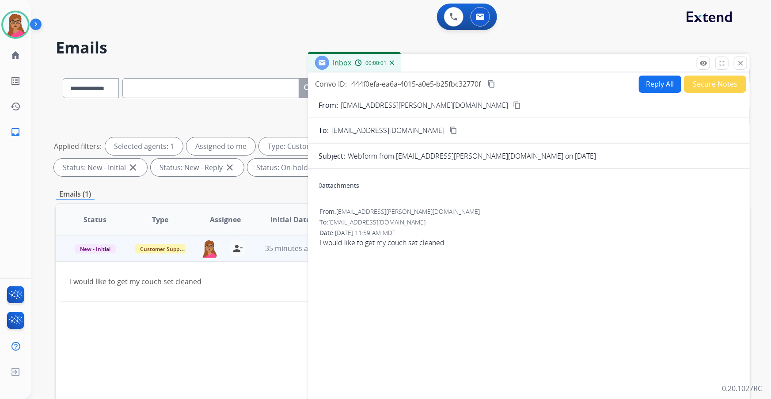
click at [512, 105] on button "content_copy" at bounding box center [517, 105] width 11 height 11
click at [658, 85] on button "Reply All" at bounding box center [660, 84] width 42 height 17
select select "**********"
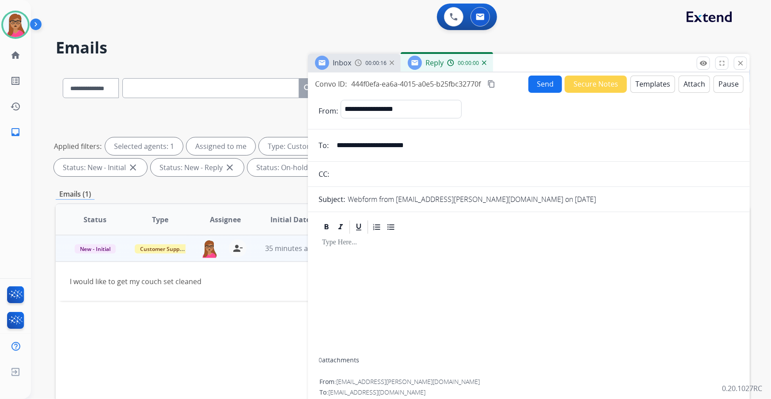
click at [654, 87] on button "Templates" at bounding box center [653, 84] width 45 height 17
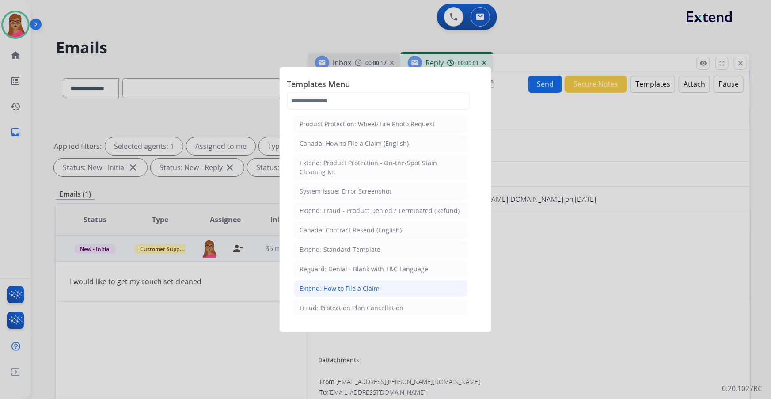
click at [325, 288] on div "Extend: How to File a Claim" at bounding box center [340, 288] width 80 height 9
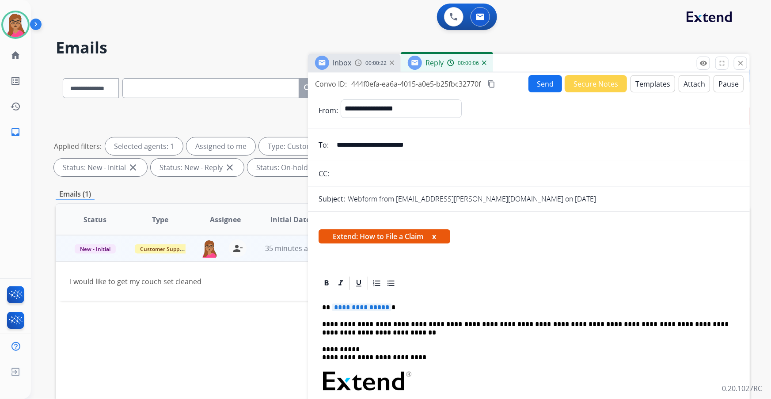
click at [373, 304] on span "**********" at bounding box center [362, 308] width 60 height 8
click at [493, 84] on mat-icon "content_copy" at bounding box center [491, 84] width 8 height 8
click at [542, 86] on button "Send" at bounding box center [546, 83] width 34 height 17
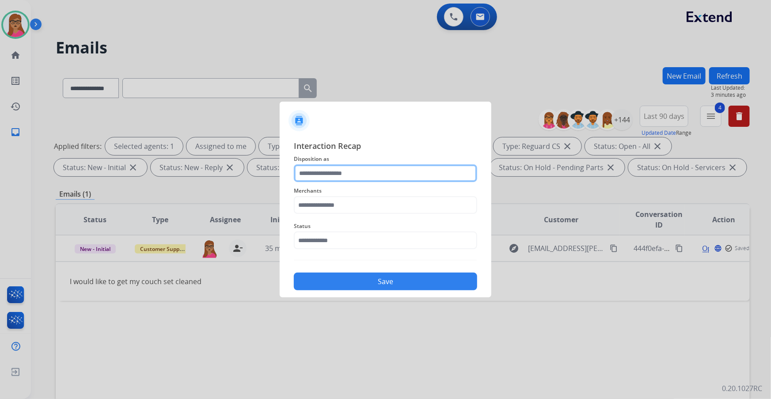
click at [349, 175] on input "text" at bounding box center [385, 173] width 183 height 18
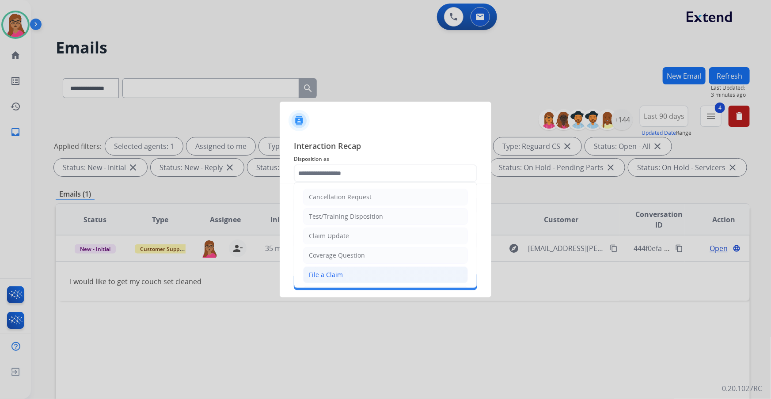
click at [335, 272] on div "File a Claim" at bounding box center [326, 274] width 34 height 9
type input "**********"
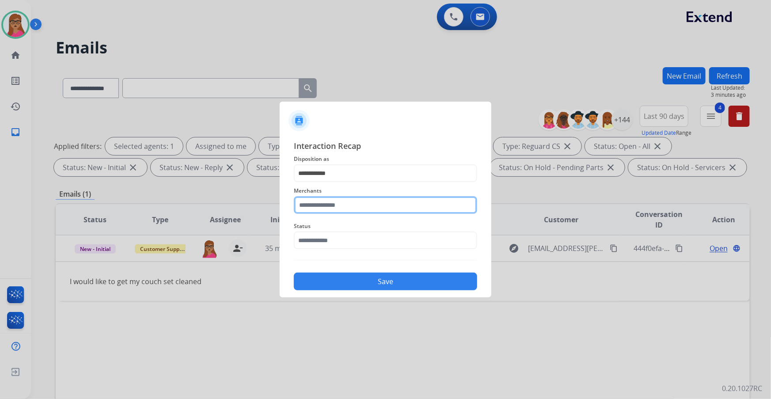
click at [349, 200] on input "text" at bounding box center [385, 205] width 183 height 18
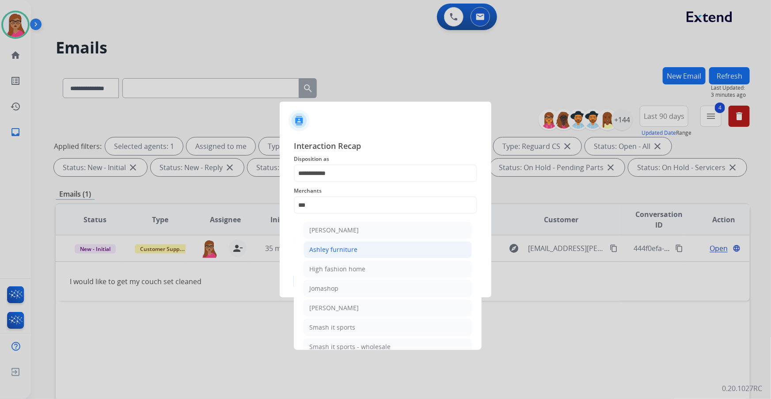
click at [345, 247] on div "Ashley furniture" at bounding box center [333, 249] width 48 height 9
type input "**********"
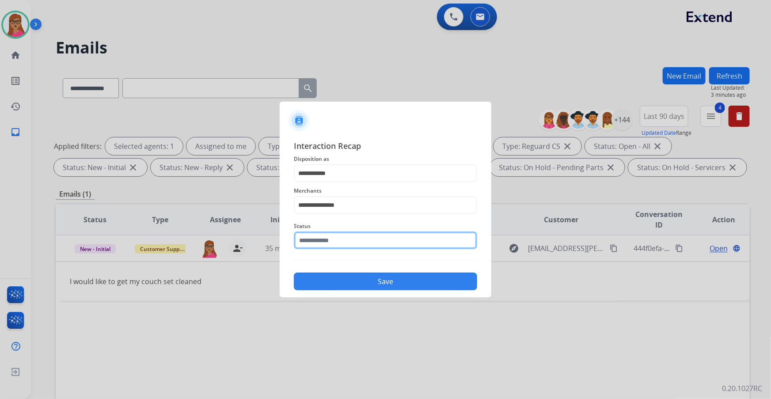
click at [336, 233] on input "text" at bounding box center [385, 241] width 183 height 18
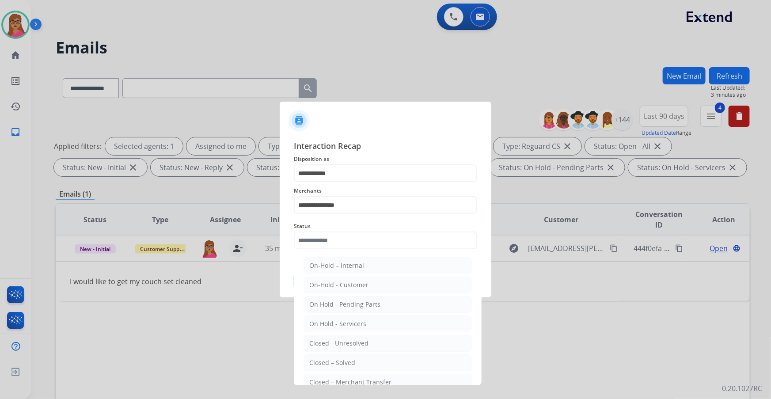
click at [356, 365] on li "Closed – Solved" at bounding box center [388, 362] width 168 height 17
type input "**********"
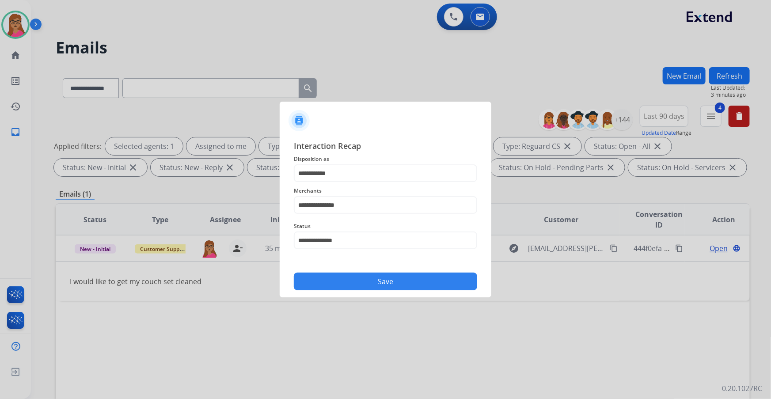
click at [389, 278] on button "Save" at bounding box center [385, 282] width 183 height 18
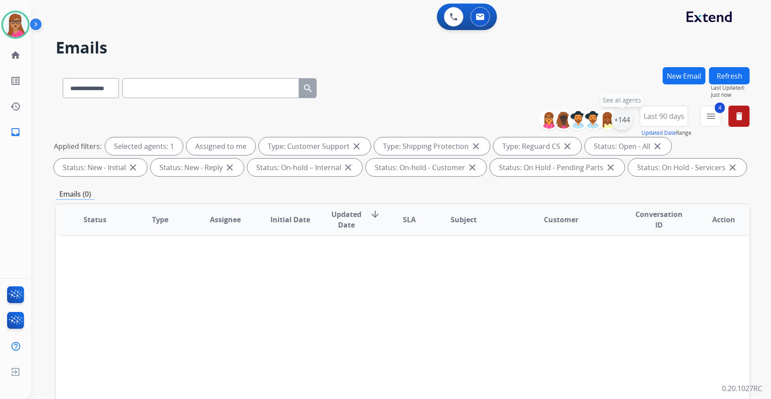
click at [621, 120] on div "+144" at bounding box center [622, 119] width 21 height 21
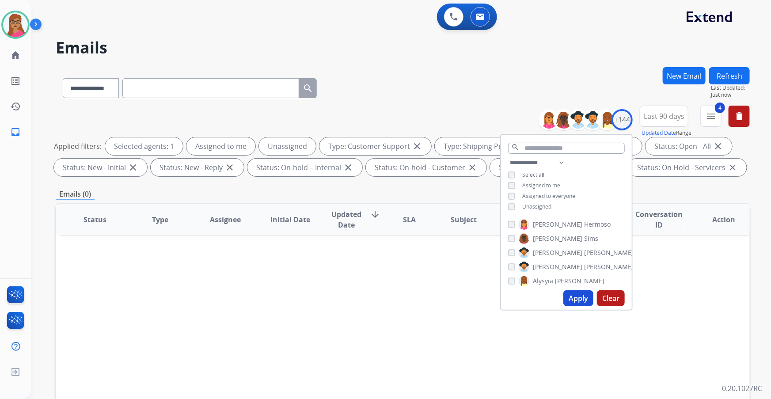
click at [578, 299] on button "Apply" at bounding box center [578, 298] width 30 height 16
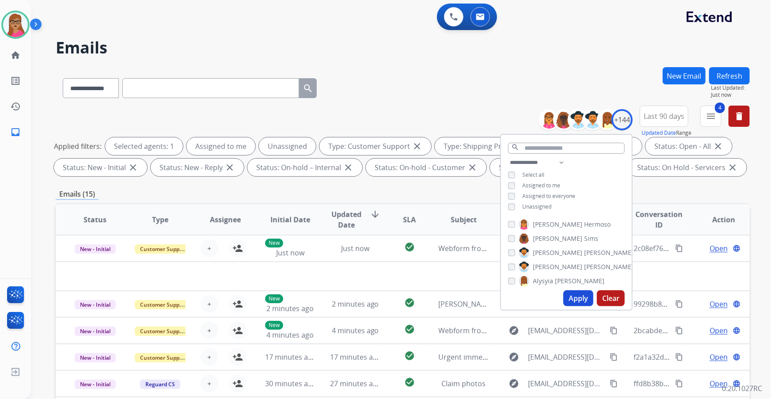
click at [657, 114] on span "Last 90 days" at bounding box center [664, 116] width 41 height 4
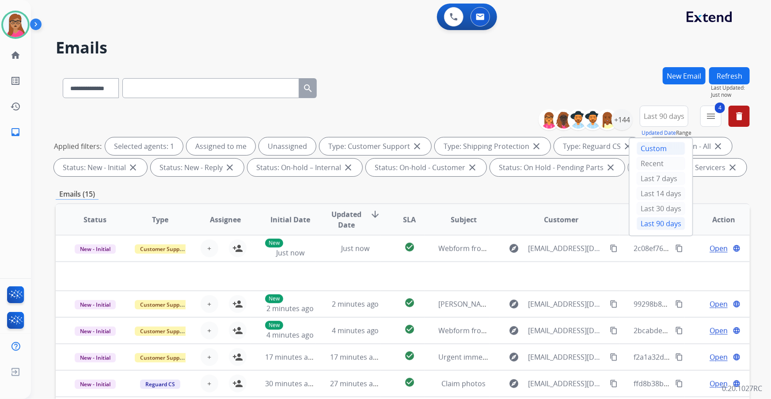
click at [651, 146] on div "Custom" at bounding box center [661, 148] width 49 height 13
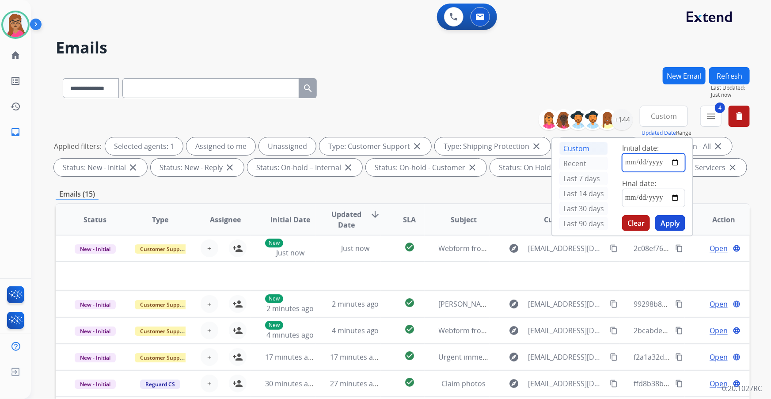
click at [680, 163] on input "date" at bounding box center [653, 162] width 63 height 19
type input "**********"
click at [675, 198] on input "date" at bounding box center [653, 198] width 63 height 19
type input "**********"
click at [668, 222] on button "Apply" at bounding box center [670, 223] width 30 height 16
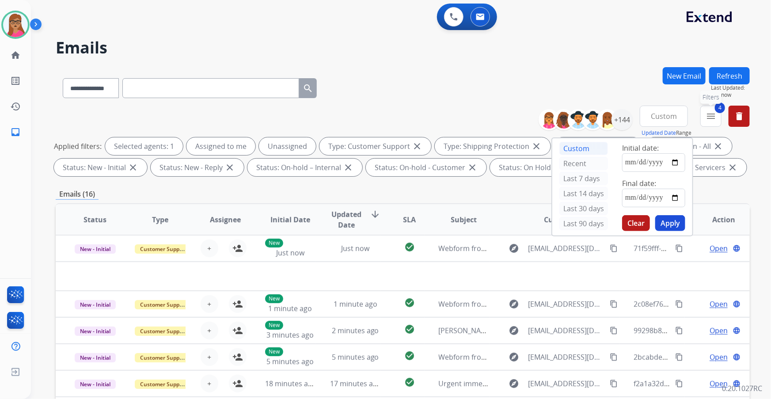
click at [709, 117] on mat-icon "menu" at bounding box center [711, 116] width 11 height 11
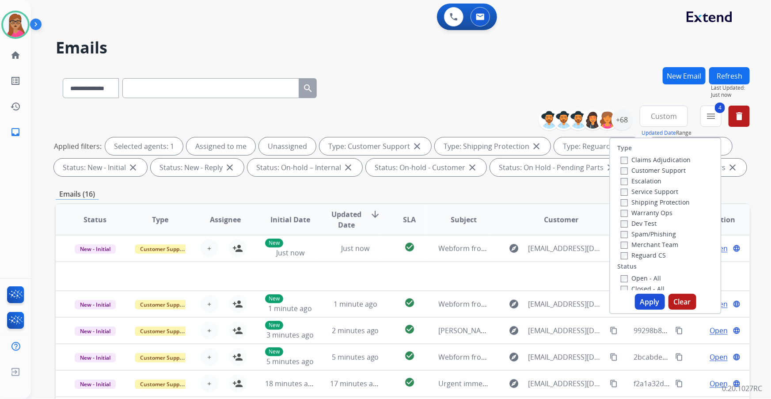
click at [654, 300] on button "Apply" at bounding box center [650, 302] width 30 height 16
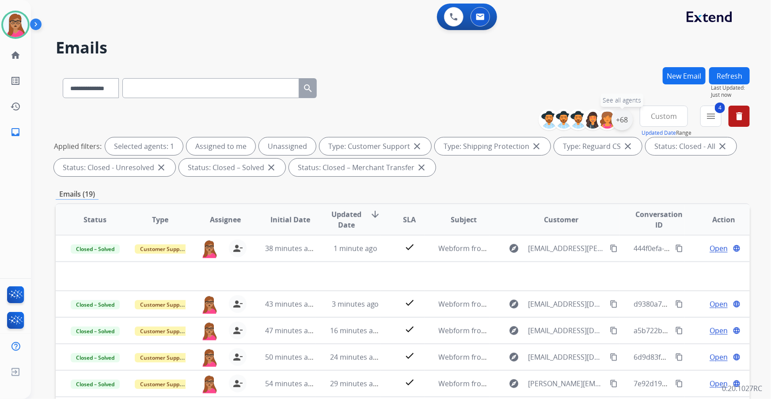
click at [620, 118] on div "+68" at bounding box center [622, 119] width 21 height 21
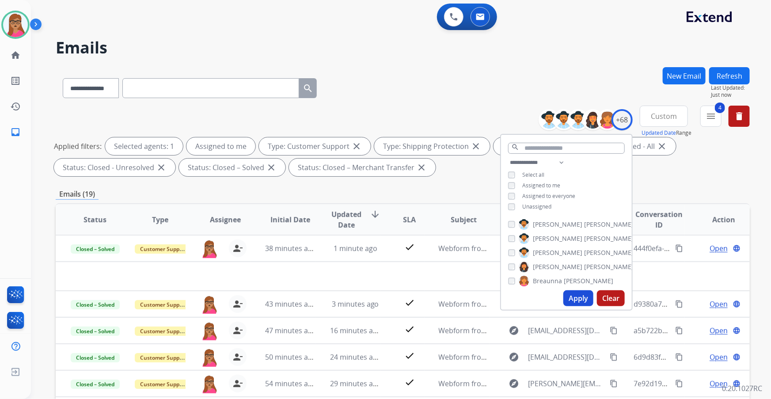
click at [573, 296] on button "Apply" at bounding box center [578, 298] width 30 height 16
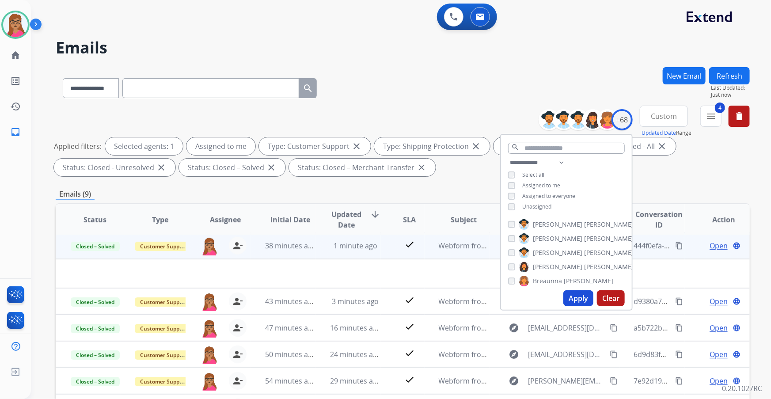
scroll to position [3, 0]
click at [407, 270] on td at bounding box center [338, 273] width 564 height 29
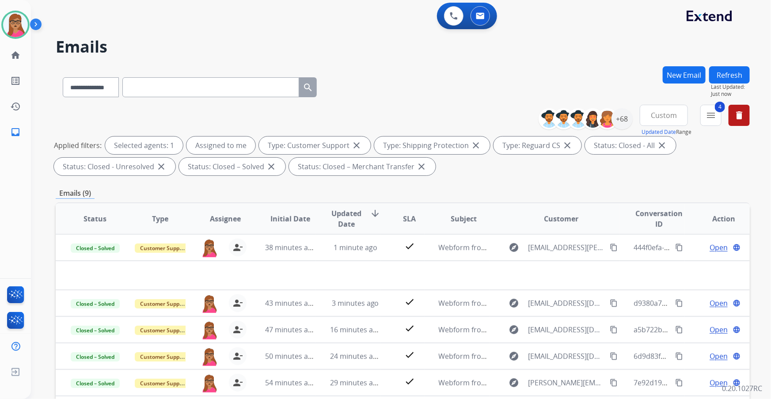
scroll to position [0, 0]
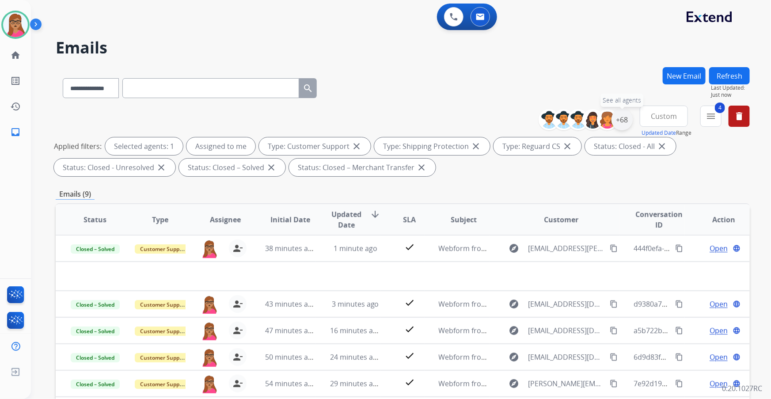
click at [621, 122] on div "+68" at bounding box center [622, 119] width 21 height 21
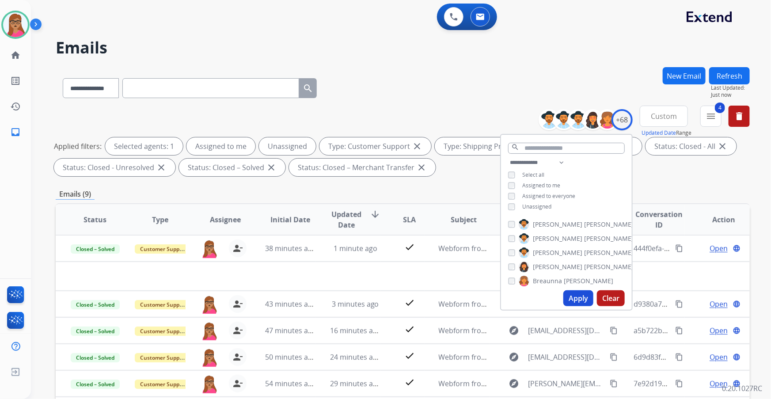
click at [577, 300] on button "Apply" at bounding box center [578, 298] width 30 height 16
click at [653, 185] on div "**********" at bounding box center [403, 306] width 694 height 478
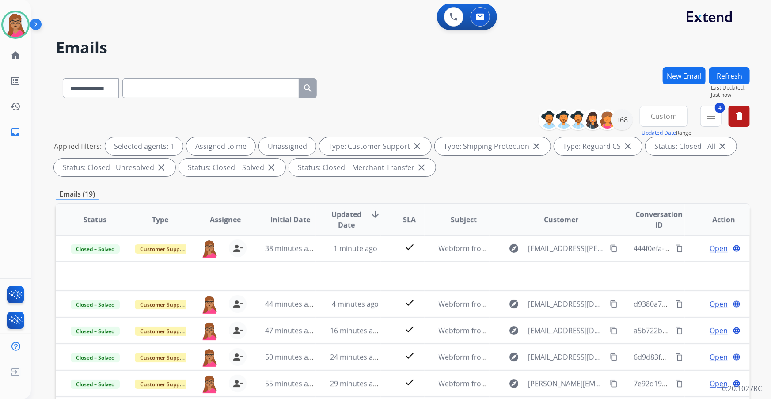
click at [667, 115] on span "Custom" at bounding box center [664, 116] width 26 height 4
click at [658, 222] on div "Last 90 days" at bounding box center [661, 223] width 49 height 13
click at [712, 115] on mat-icon "menu" at bounding box center [711, 116] width 11 height 11
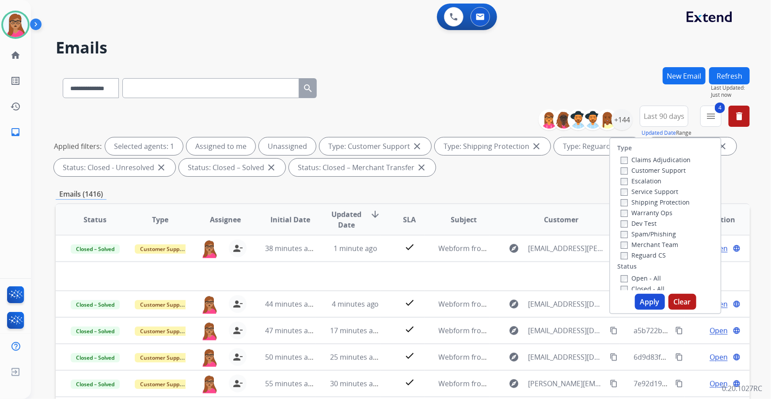
click at [657, 303] on button "Apply" at bounding box center [650, 302] width 30 height 16
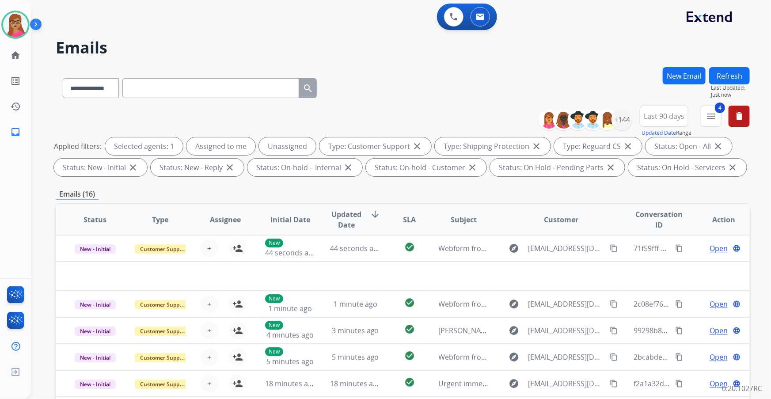
click at [474, 192] on div "Emails (16)" at bounding box center [403, 194] width 694 height 11
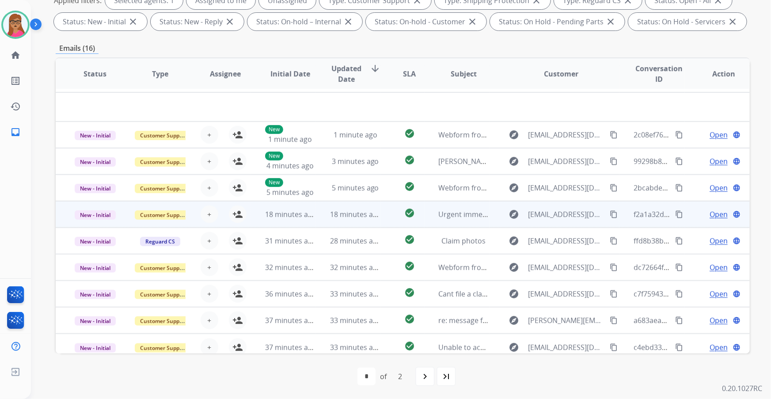
scroll to position [30, 0]
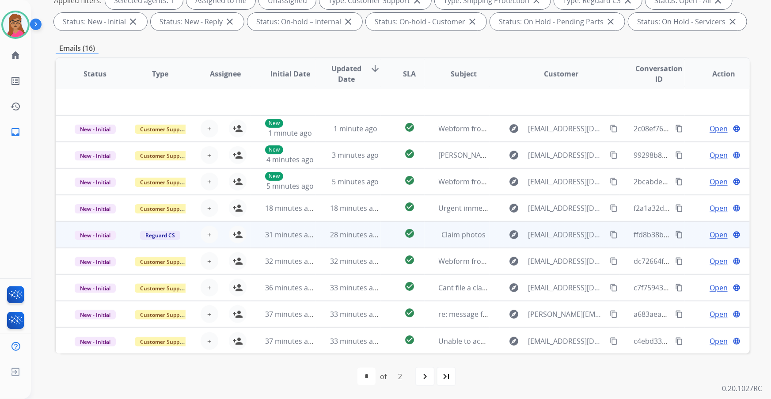
click at [91, 244] on td "New - Initial" at bounding box center [88, 234] width 65 height 27
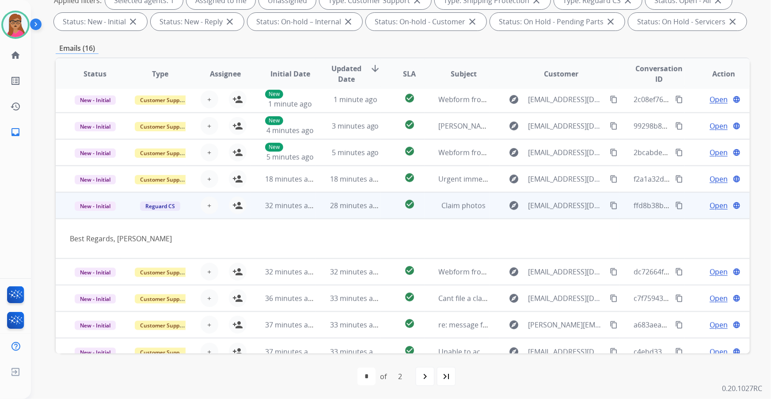
scroll to position [40, 0]
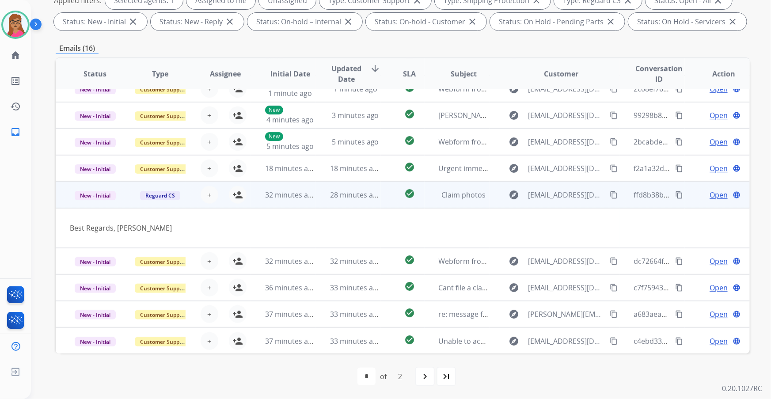
click at [94, 202] on td "New - Initial" at bounding box center [88, 195] width 65 height 27
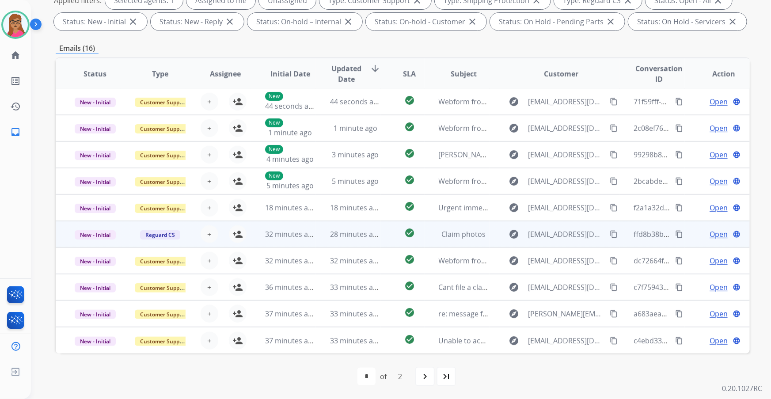
scroll to position [0, 0]
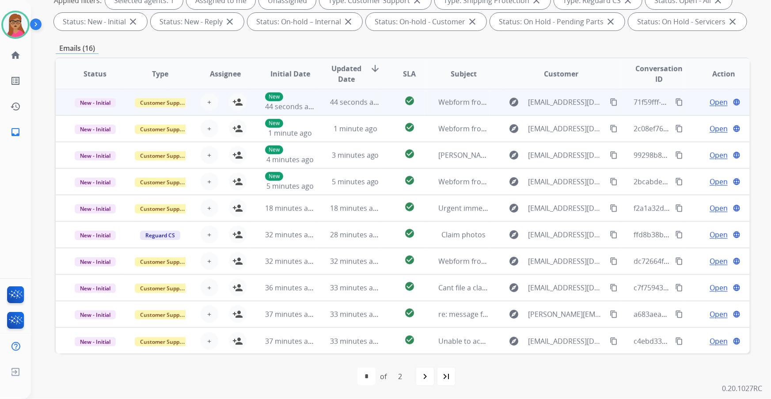
click at [97, 111] on td "New - Initial" at bounding box center [88, 102] width 65 height 27
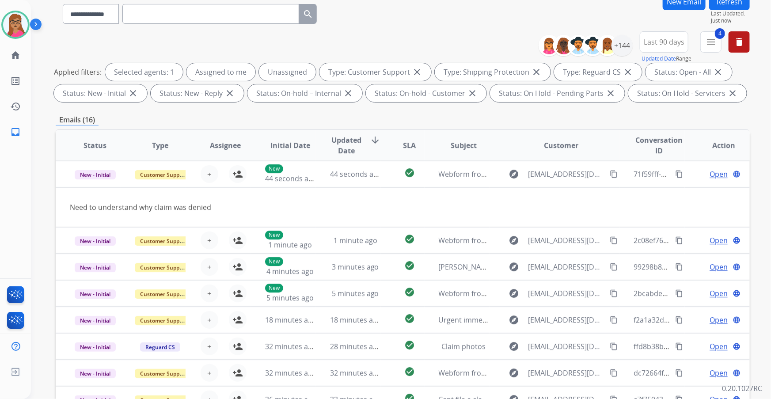
scroll to position [66, 0]
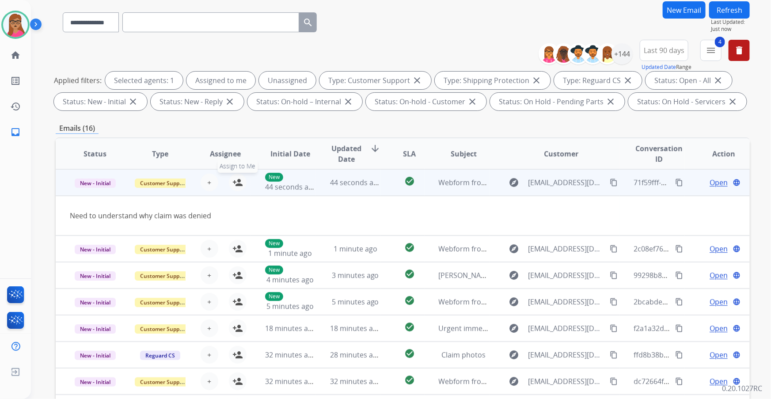
click at [240, 183] on mat-icon "person_add" at bounding box center [237, 182] width 11 height 11
click at [710, 181] on span "Open" at bounding box center [719, 182] width 18 height 11
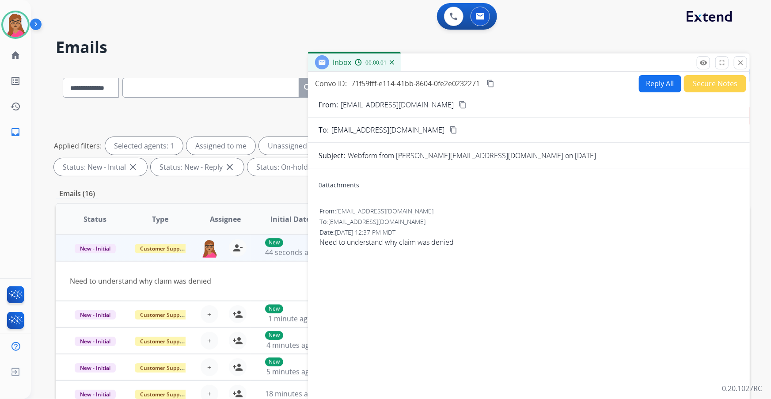
scroll to position [0, 0]
click at [459, 104] on mat-icon "content_copy" at bounding box center [463, 105] width 8 height 8
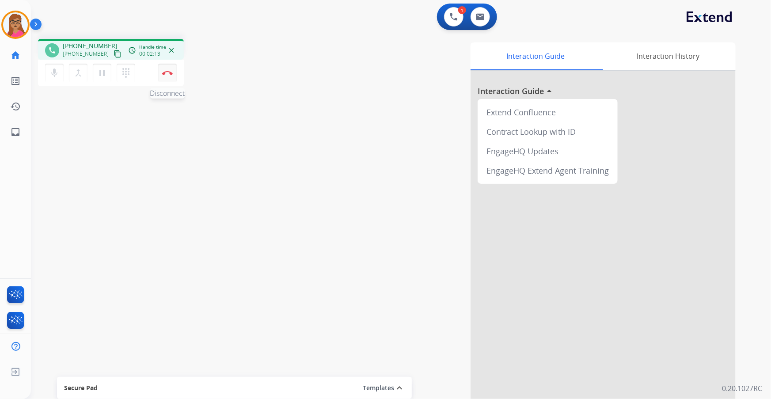
click at [168, 74] on img at bounding box center [167, 73] width 11 height 4
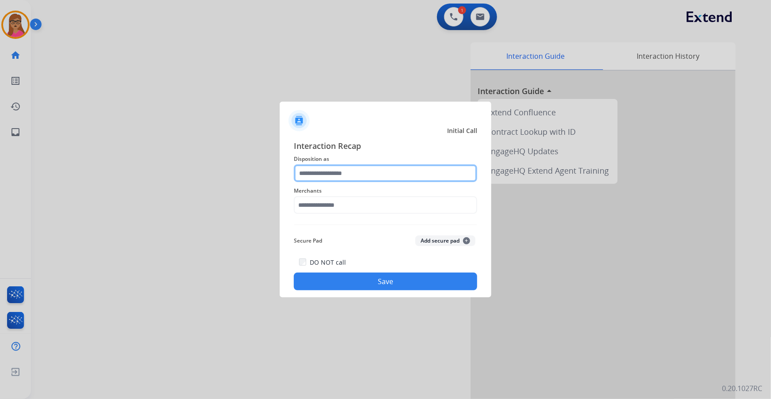
click at [333, 167] on input "text" at bounding box center [385, 173] width 183 height 18
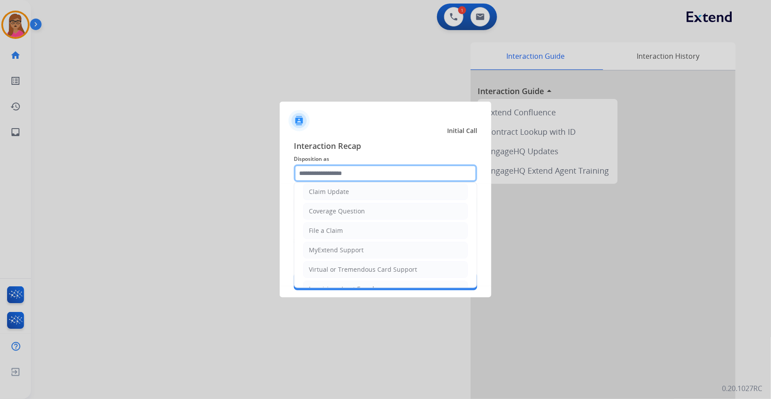
scroll to position [137, 0]
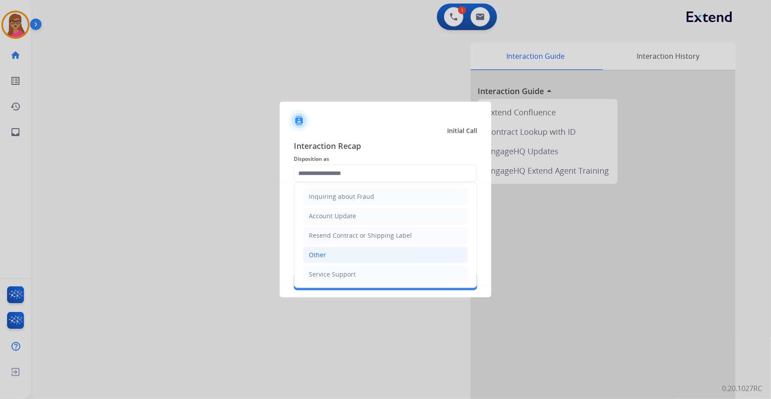
click at [333, 254] on li "Other" at bounding box center [385, 255] width 165 height 17
type input "*****"
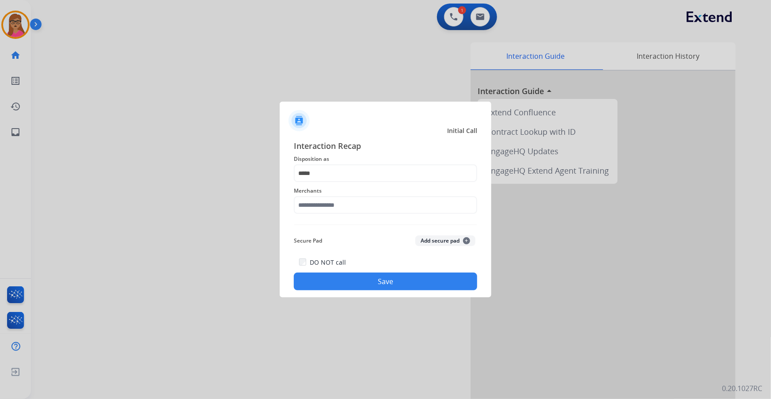
click at [336, 194] on span "Merchants" at bounding box center [385, 191] width 183 height 11
click at [336, 205] on input "text" at bounding box center [385, 205] width 183 height 18
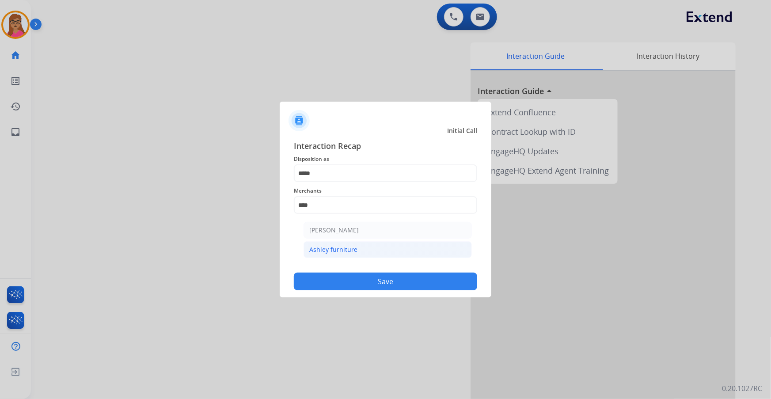
click at [361, 252] on li "Ashley furniture" at bounding box center [388, 249] width 168 height 17
type input "**********"
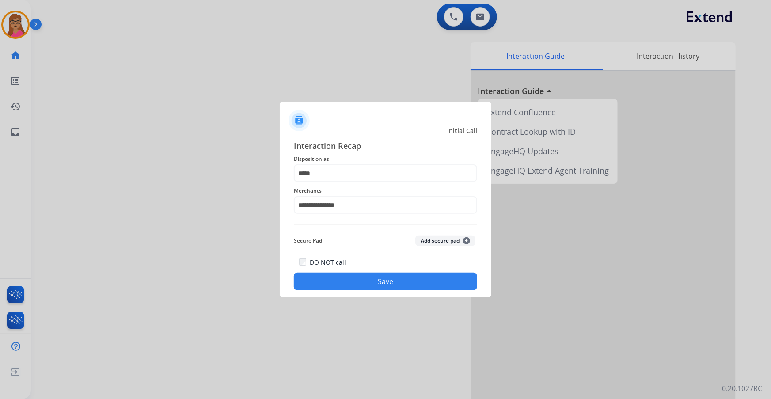
click at [388, 285] on button "Save" at bounding box center [385, 282] width 183 height 18
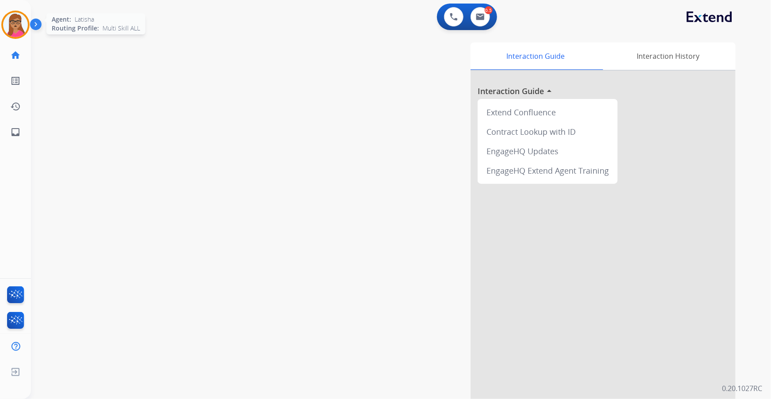
click at [22, 29] on img at bounding box center [15, 24] width 25 height 25
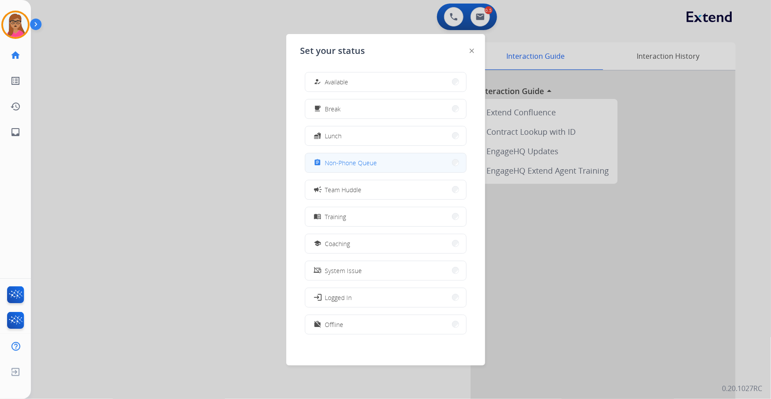
click at [362, 164] on span "Non-Phone Queue" at bounding box center [351, 162] width 52 height 9
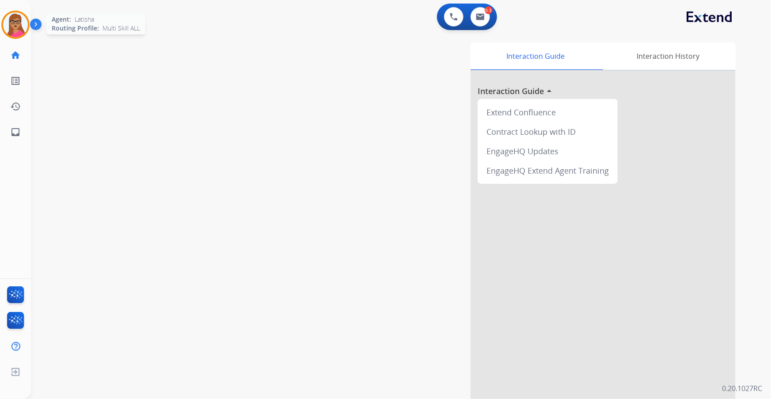
click at [10, 22] on img at bounding box center [15, 24] width 25 height 25
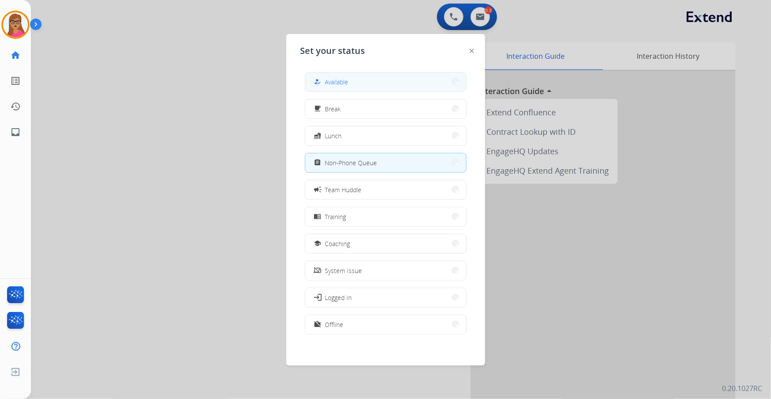
click at [379, 81] on button "how_to_reg Available" at bounding box center [385, 81] width 161 height 19
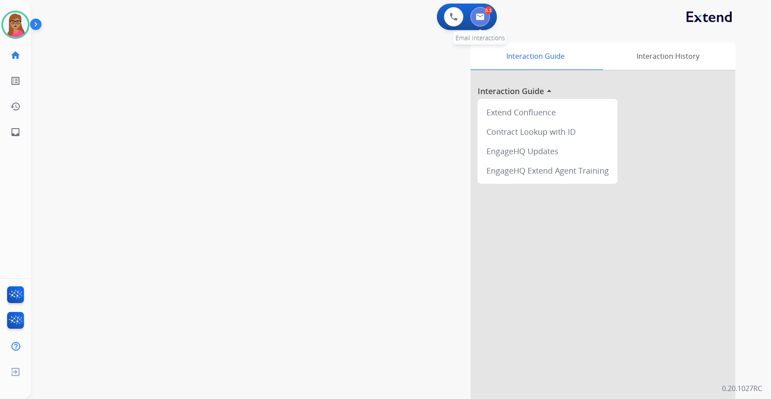
click at [479, 17] on img at bounding box center [480, 16] width 9 height 7
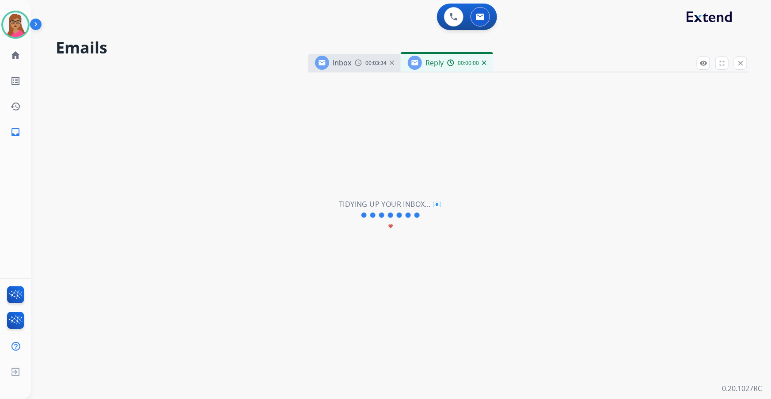
select select "**********"
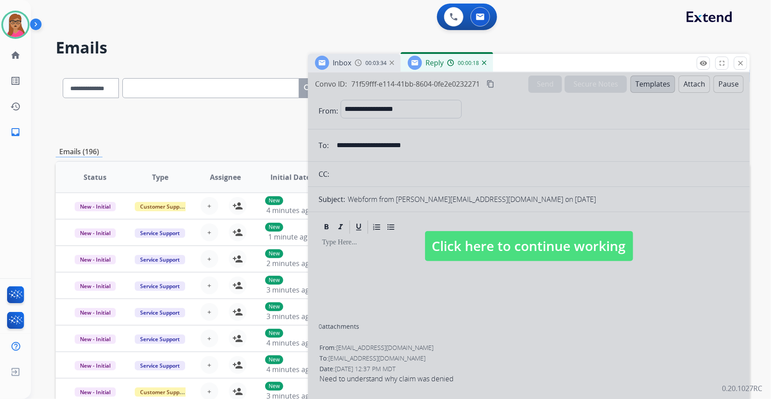
click at [518, 251] on span "Click here to continue working" at bounding box center [529, 246] width 208 height 30
select select
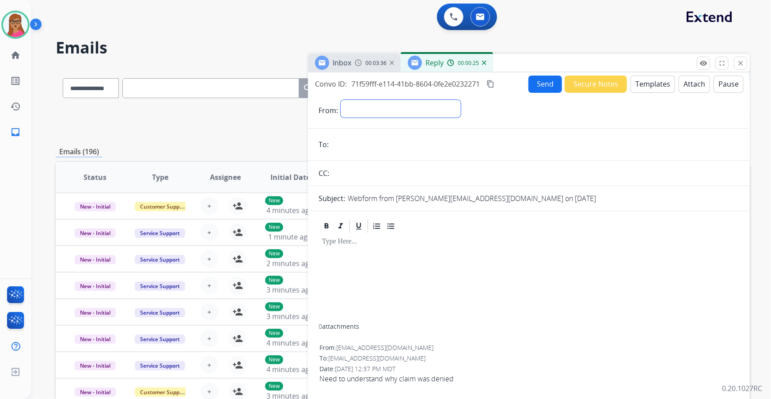
drag, startPoint x: 382, startPoint y: 104, endPoint x: 392, endPoint y: 108, distance: 11.1
click at [382, 104] on select "**********" at bounding box center [401, 109] width 120 height 18
select select "**********"
click at [341, 100] on select "**********" at bounding box center [401, 109] width 120 height 18
drag, startPoint x: 362, startPoint y: 64, endPoint x: 377, endPoint y: 83, distance: 24.5
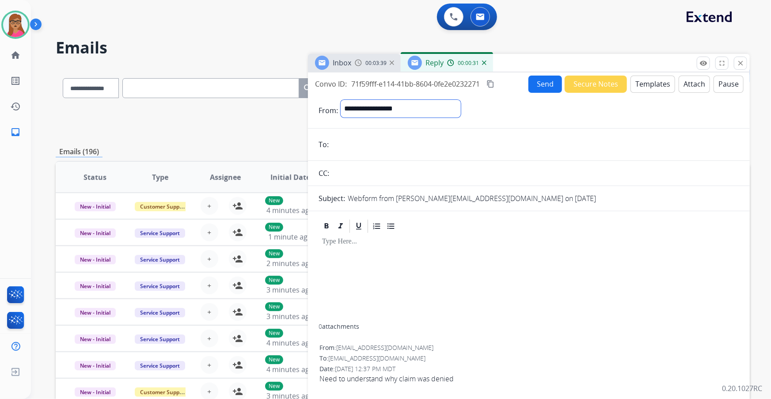
click at [362, 64] on img at bounding box center [358, 62] width 7 height 7
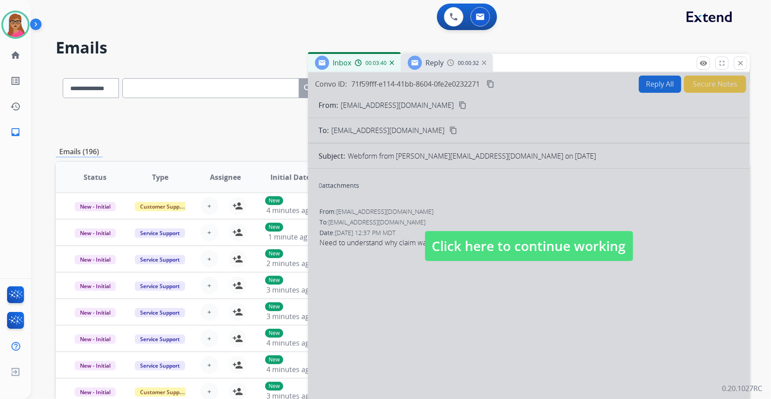
click at [456, 131] on div at bounding box center [529, 237] width 442 height 330
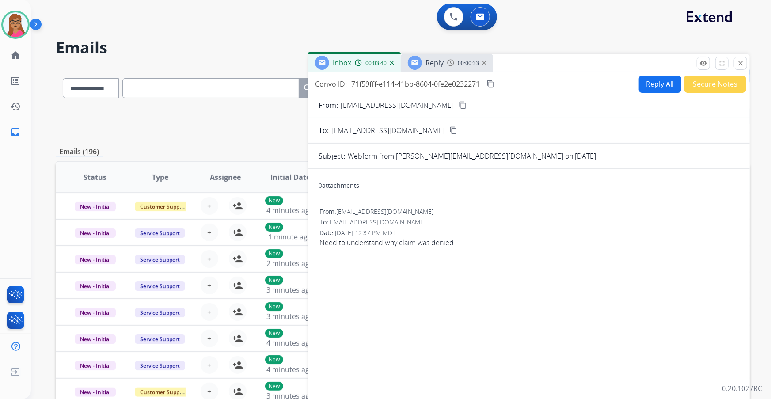
click at [459, 104] on mat-icon "content_copy" at bounding box center [463, 105] width 8 height 8
click at [435, 54] on div "Reply 00:00:34" at bounding box center [447, 63] width 92 height 18
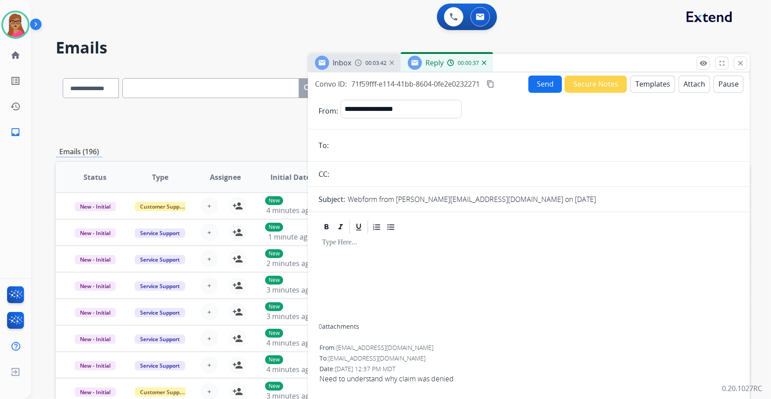
paste input "**********"
type input "**********"
click at [351, 71] on div "Inbox 00:03:49" at bounding box center [354, 63] width 93 height 18
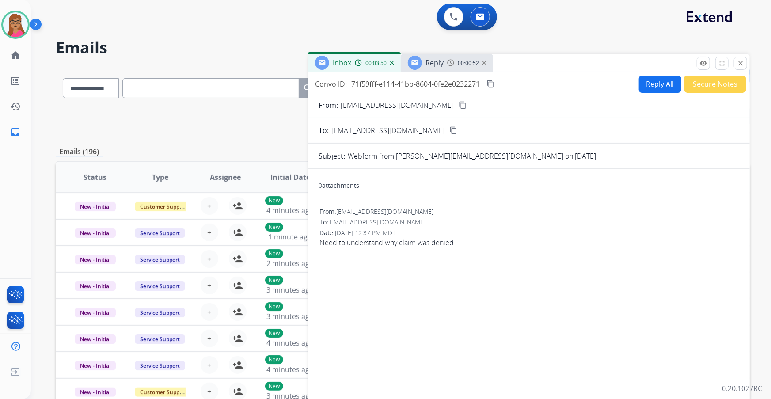
click at [459, 106] on mat-icon "content_copy" at bounding box center [463, 105] width 8 height 8
click at [440, 63] on span "Reply" at bounding box center [435, 63] width 18 height 10
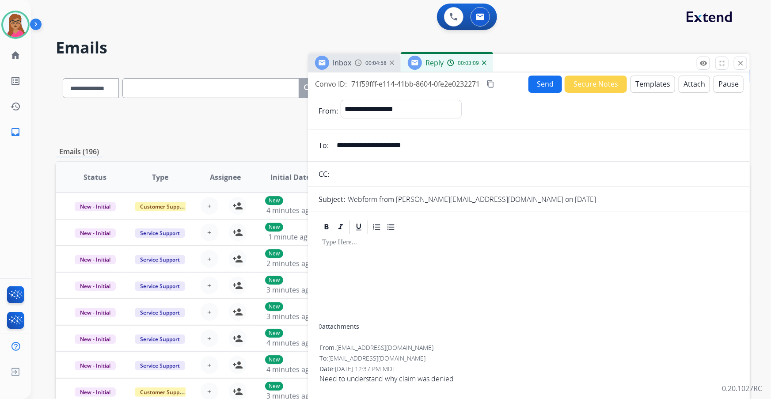
click at [648, 84] on button "Templates" at bounding box center [653, 84] width 45 height 17
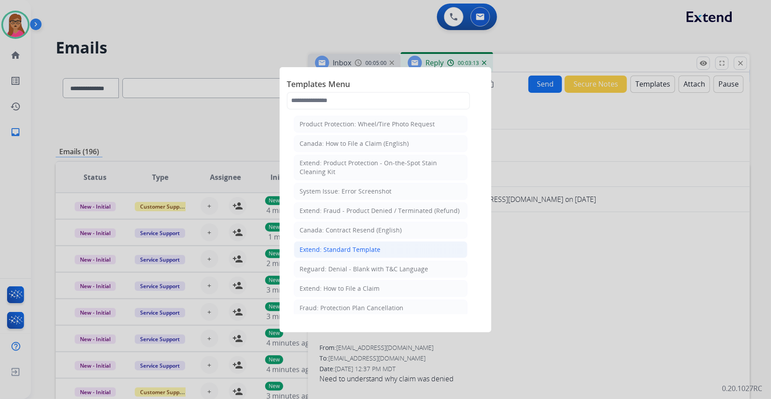
click at [348, 248] on div "Extend: Standard Template" at bounding box center [340, 249] width 81 height 9
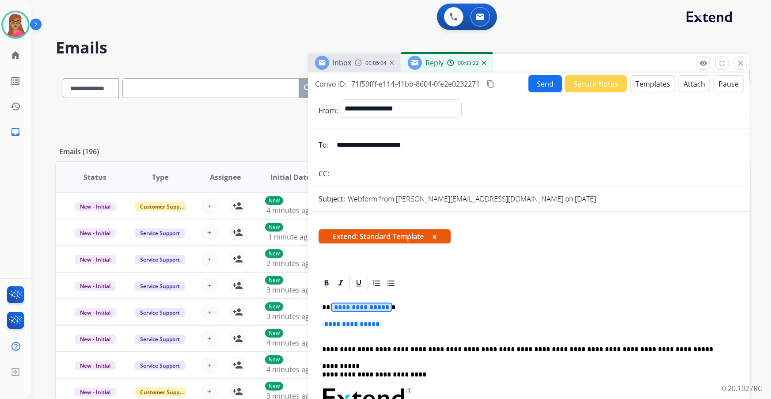
click at [359, 305] on span "**********" at bounding box center [362, 308] width 60 height 8
click at [354, 322] on span "**********" at bounding box center [352, 324] width 60 height 8
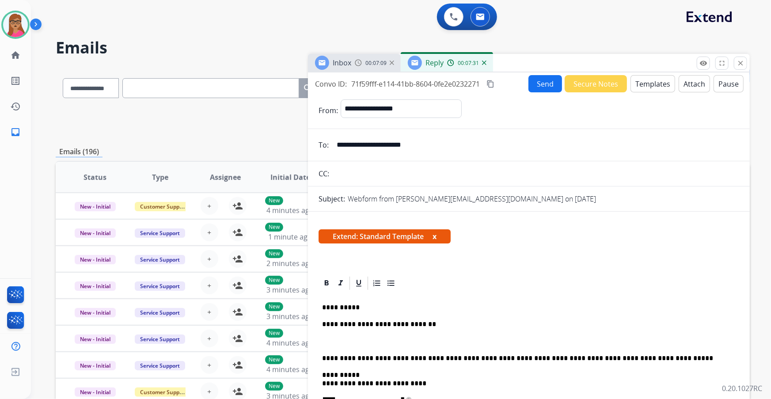
click at [492, 81] on mat-icon "content_copy" at bounding box center [491, 84] width 8 height 8
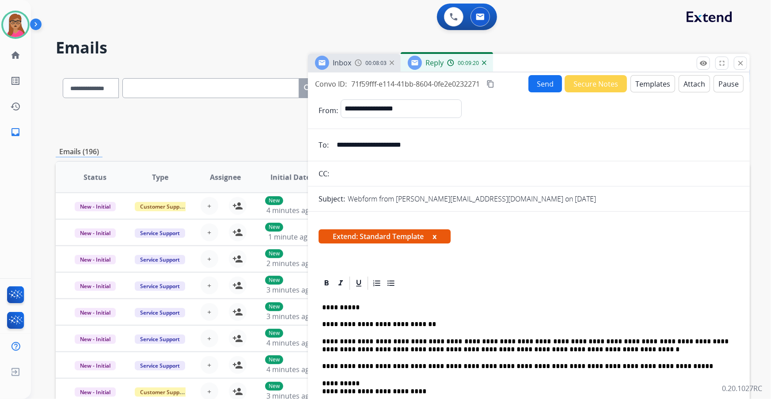
click at [536, 88] on button "Send" at bounding box center [546, 83] width 34 height 17
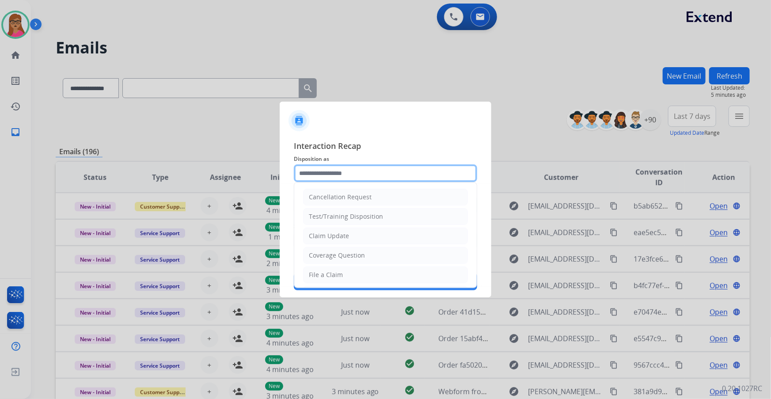
click at [365, 172] on input "text" at bounding box center [385, 173] width 183 height 18
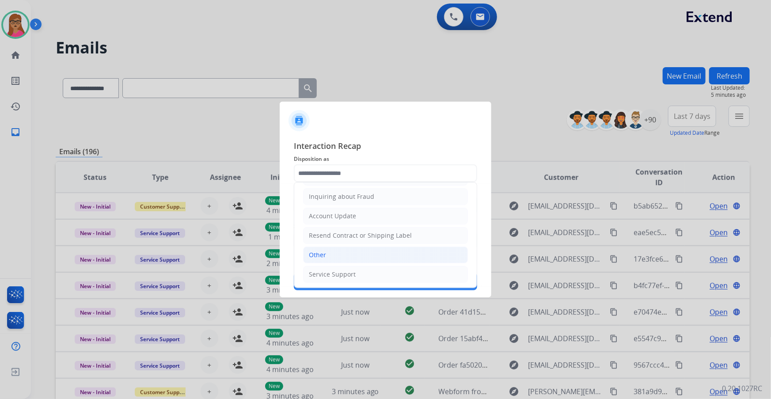
click at [331, 254] on li "Other" at bounding box center [385, 255] width 165 height 17
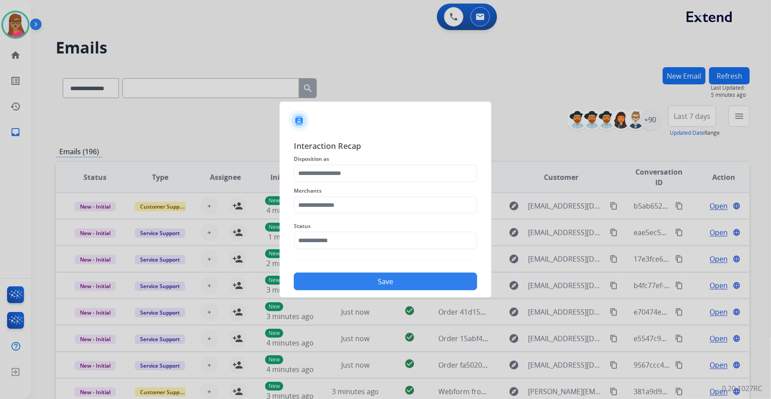
type input "*****"
click at [335, 205] on input "text" at bounding box center [385, 205] width 183 height 18
click at [330, 229] on div "Brilliant earth" at bounding box center [329, 230] width 41 height 9
type input "**********"
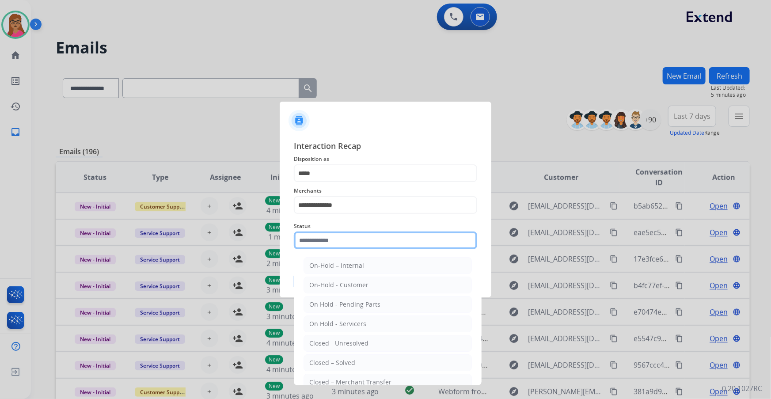
click at [331, 237] on input "text" at bounding box center [385, 241] width 183 height 18
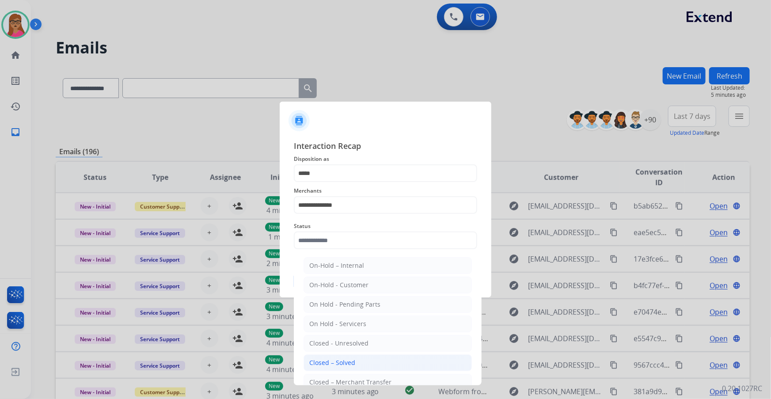
click at [346, 359] on div "Closed – Solved" at bounding box center [332, 362] width 46 height 9
type input "**********"
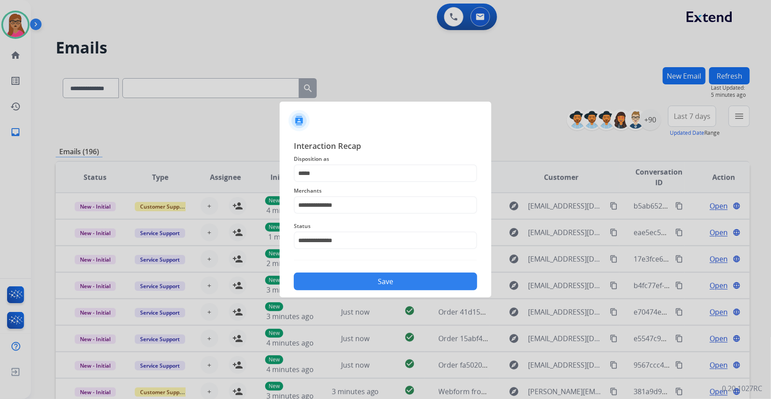
click at [354, 285] on button "Save" at bounding box center [385, 282] width 183 height 18
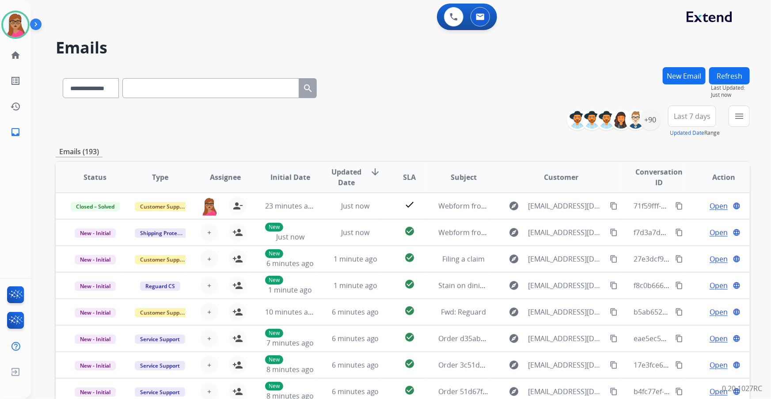
click at [703, 117] on span "Last 7 days" at bounding box center [692, 116] width 37 height 4
click at [681, 224] on div "Last 90 days" at bounding box center [689, 223] width 49 height 13
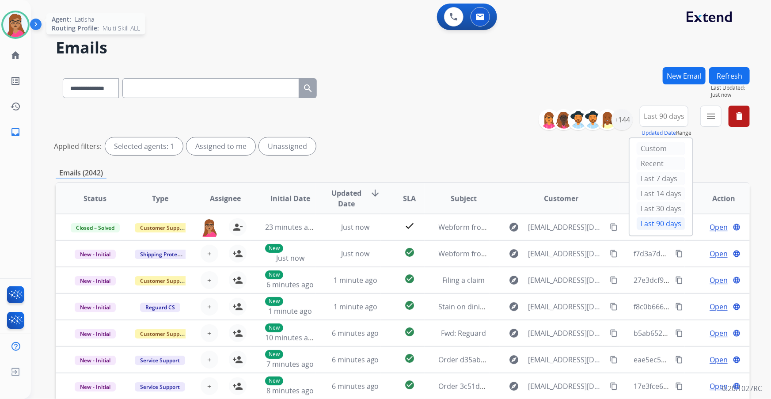
click at [22, 25] on img at bounding box center [15, 24] width 25 height 25
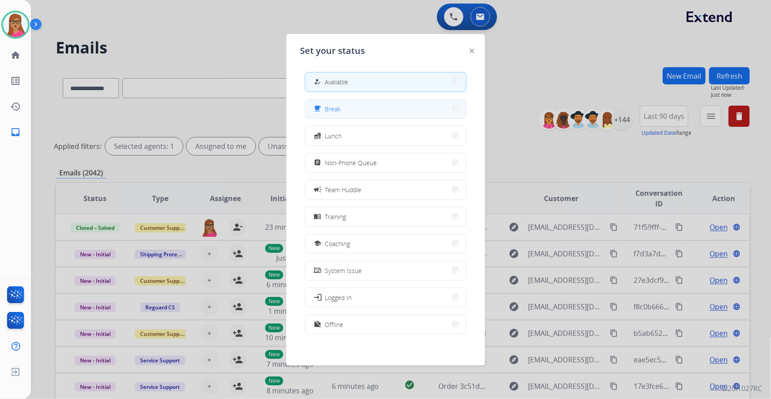
click at [354, 101] on button "free_breakfast Break" at bounding box center [385, 108] width 161 height 19
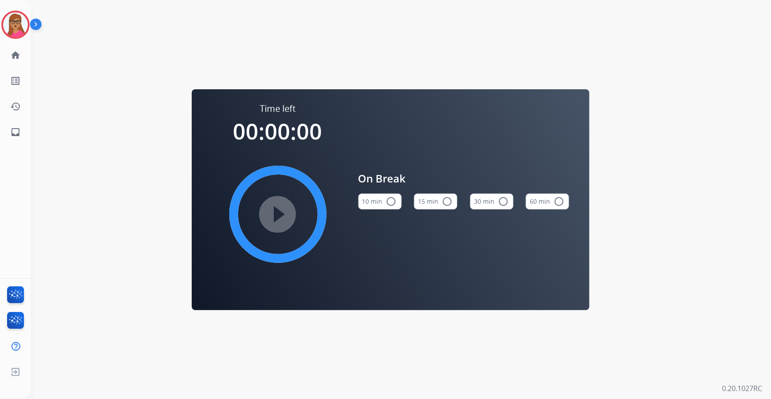
click at [430, 198] on button "15 min radio_button_unchecked" at bounding box center [435, 202] width 43 height 16
click at [279, 209] on mat-icon "play_circle_filled" at bounding box center [278, 214] width 11 height 11
click at [8, 19] on img at bounding box center [15, 24] width 25 height 25
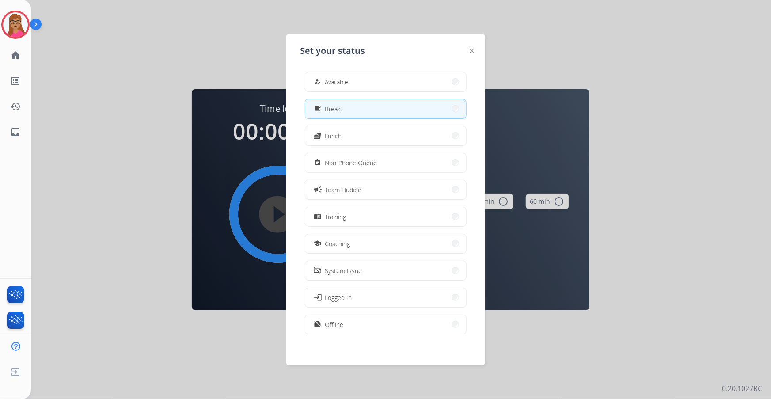
click at [363, 69] on div "how_to_reg Available free_breakfast Break fastfood Lunch assignment Non-Phone Q…" at bounding box center [386, 204] width 171 height 278
click at [362, 73] on button "how_to_reg Available" at bounding box center [385, 81] width 161 height 19
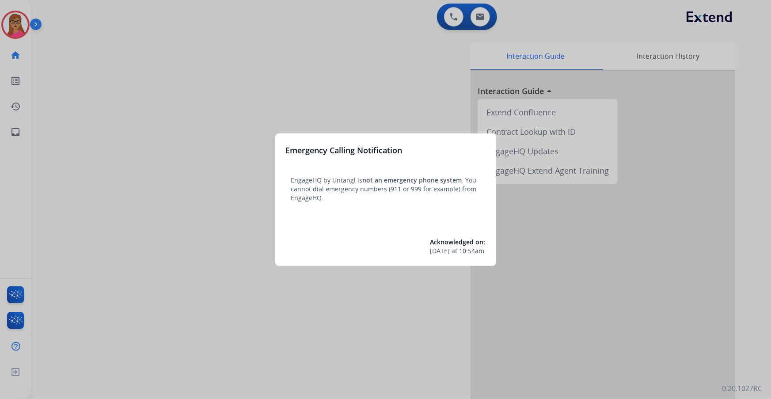
click at [220, 15] on div at bounding box center [385, 199] width 771 height 399
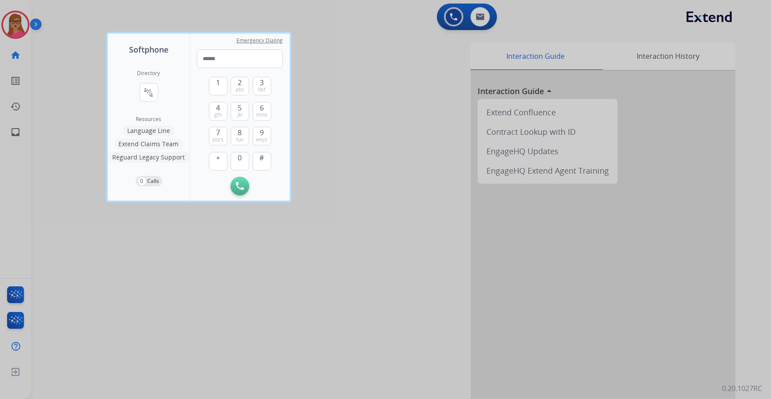
click at [417, 130] on div at bounding box center [385, 199] width 771 height 399
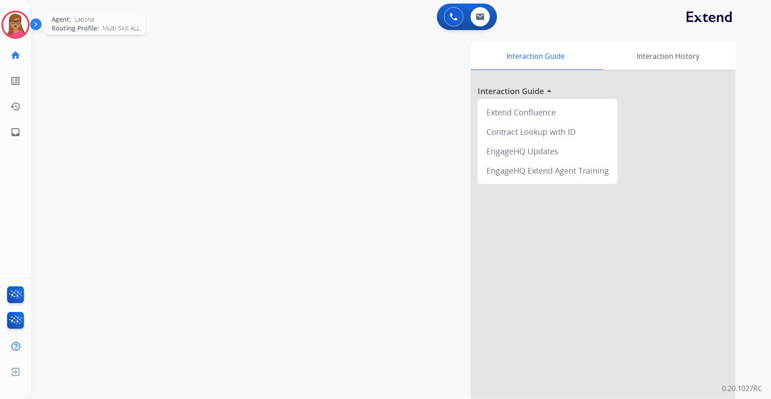
click at [5, 31] on img at bounding box center [15, 24] width 25 height 25
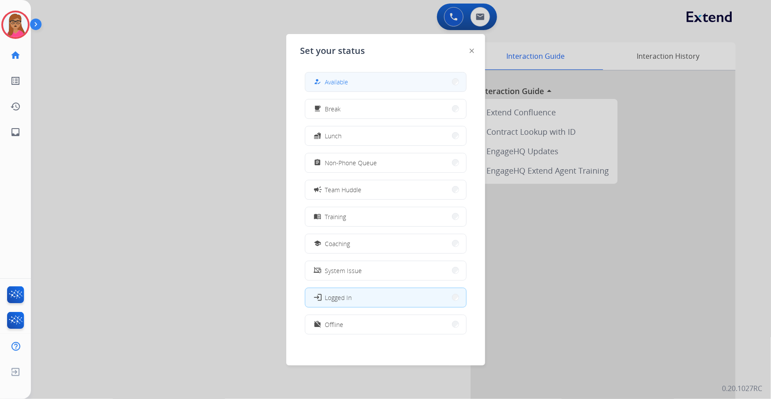
click at [386, 80] on button "how_to_reg Available" at bounding box center [385, 81] width 161 height 19
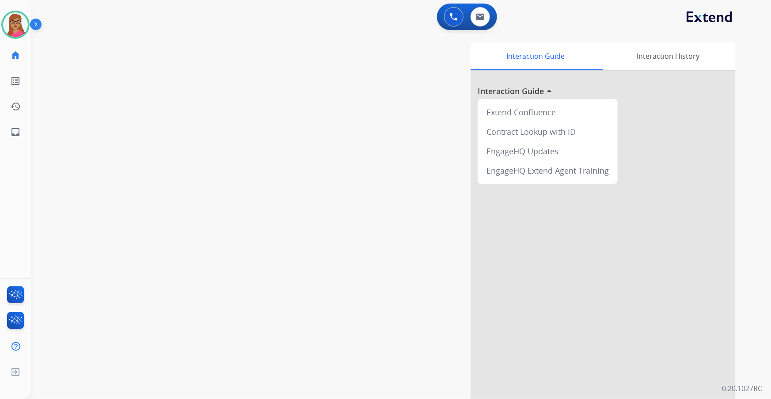
click at [137, 66] on div "swap_horiz Break voice bridge close_fullscreen Connect 3-Way Call merge_type Se…" at bounding box center [390, 216] width 719 height 369
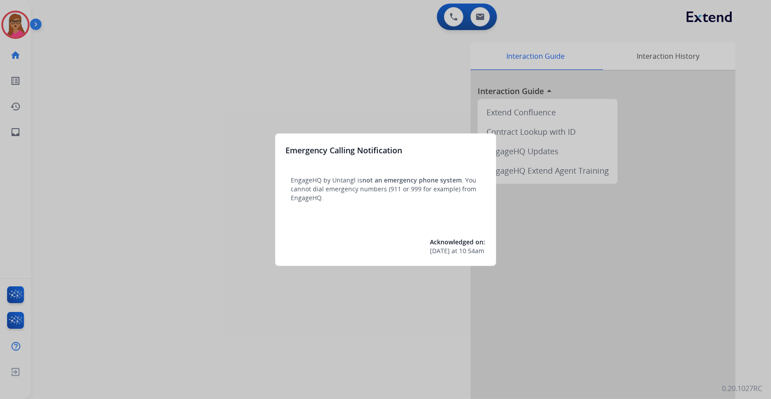
click at [102, 181] on div at bounding box center [385, 199] width 771 height 399
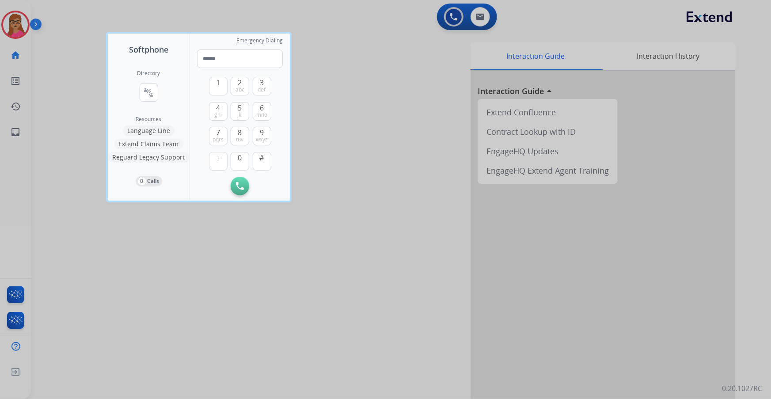
drag, startPoint x: 420, startPoint y: 80, endPoint x: 278, endPoint y: 75, distance: 141.9
click at [417, 81] on div at bounding box center [385, 199] width 771 height 399
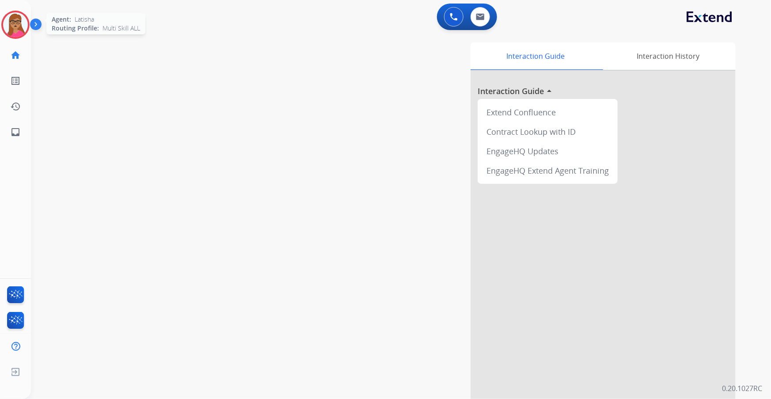
click at [15, 27] on img at bounding box center [15, 24] width 25 height 25
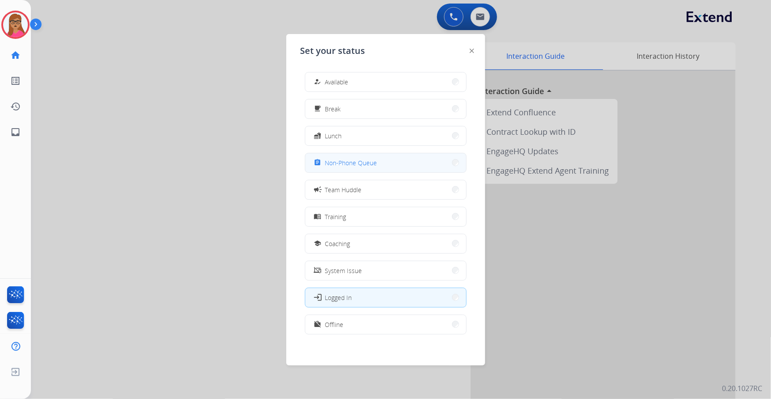
click at [355, 162] on span "Non-Phone Queue" at bounding box center [351, 162] width 52 height 9
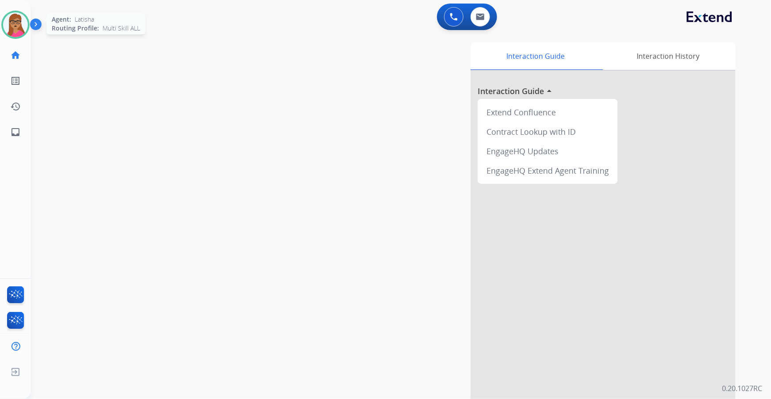
click at [17, 27] on img at bounding box center [15, 24] width 25 height 25
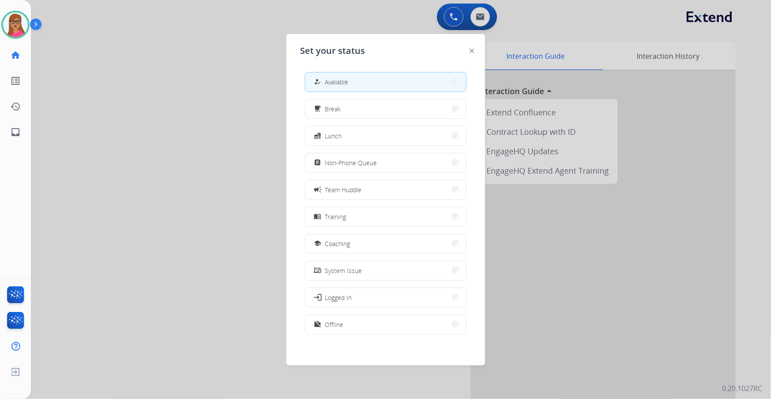
click at [173, 42] on div at bounding box center [385, 199] width 771 height 399
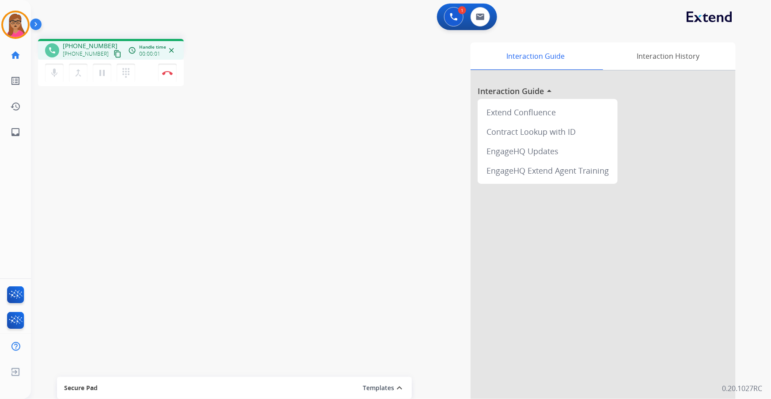
click at [401, 205] on div "Interaction Guide Interaction History Interaction Guide arrow_drop_up Extend Co…" at bounding box center [510, 221] width 452 height 358
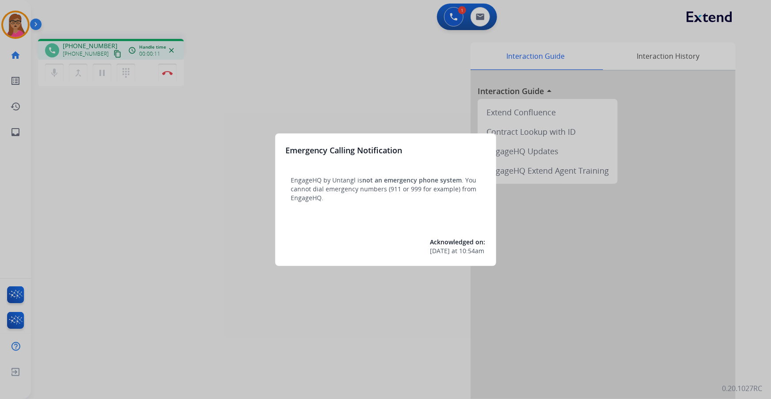
click at [358, 56] on div at bounding box center [385, 199] width 771 height 399
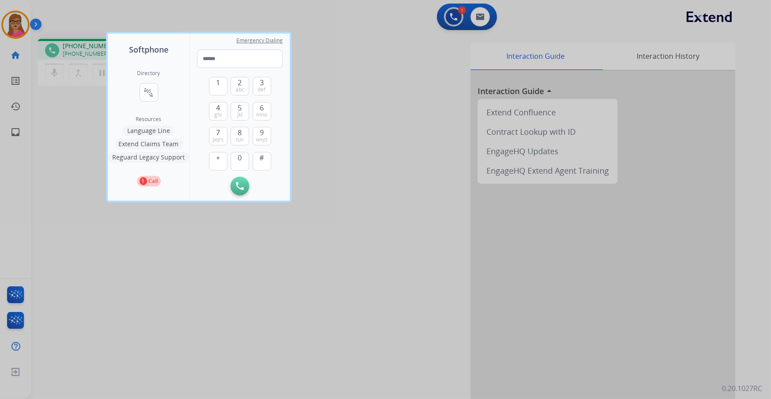
click at [378, 98] on div at bounding box center [385, 199] width 771 height 399
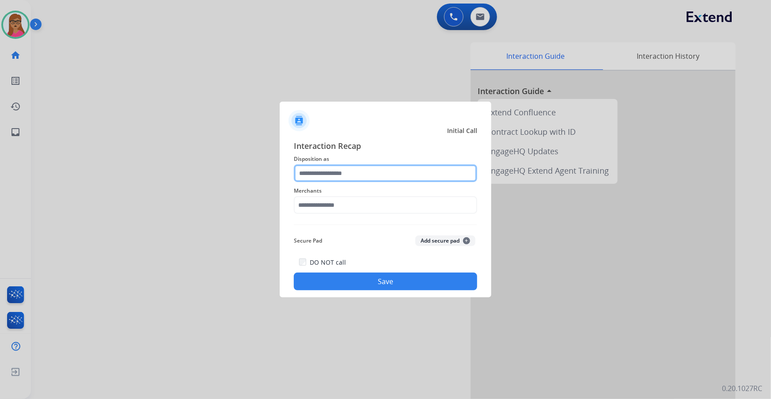
click at [326, 179] on input "text" at bounding box center [385, 173] width 183 height 18
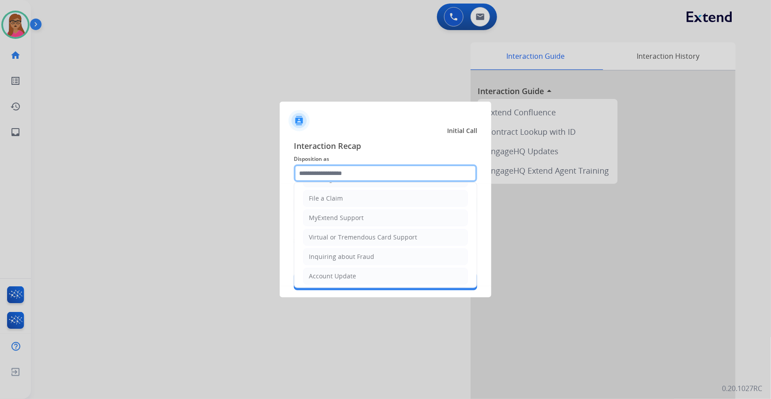
scroll to position [137, 0]
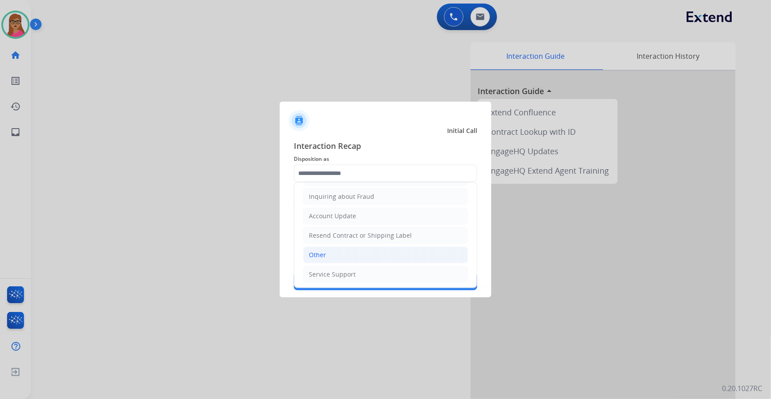
click at [324, 251] on div "Other" at bounding box center [317, 255] width 17 height 9
type input "*****"
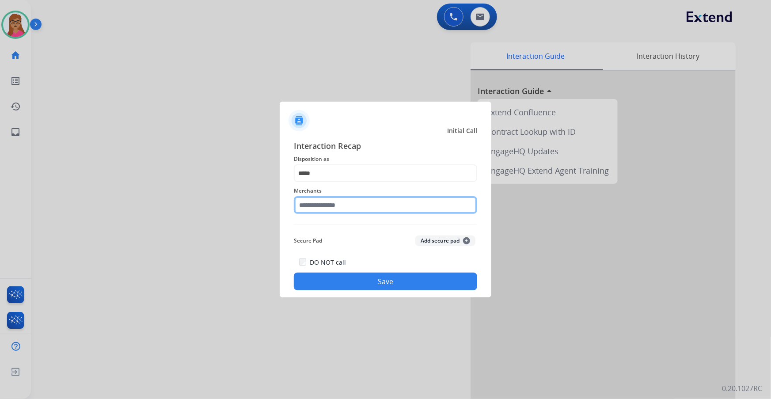
click at [328, 205] on input "text" at bounding box center [385, 205] width 183 height 18
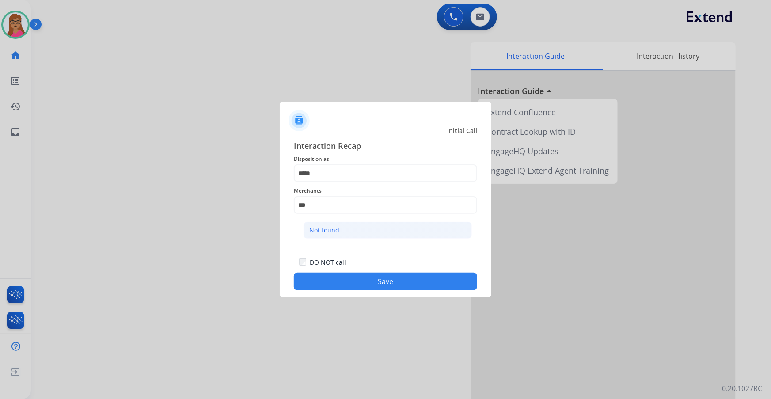
drag, startPoint x: 343, startPoint y: 233, endPoint x: 382, endPoint y: 271, distance: 54.4
click at [343, 233] on li "Not found" at bounding box center [388, 230] width 168 height 17
type input "*********"
click at [382, 279] on button "Save" at bounding box center [385, 282] width 183 height 18
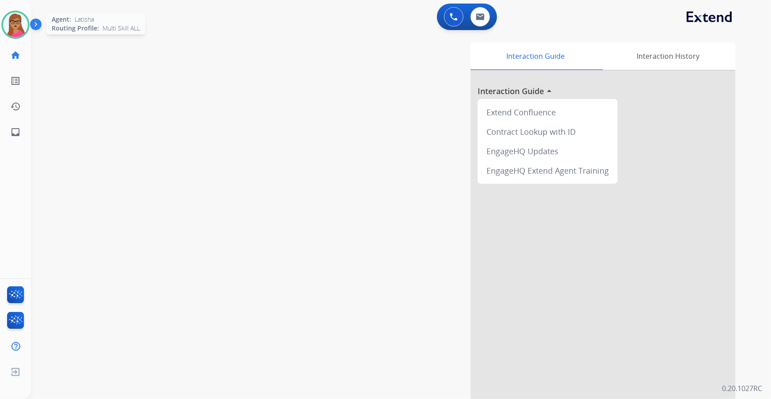
click at [21, 24] on img at bounding box center [15, 24] width 25 height 25
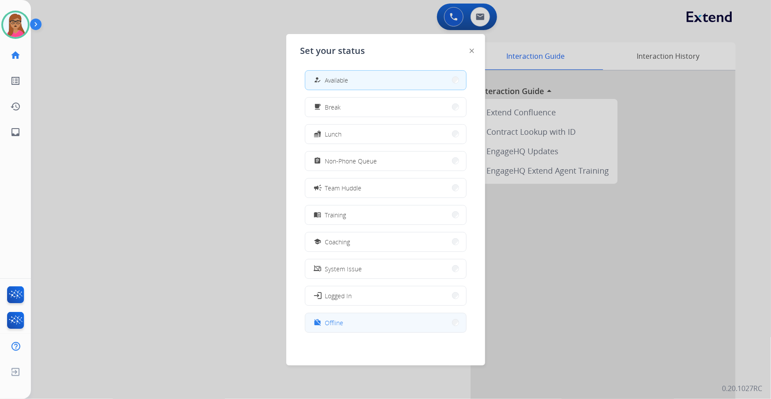
scroll to position [2, 0]
click at [352, 327] on button "work_off Offline" at bounding box center [385, 322] width 161 height 19
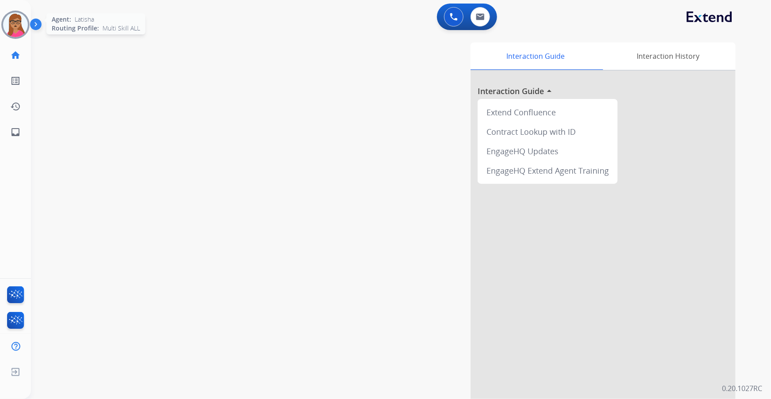
click at [20, 26] on img at bounding box center [15, 24] width 25 height 25
